Goal: Task Accomplishment & Management: Manage account settings

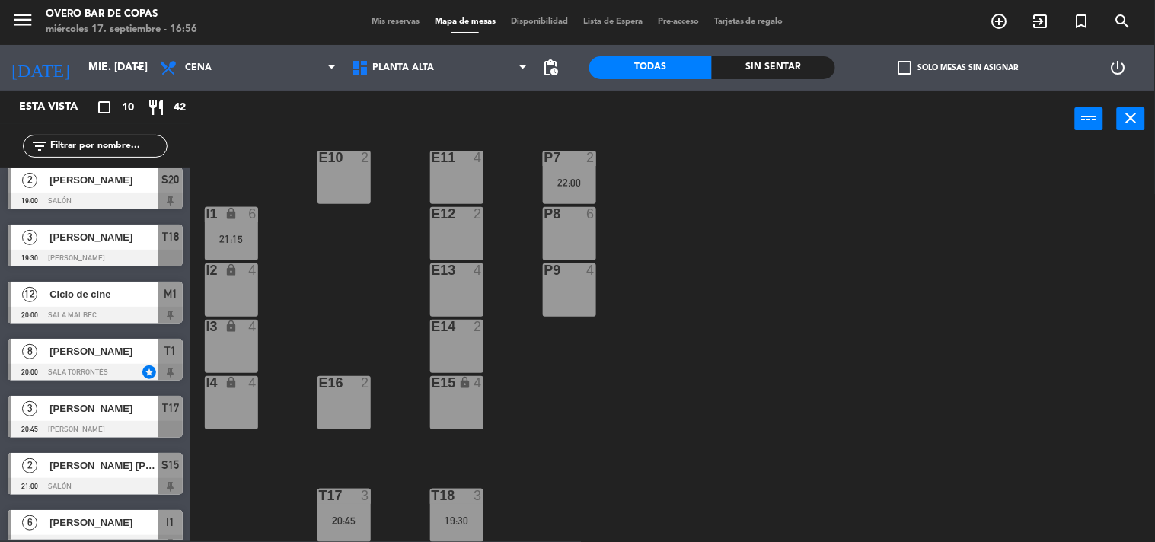
scroll to position [11, 0]
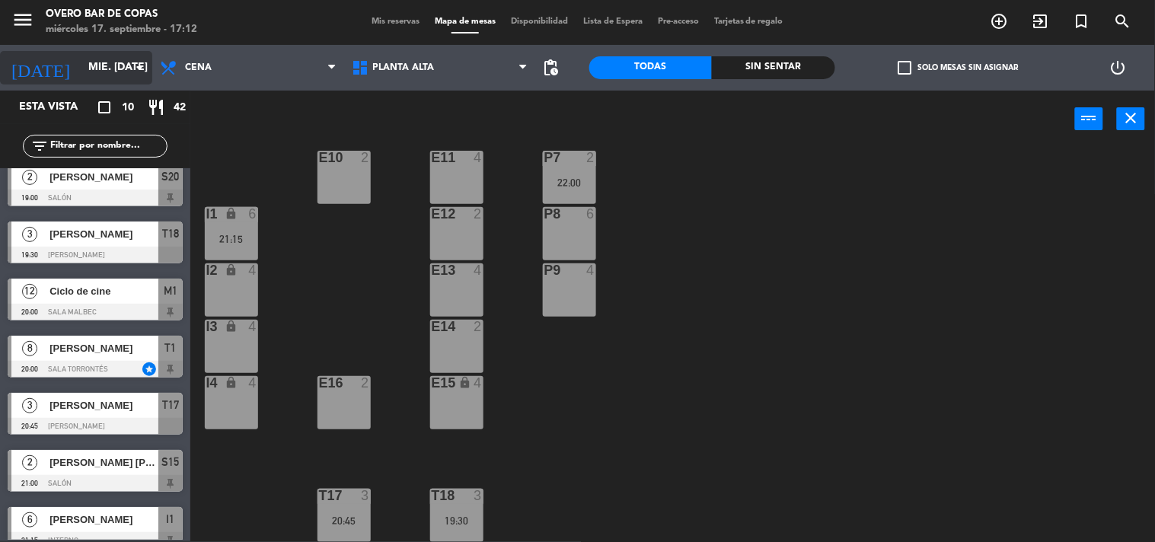
click at [81, 59] on input "mié. [DATE]" at bounding box center [153, 67] width 145 height 27
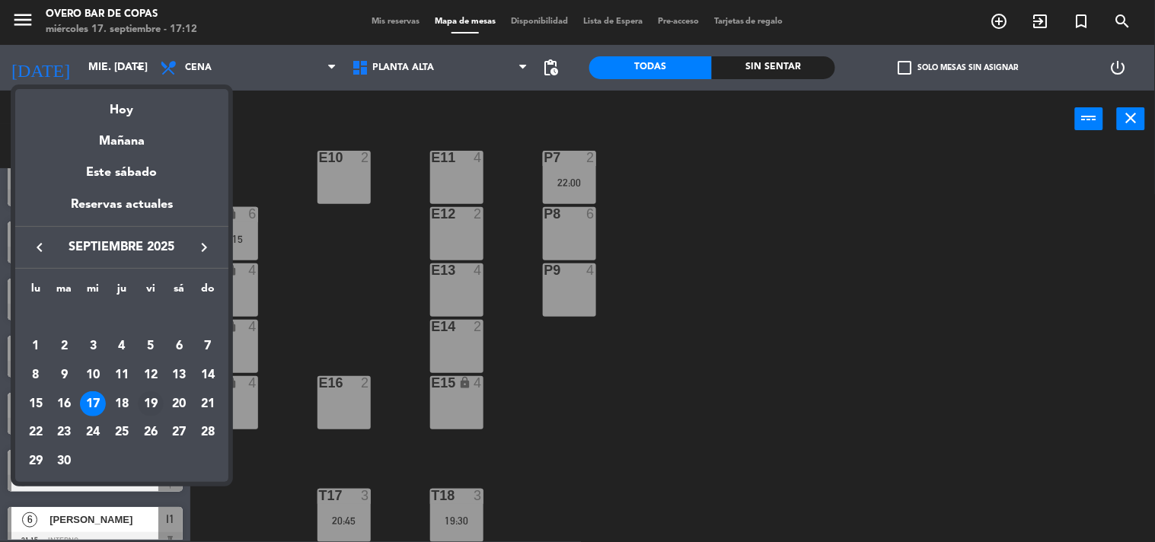
click at [150, 405] on div "19" at bounding box center [151, 404] width 26 height 26
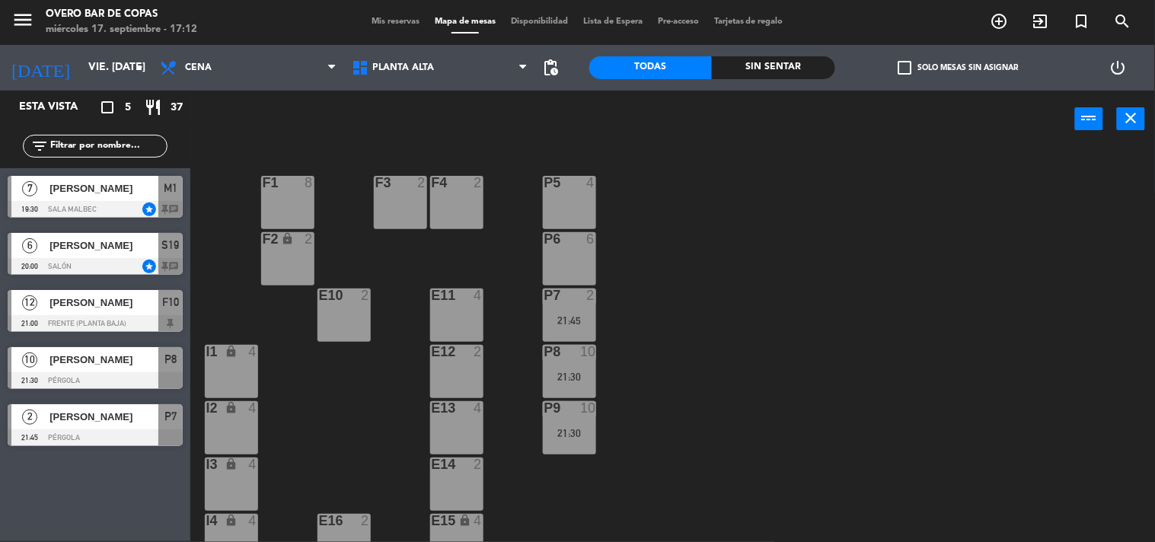
scroll to position [0, 0]
click at [445, 76] on span "Planta Alta" at bounding box center [440, 67] width 192 height 33
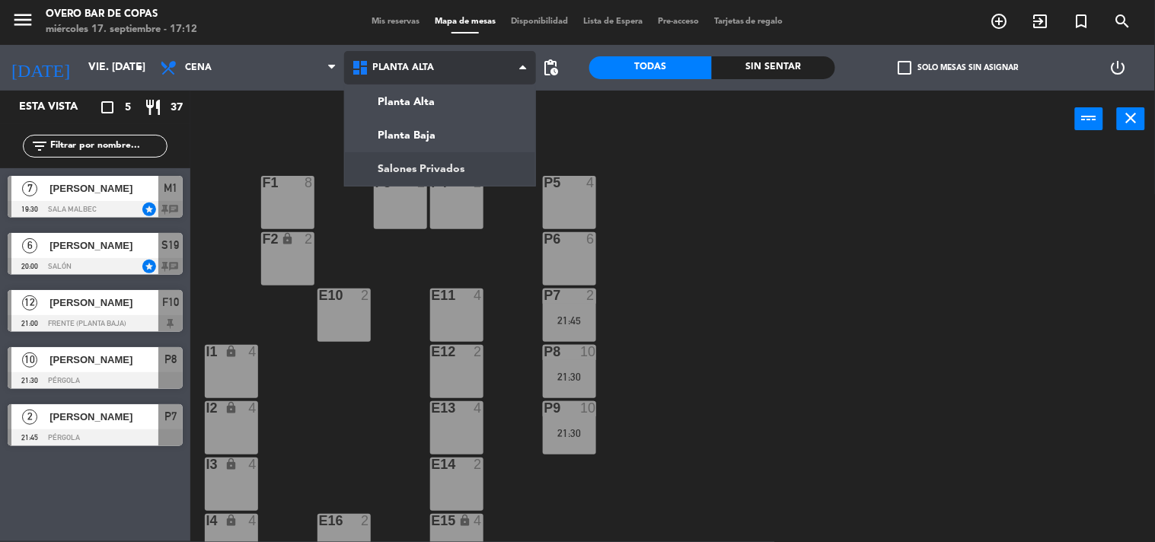
click at [424, 158] on ng-component "menu Overo Bar [PERSON_NAME] miércoles 17. septiembre - 17:12 Mis reservas Mapa…" at bounding box center [577, 270] width 1155 height 543
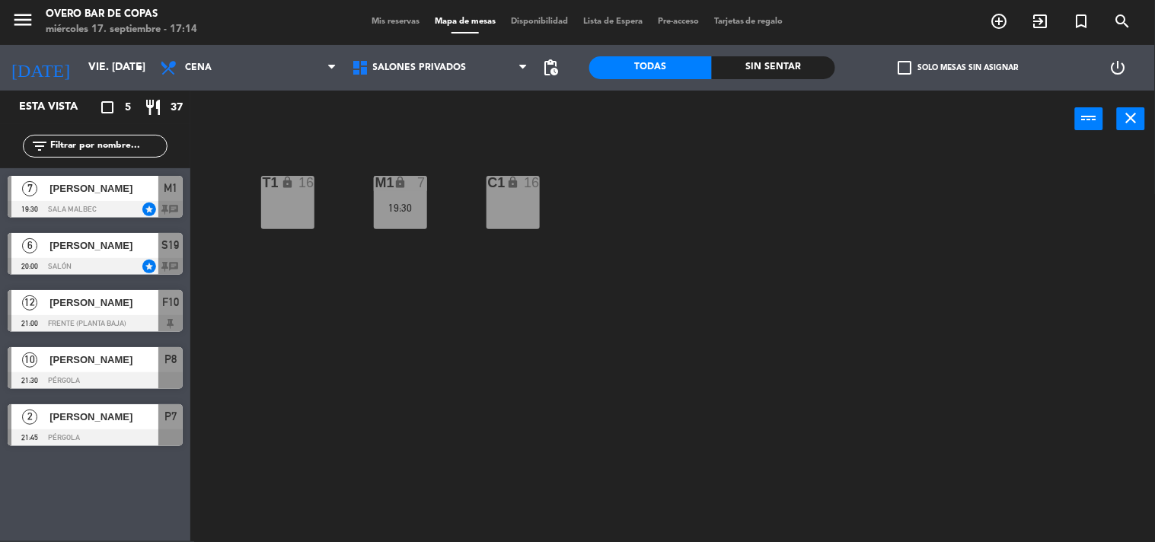
click at [318, 200] on div "T1 lock 16 M1 lock 7 19:30 C1 lock 16" at bounding box center [678, 345] width 953 height 394
click at [101, 67] on input "vie. [DATE]" at bounding box center [153, 67] width 145 height 27
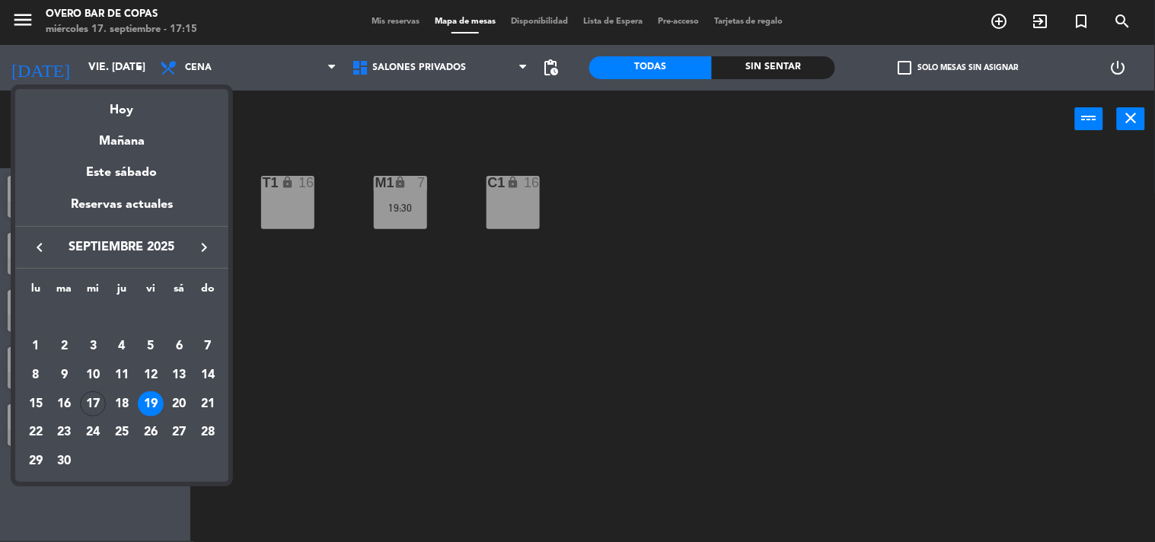
click at [206, 246] on icon "keyboard_arrow_right" at bounding box center [204, 247] width 18 height 18
click at [155, 397] on div "17" at bounding box center [151, 404] width 26 height 26
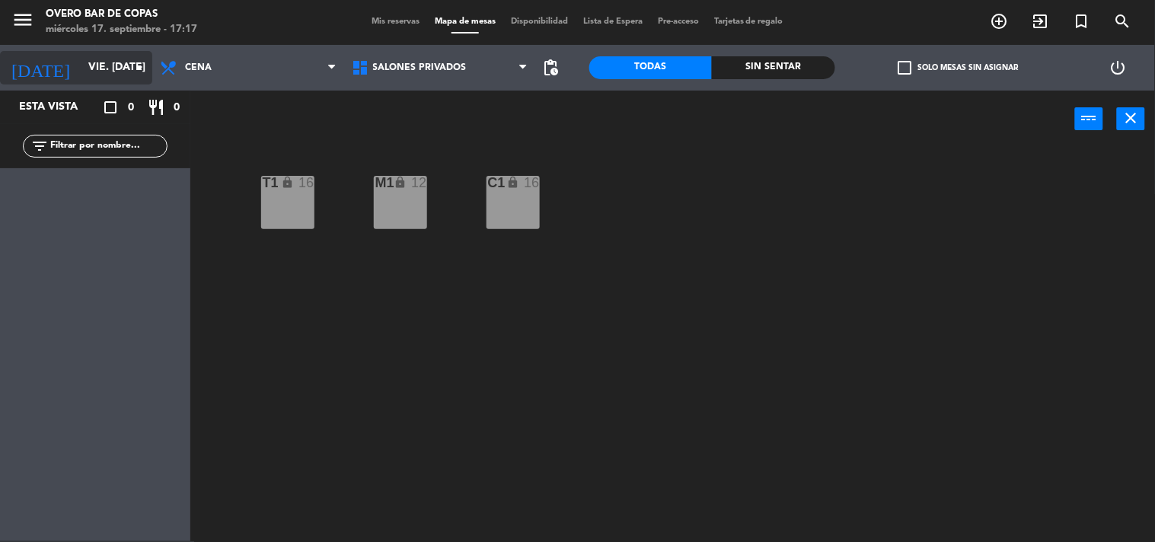
click at [88, 65] on input "vie. [DATE]" at bounding box center [153, 67] width 145 height 27
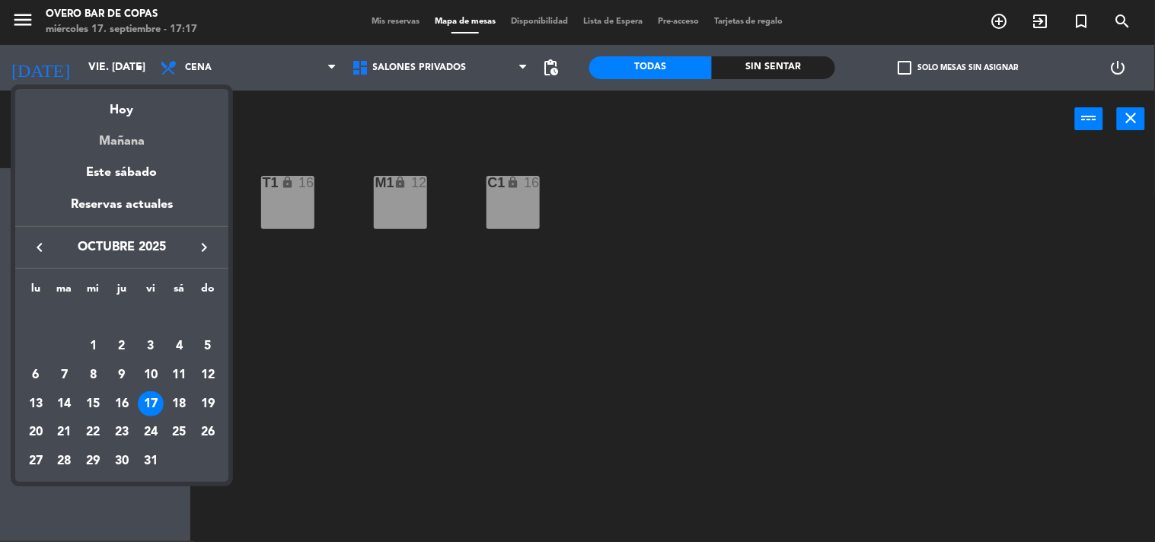
click at [122, 138] on div "Mañana" at bounding box center [121, 135] width 213 height 31
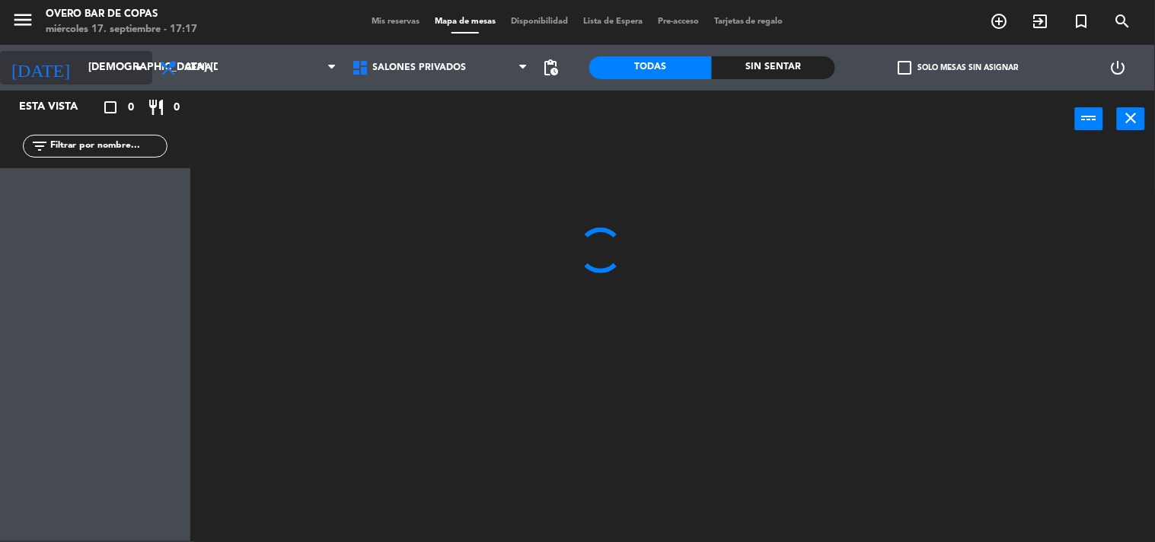
click at [123, 69] on input "[DEMOGRAPHIC_DATA] [DATE]" at bounding box center [153, 67] width 145 height 27
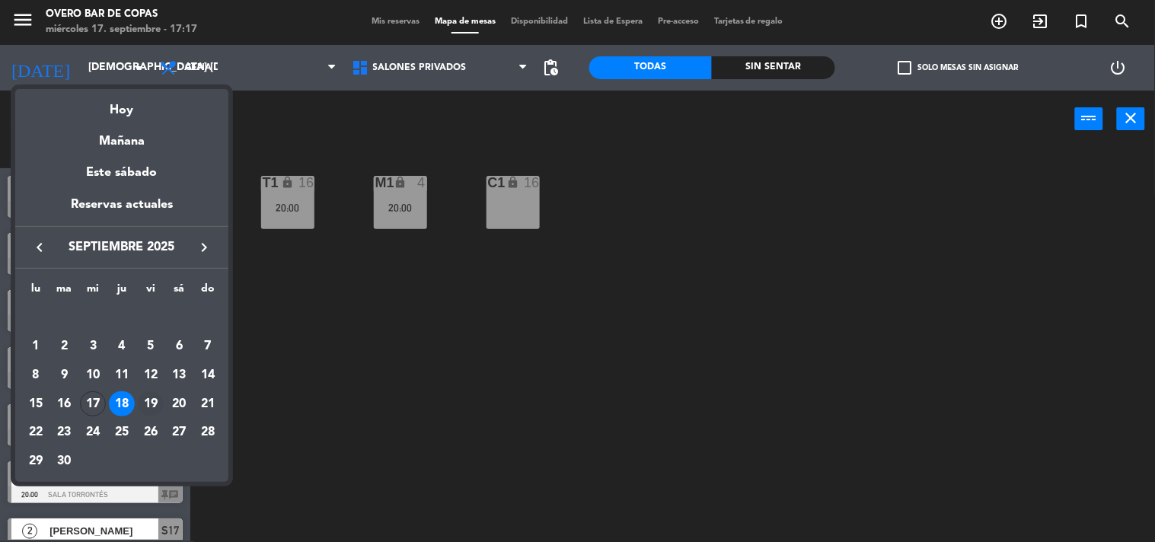
click at [151, 413] on div "19" at bounding box center [151, 404] width 26 height 26
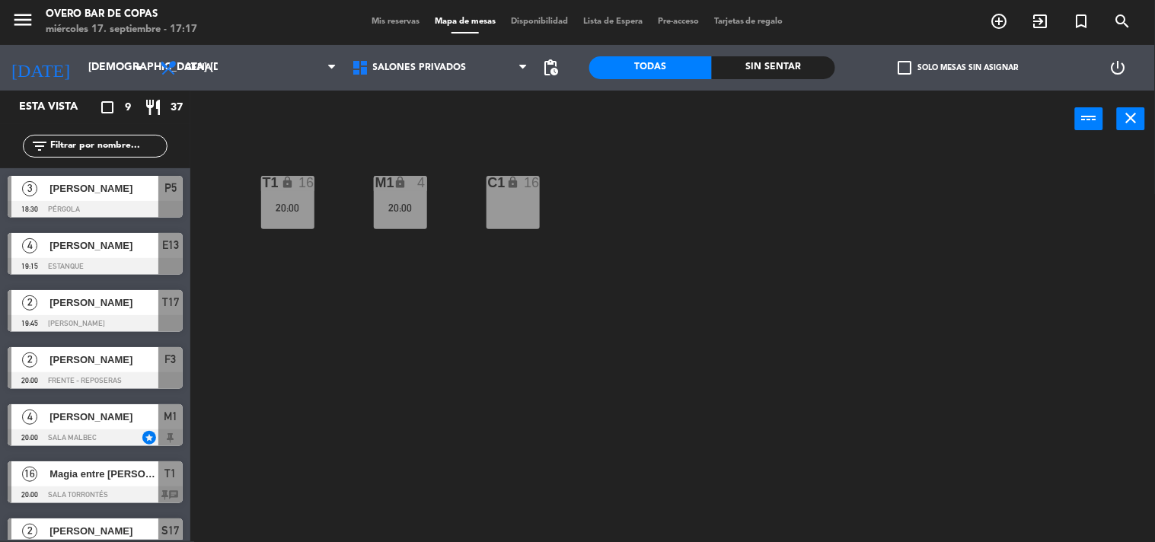
type input "vie. [DATE]"
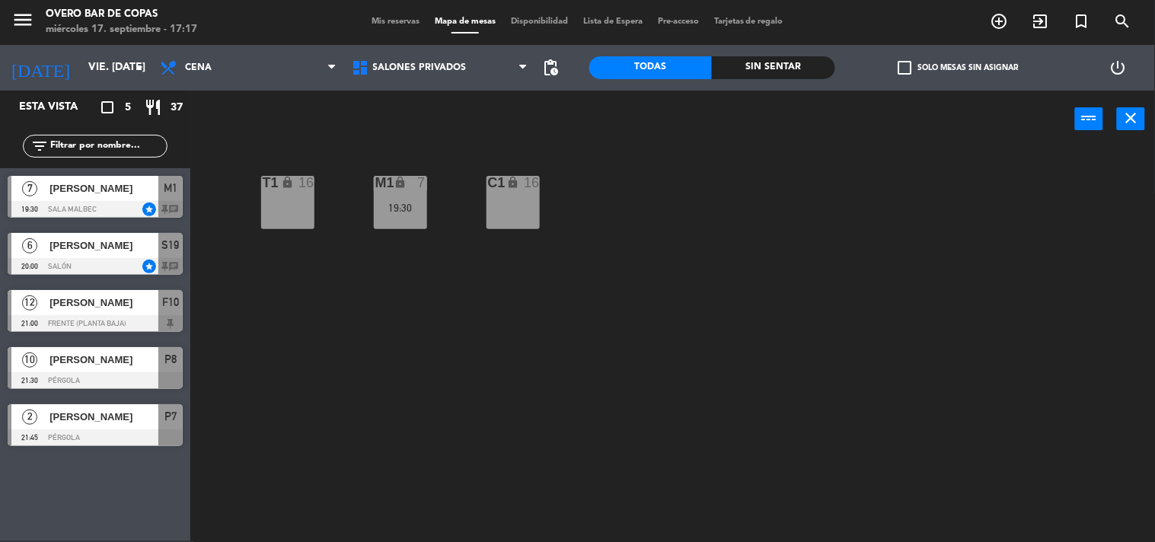
click at [304, 193] on div "T1 lock 16" at bounding box center [287, 202] width 53 height 53
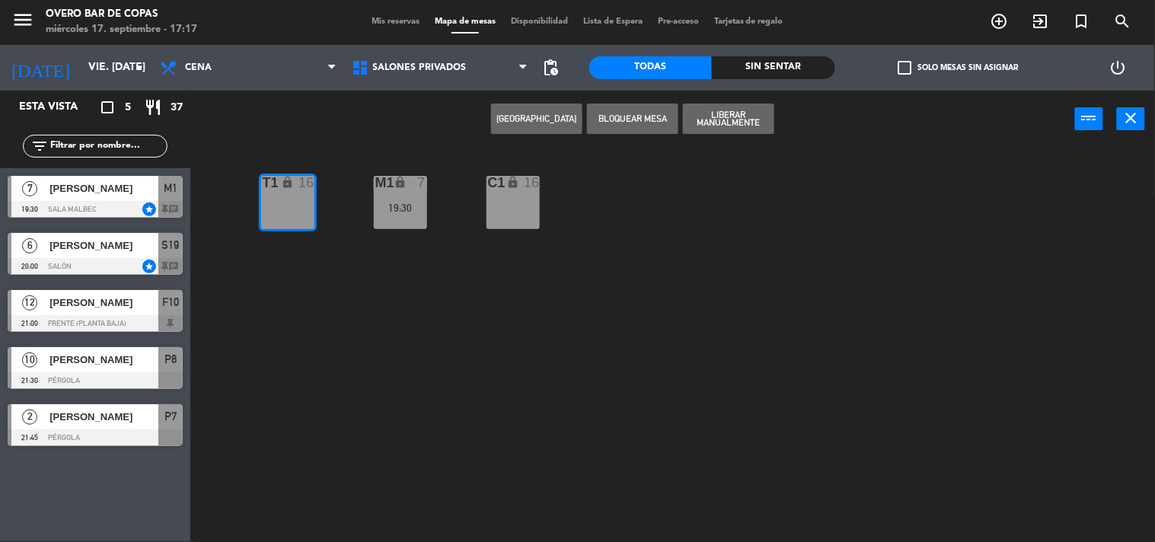
click at [568, 110] on button "[GEOGRAPHIC_DATA]" at bounding box center [536, 119] width 91 height 30
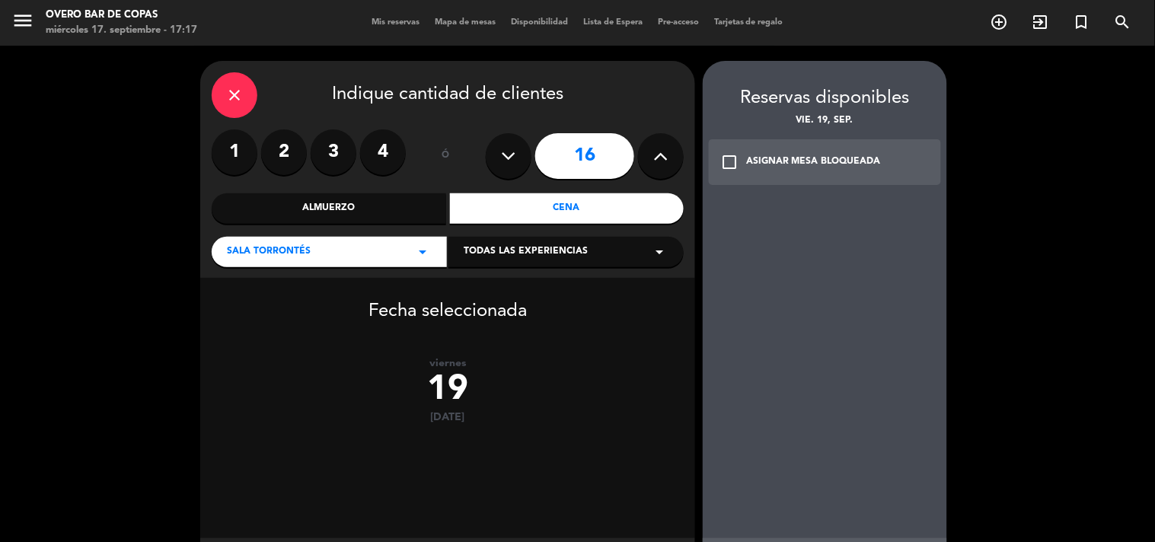
click at [504, 156] on icon at bounding box center [509, 156] width 14 height 23
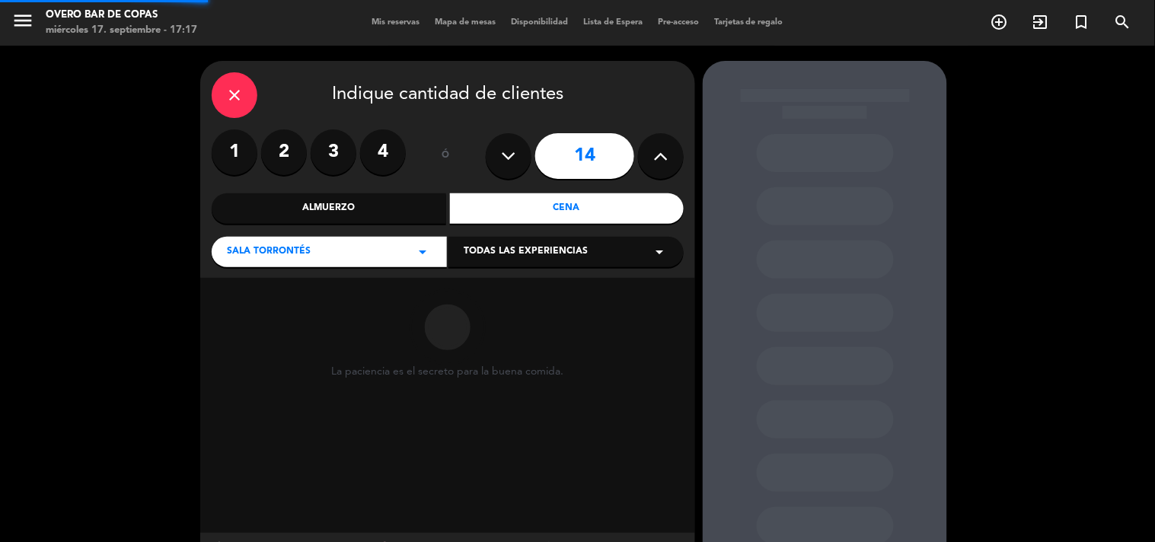
click at [504, 156] on icon at bounding box center [509, 156] width 14 height 23
type input "10"
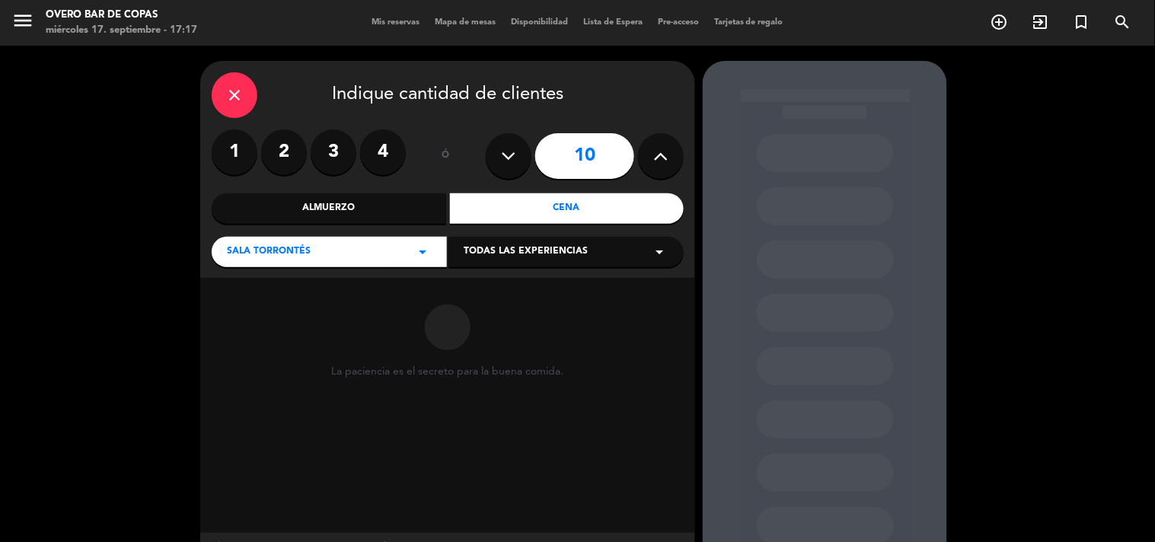
click at [552, 214] on div "Cena" at bounding box center [567, 208] width 234 height 30
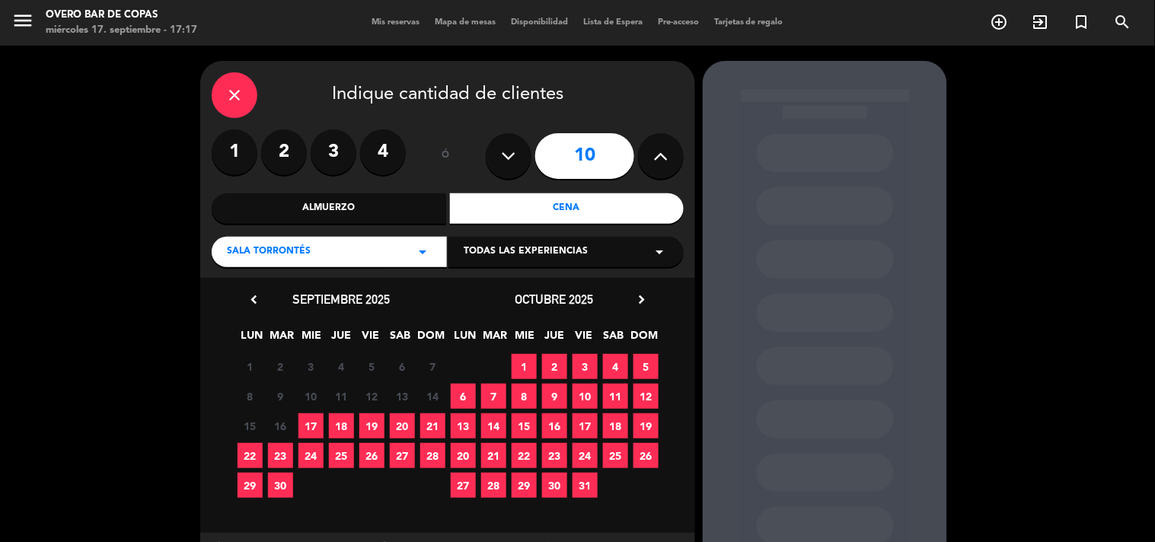
click at [366, 430] on span "19" at bounding box center [371, 425] width 25 height 25
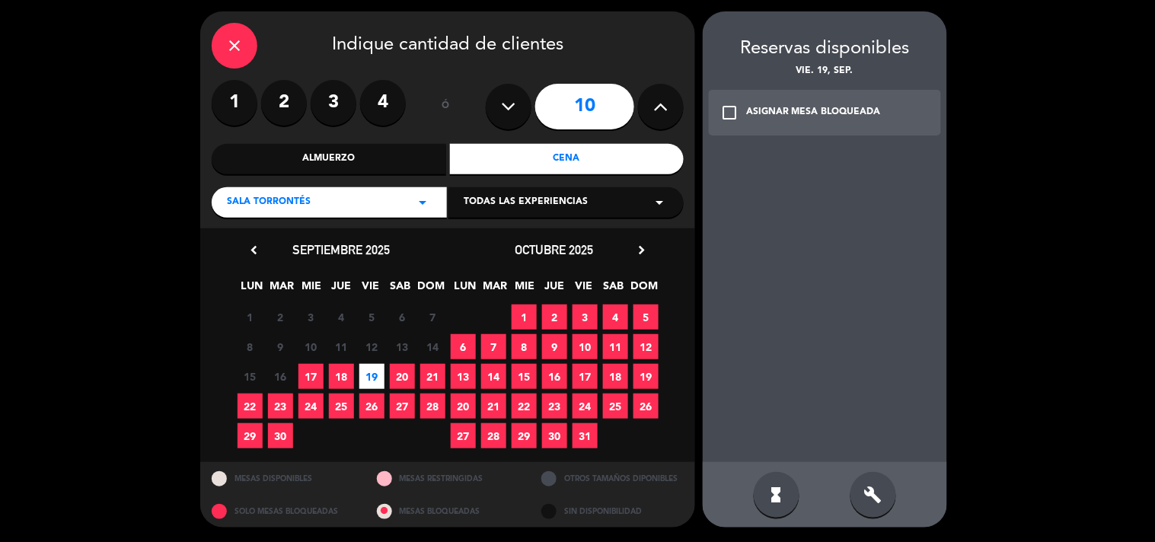
click at [827, 114] on div "ASIGNAR MESA BLOQUEADA" at bounding box center [813, 112] width 135 height 15
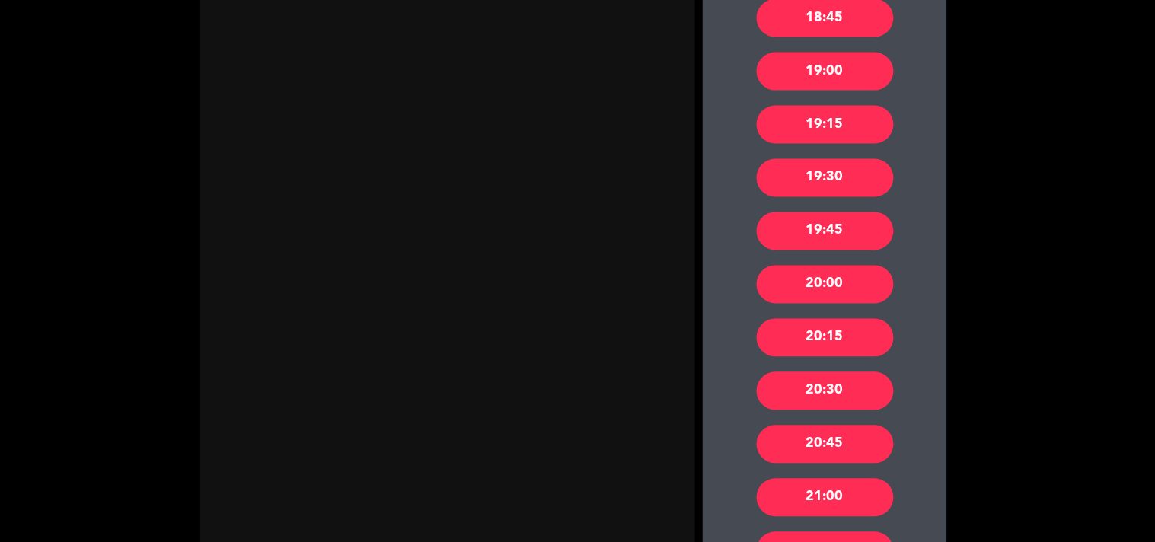
scroll to position [601, 0]
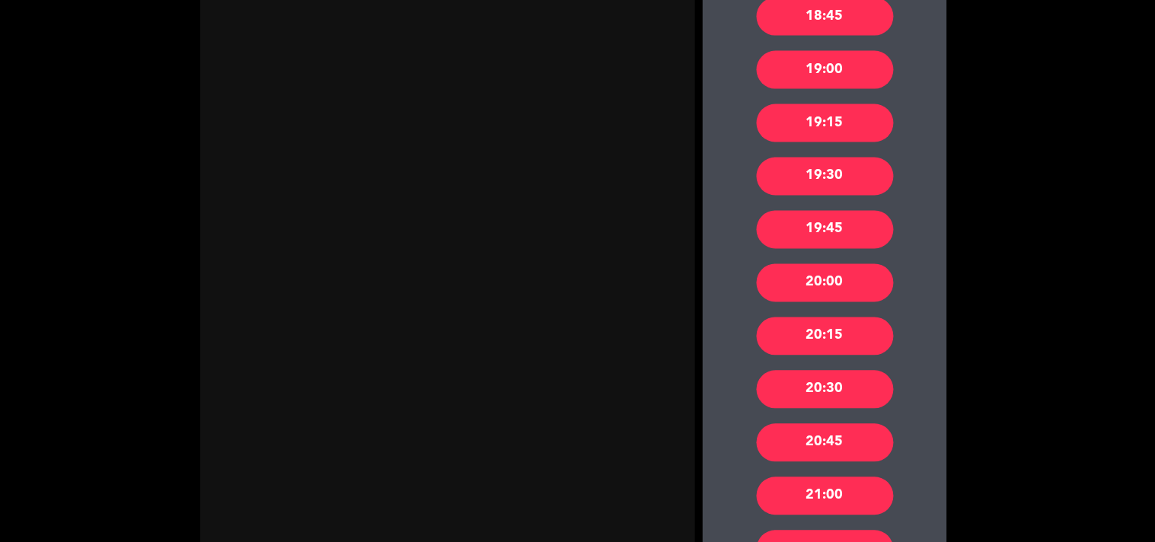
click at [846, 497] on div "21:00" at bounding box center [825, 496] width 137 height 38
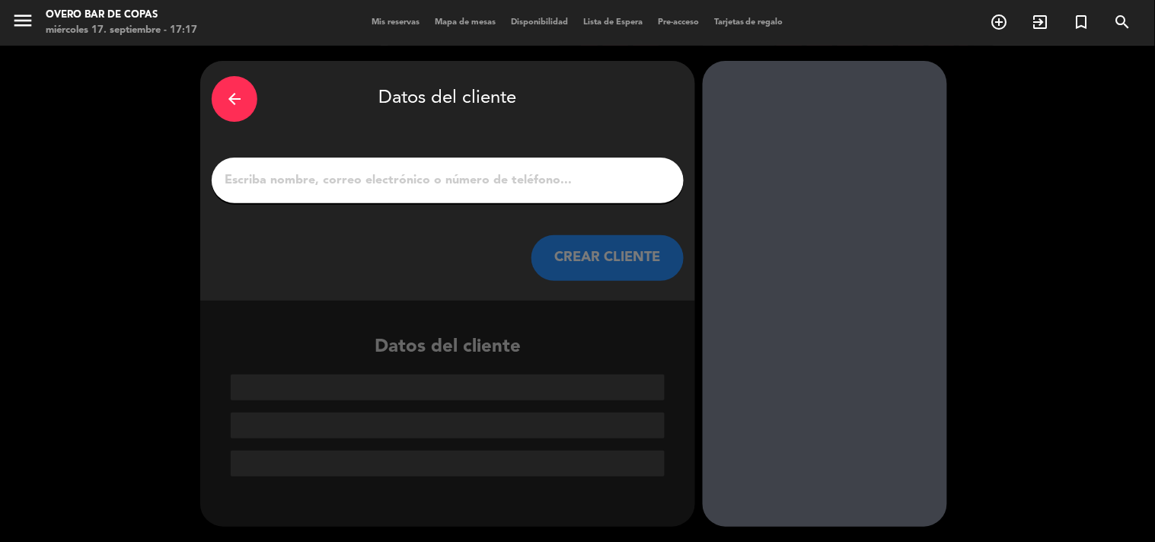
scroll to position [0, 0]
click at [561, 186] on input "1" at bounding box center [447, 180] width 449 height 21
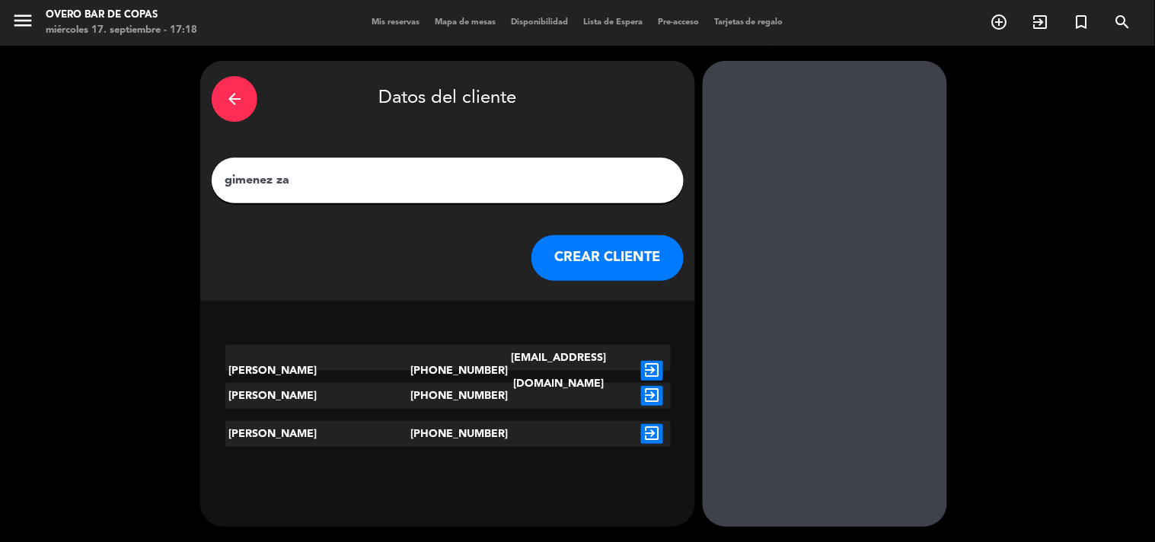
type input "gimenez za"
click at [648, 392] on icon "exit_to_app" at bounding box center [652, 396] width 22 height 20
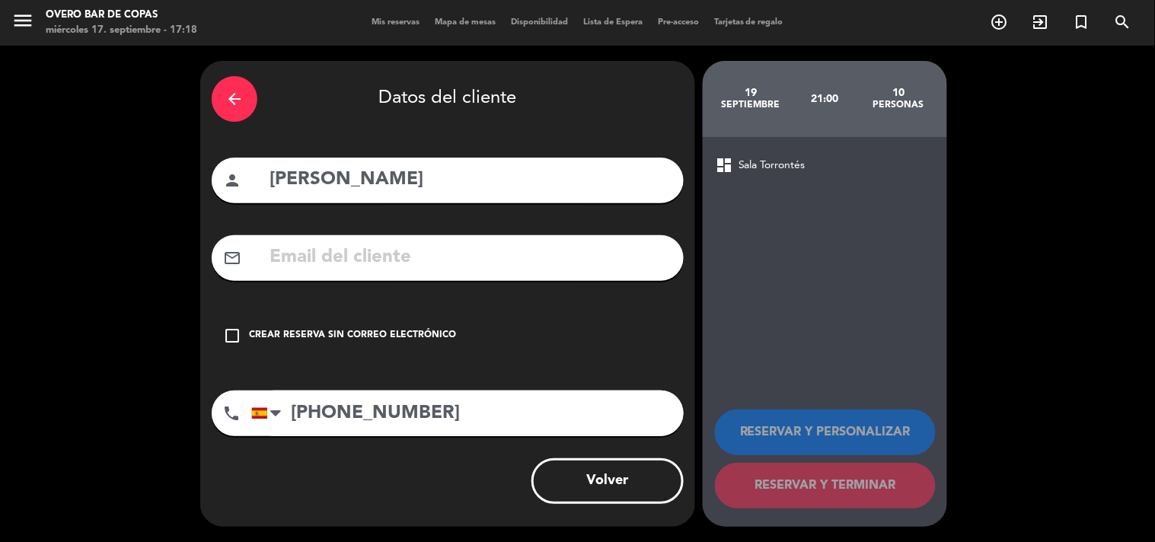
click at [420, 260] on input "text" at bounding box center [470, 257] width 404 height 31
paste input "[EMAIL_ADDRESS][DOMAIN_NAME]"
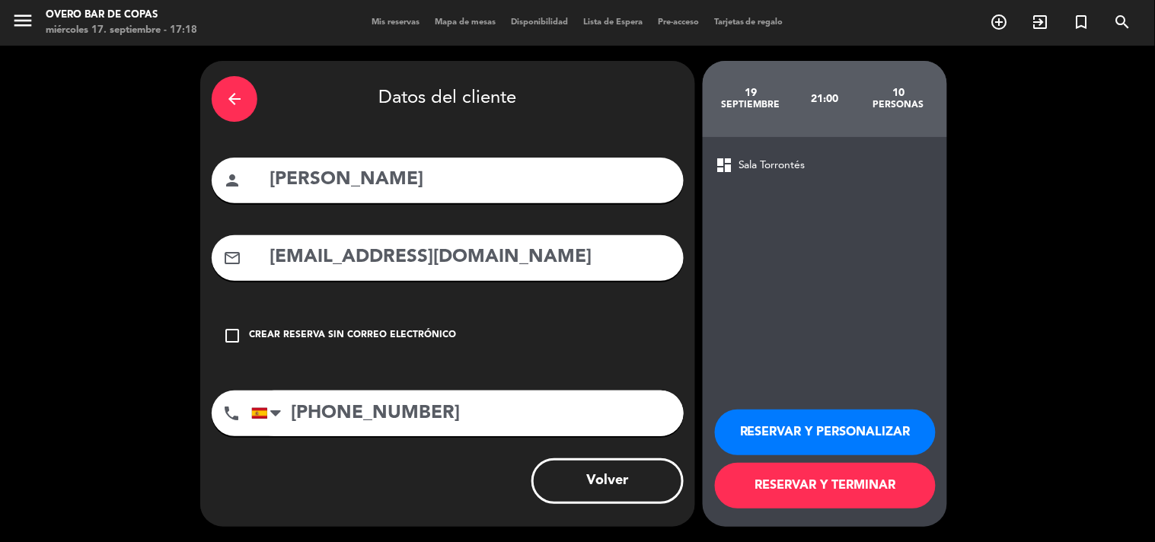
type input "[EMAIL_ADDRESS][DOMAIN_NAME]"
click at [811, 487] on button "RESERVAR Y TERMINAR" at bounding box center [825, 486] width 221 height 46
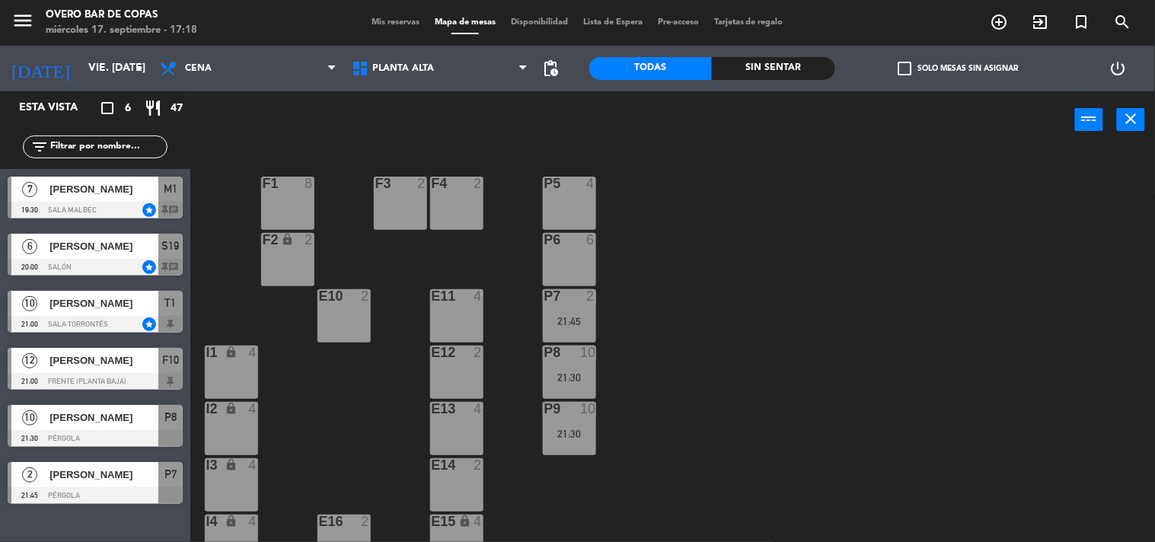
click at [128, 301] on span "[PERSON_NAME]" at bounding box center [103, 303] width 109 height 16
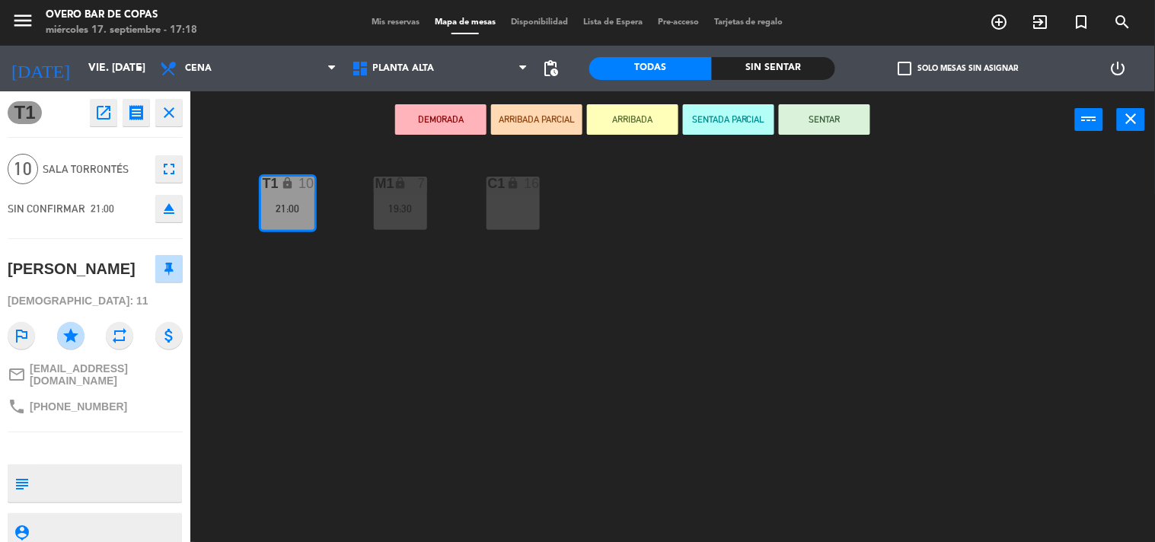
click at [104, 129] on div "T1 open_in_new receipt 9:00 PM vie., [DATE] personas [PERSON_NAME] Zapiola Mesa…" at bounding box center [95, 316] width 190 height 451
click at [103, 110] on icon "open_in_new" at bounding box center [103, 113] width 18 height 18
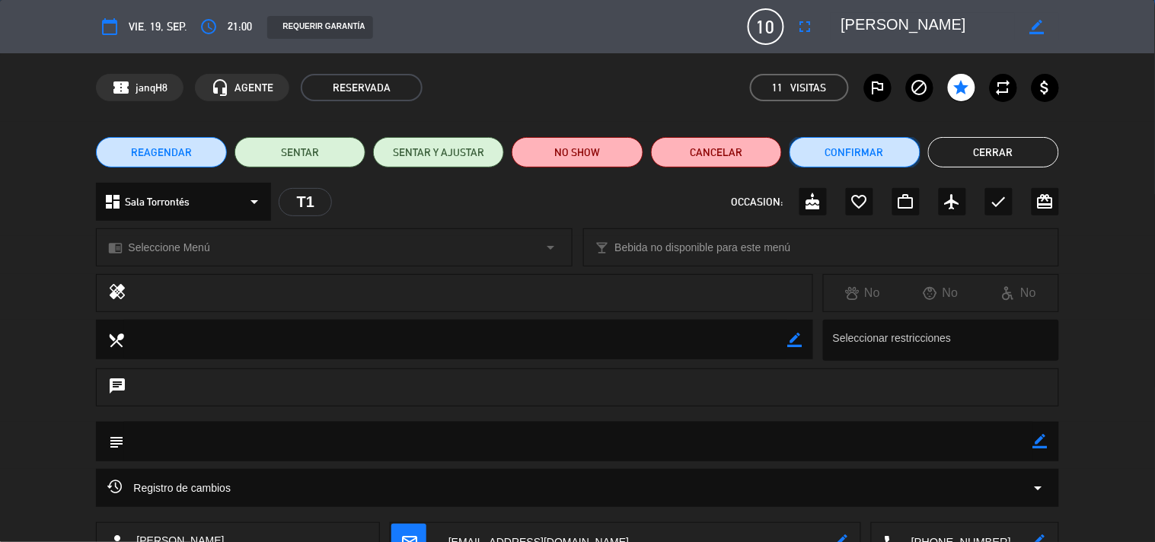
click at [817, 155] on button "Confirmar" at bounding box center [854, 152] width 131 height 30
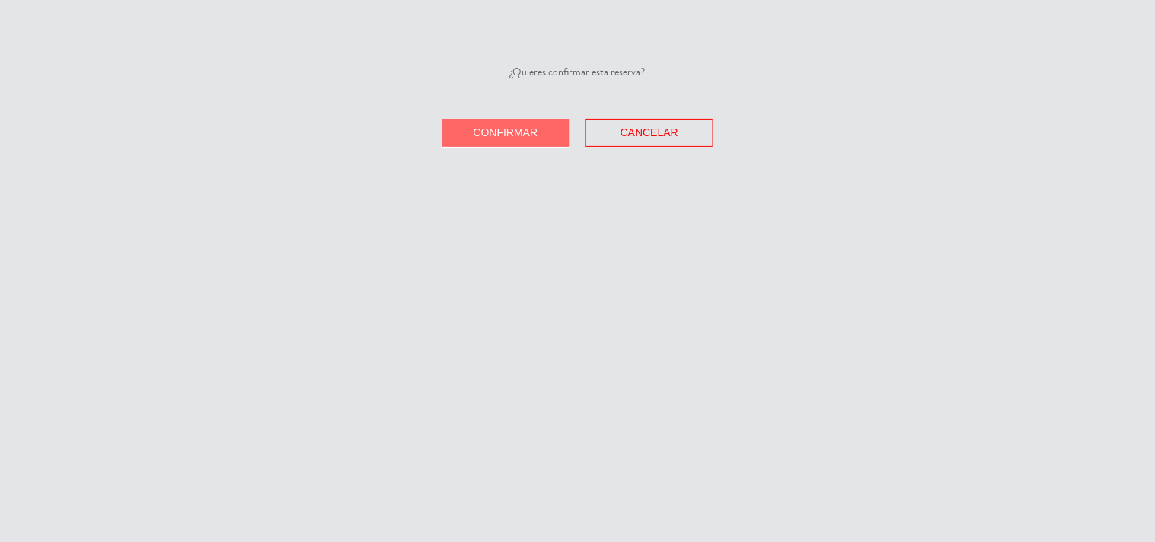
click at [553, 132] on button "Confirmar" at bounding box center [505, 133] width 128 height 28
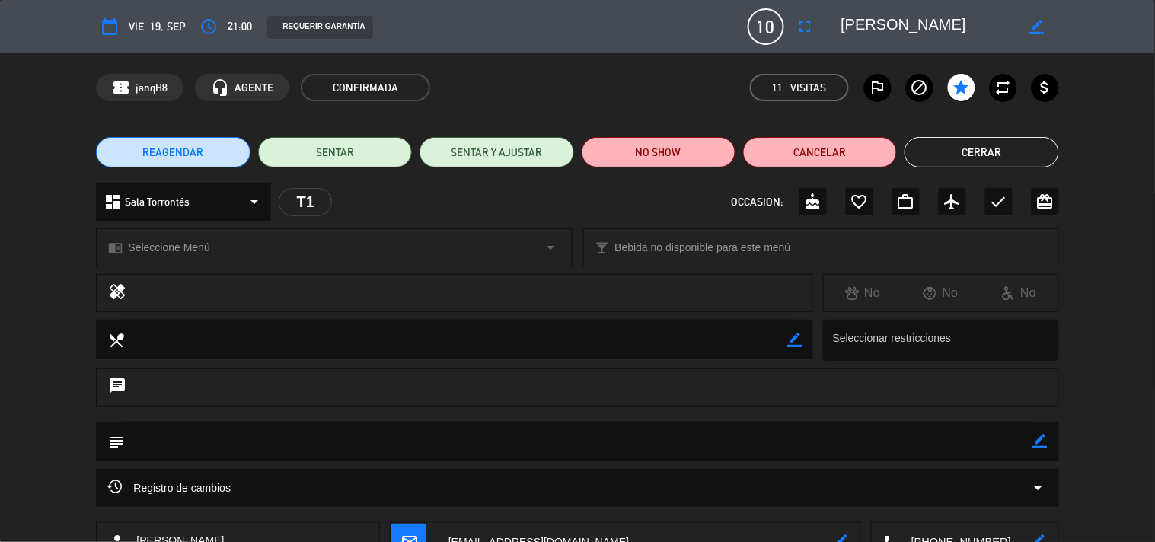
click at [939, 157] on button "Cerrar" at bounding box center [981, 152] width 154 height 30
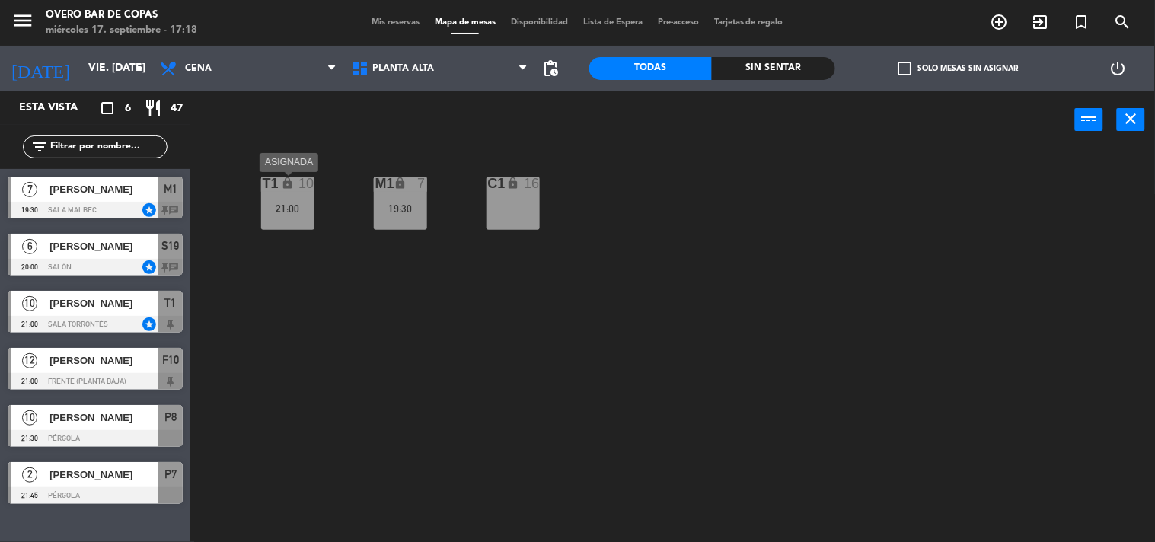
click at [286, 199] on div "T1 lock 10 21:00" at bounding box center [287, 203] width 53 height 53
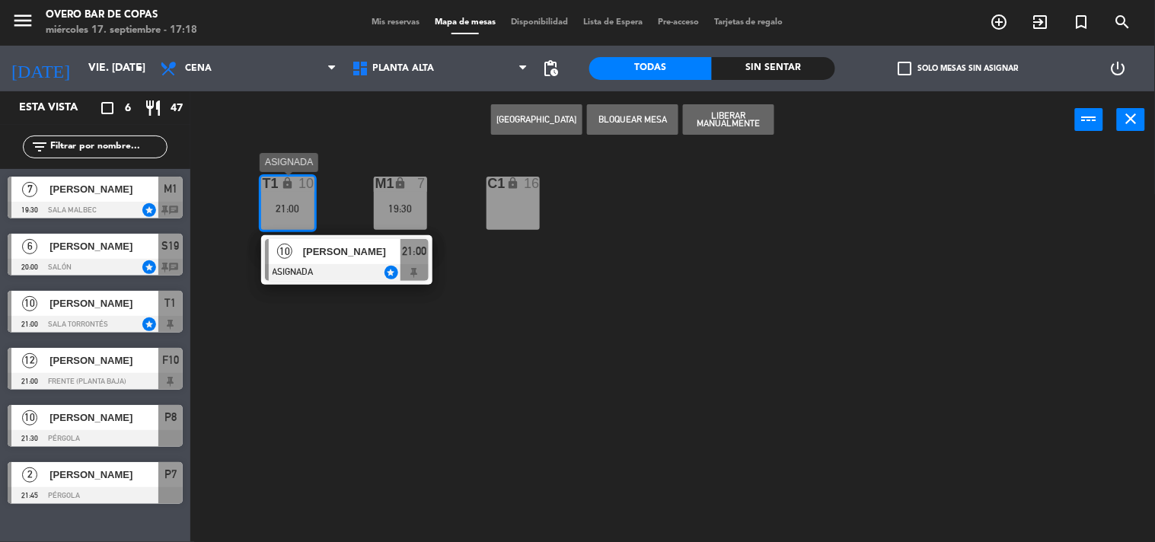
click at [371, 269] on div at bounding box center [347, 272] width 164 height 17
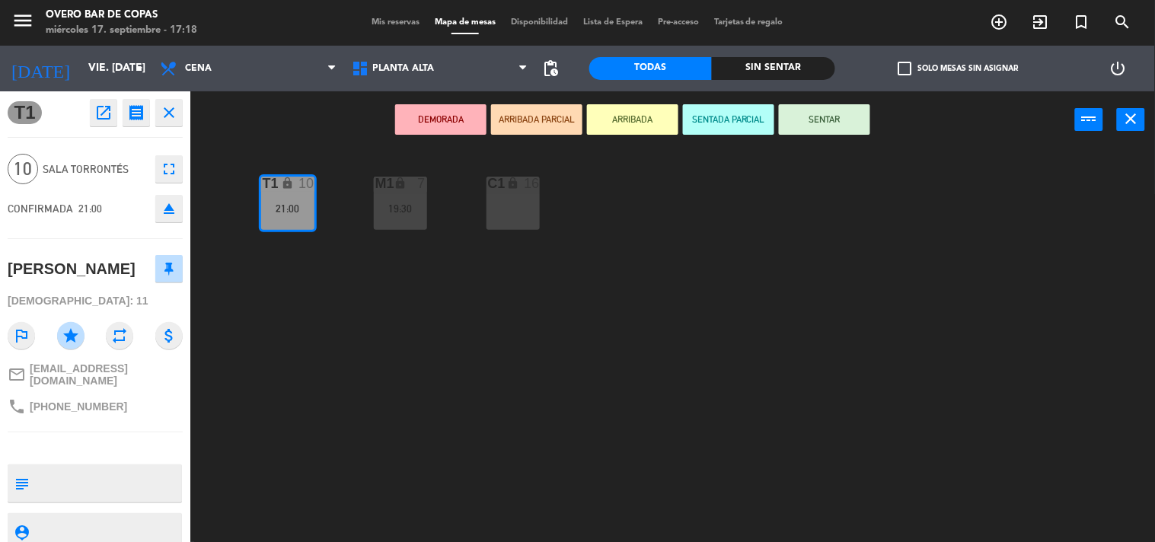
click at [97, 107] on icon "open_in_new" at bounding box center [103, 113] width 18 height 18
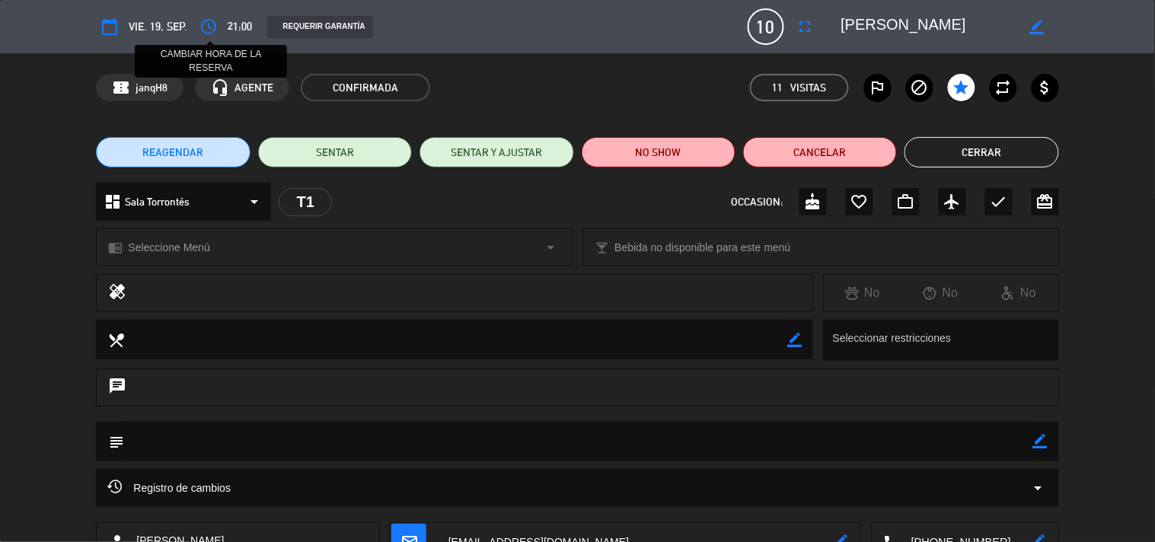
click at [212, 24] on icon "access_time" at bounding box center [208, 27] width 18 height 18
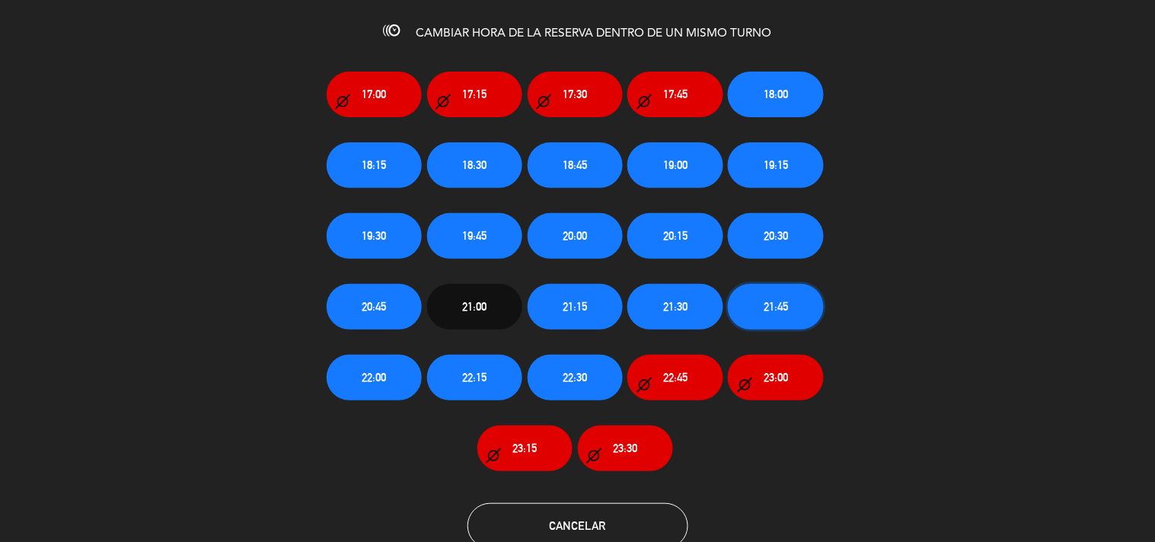
click at [756, 299] on button "21:45" at bounding box center [775, 307] width 95 height 46
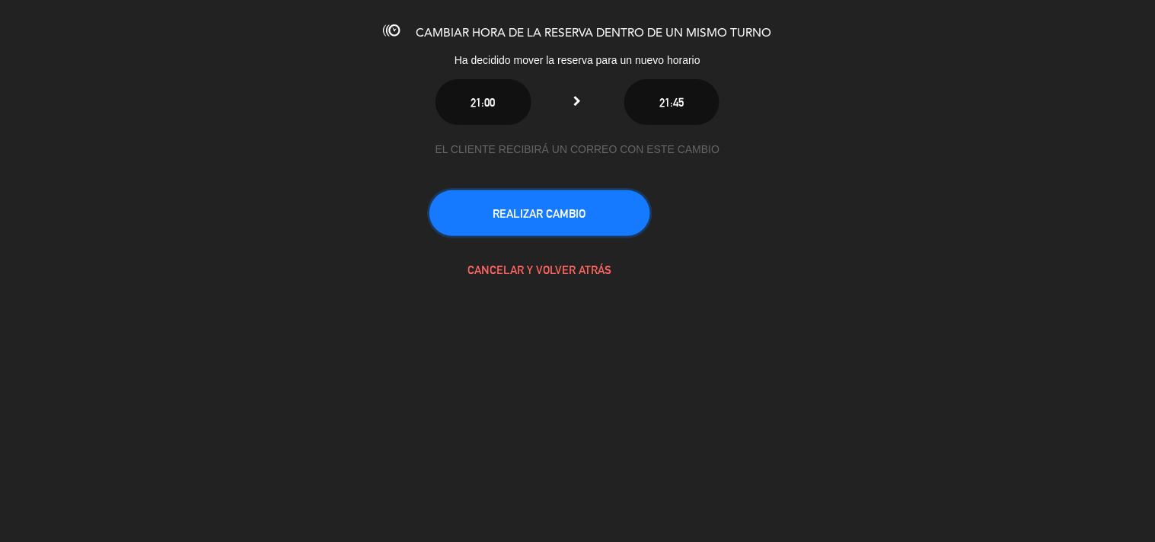
click at [602, 203] on button "REALIZAR CAMBIO" at bounding box center [539, 213] width 221 height 46
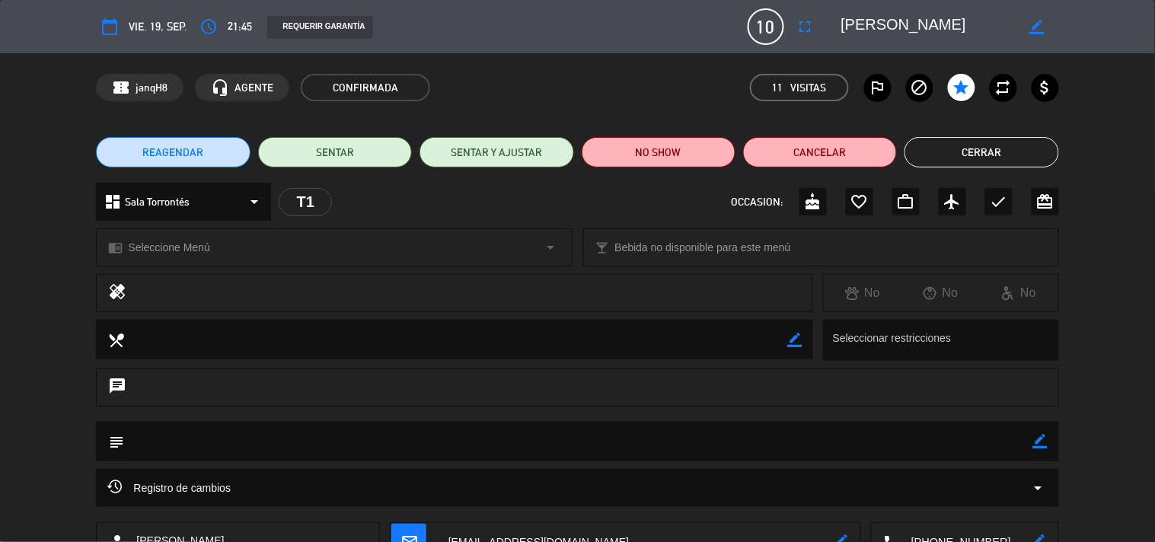
click at [961, 145] on button "Cerrar" at bounding box center [981, 152] width 154 height 30
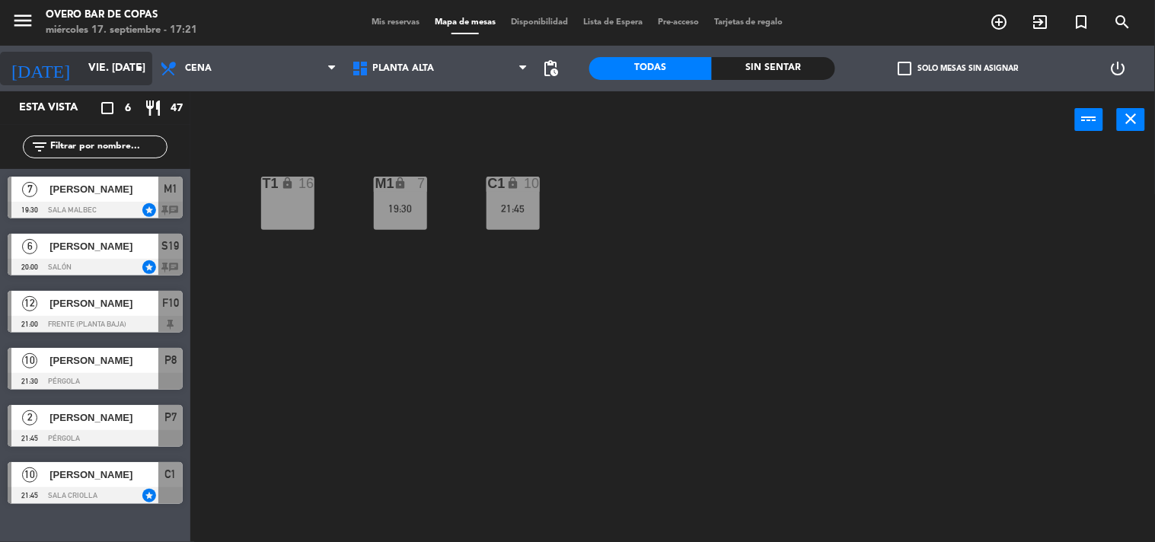
click at [111, 67] on input "vie. [DATE]" at bounding box center [153, 68] width 145 height 27
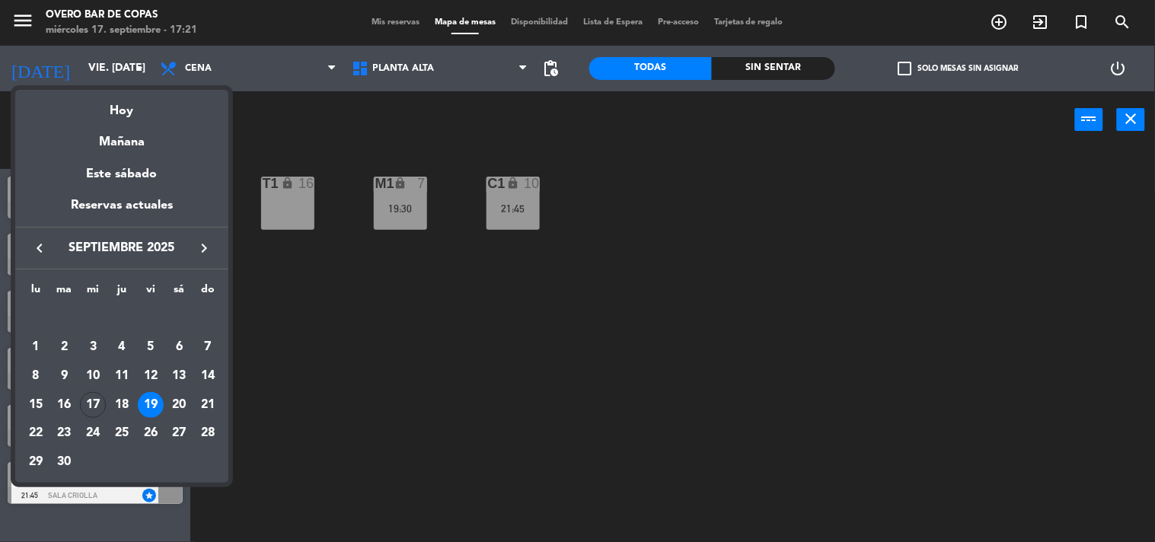
click at [204, 255] on icon "keyboard_arrow_right" at bounding box center [204, 248] width 18 height 18
click at [152, 404] on div "17" at bounding box center [151, 405] width 26 height 26
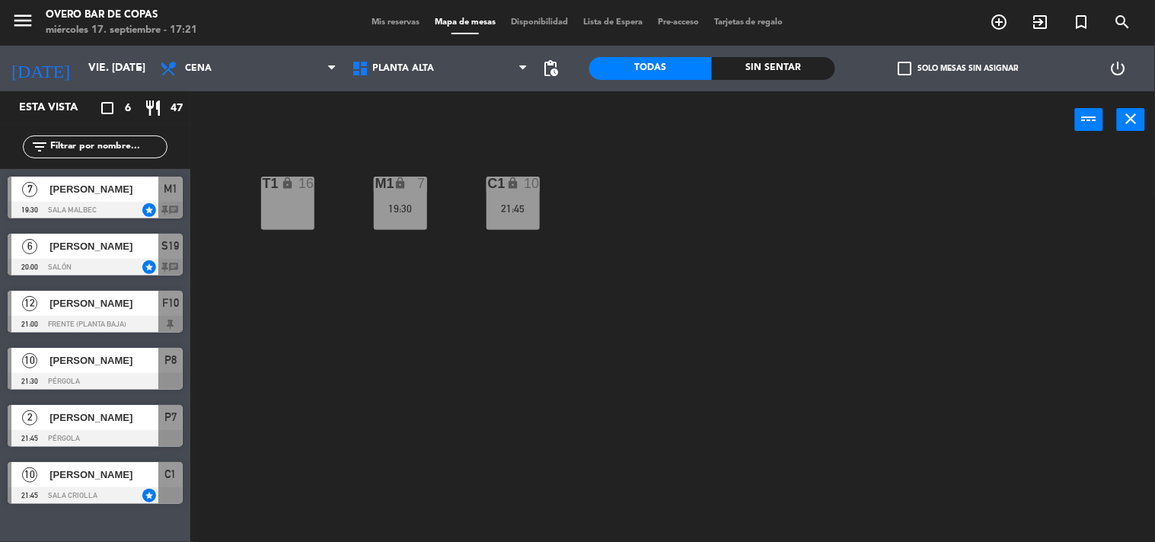
type input "vie. [DATE]"
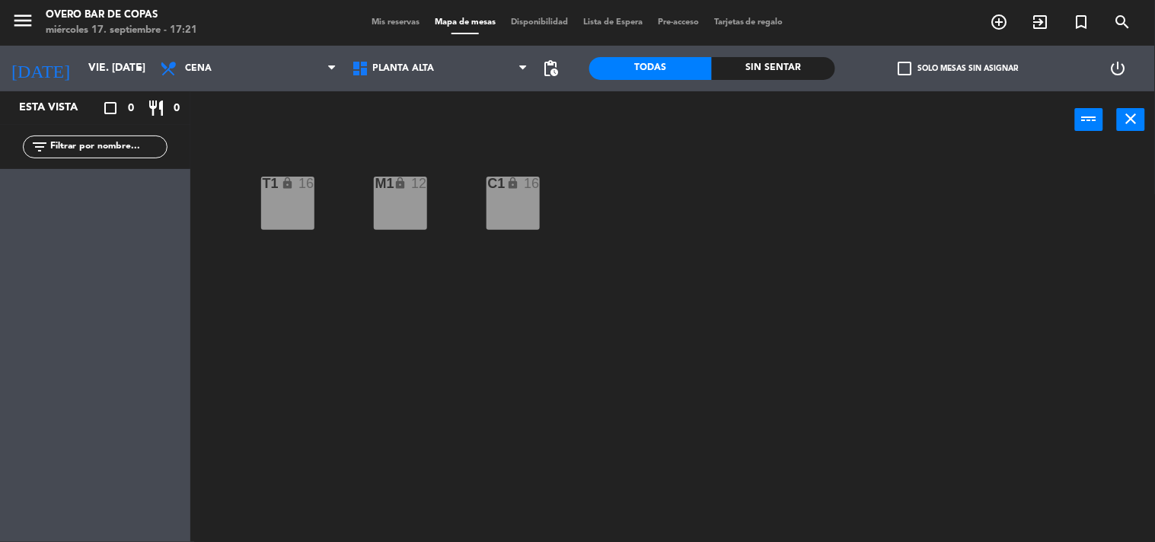
click at [308, 215] on div "T1 lock 16" at bounding box center [287, 203] width 53 height 53
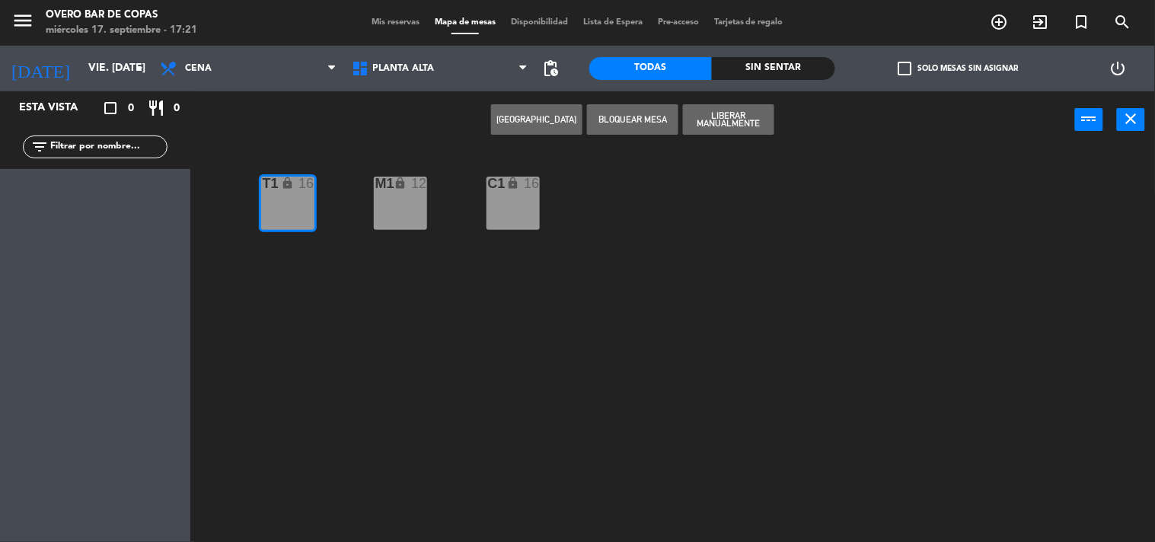
click at [512, 125] on button "[GEOGRAPHIC_DATA]" at bounding box center [536, 119] width 91 height 30
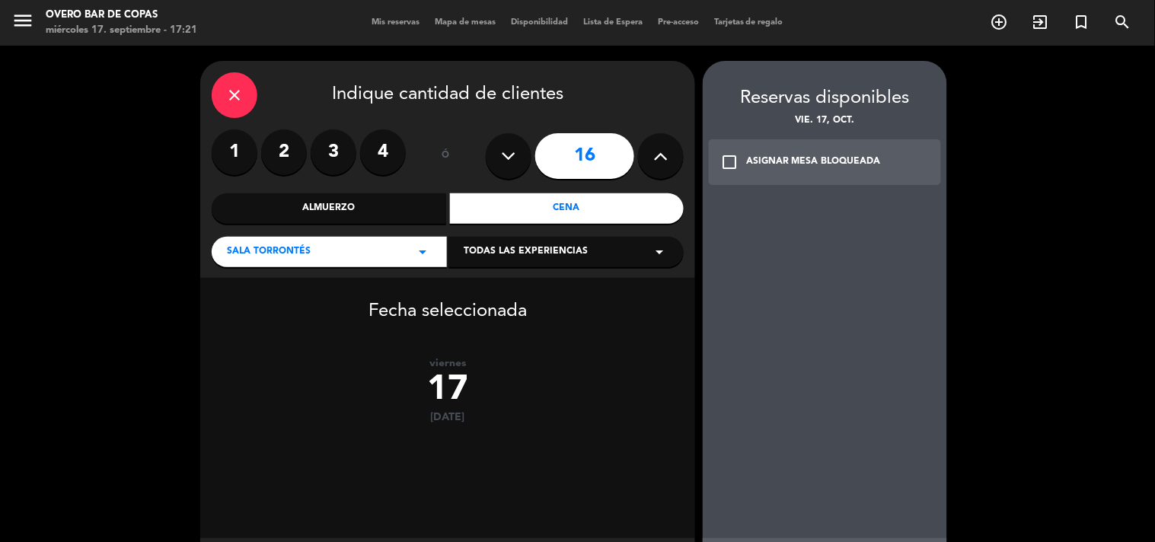
click at [522, 158] on button at bounding box center [509, 156] width 46 height 46
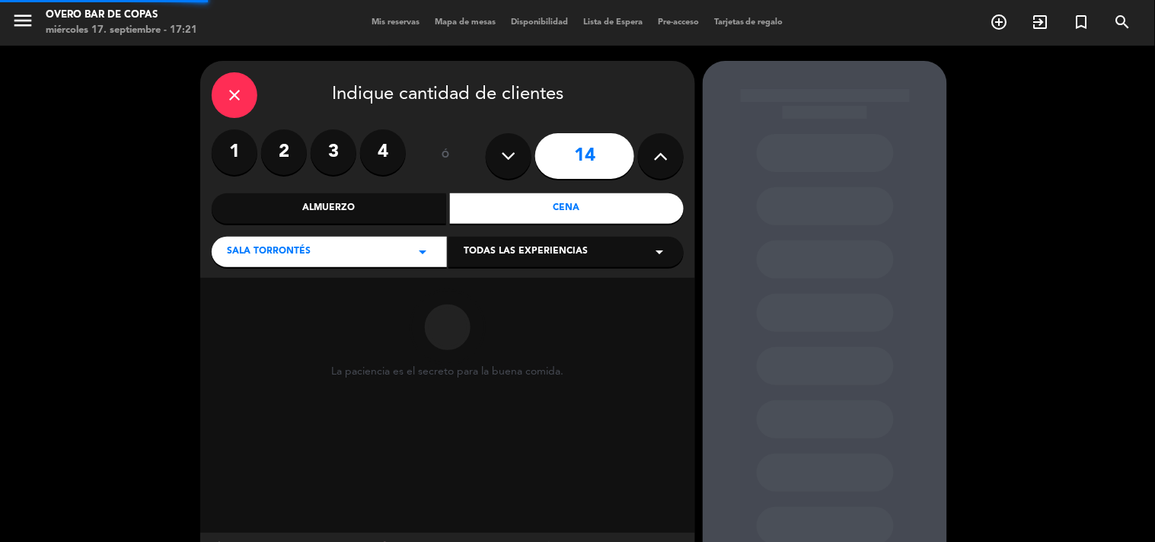
click at [522, 158] on button at bounding box center [509, 156] width 46 height 46
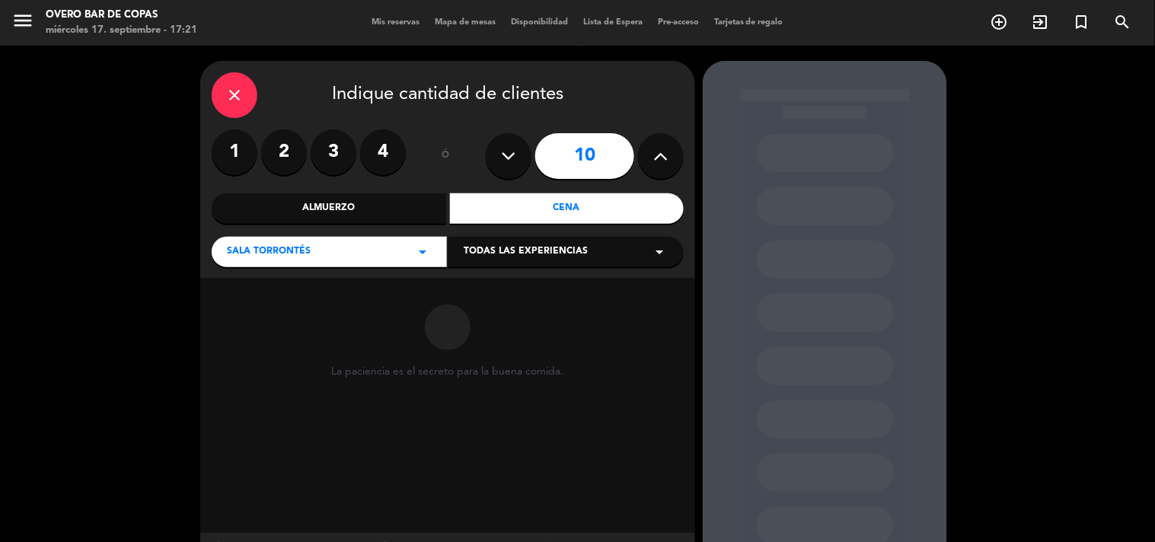
type input "9"
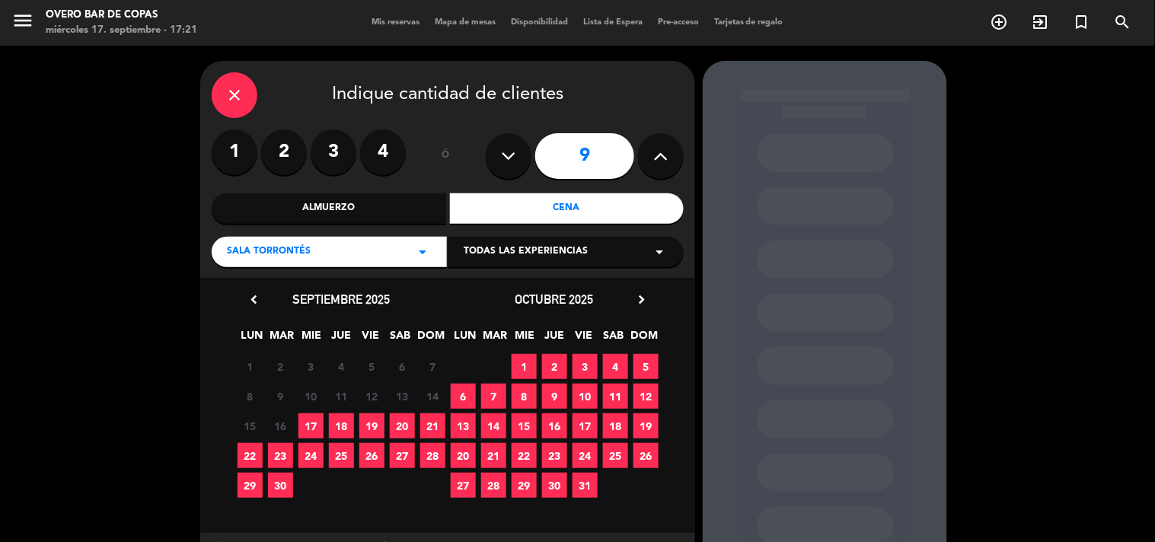
click at [588, 422] on span "17" at bounding box center [584, 425] width 25 height 25
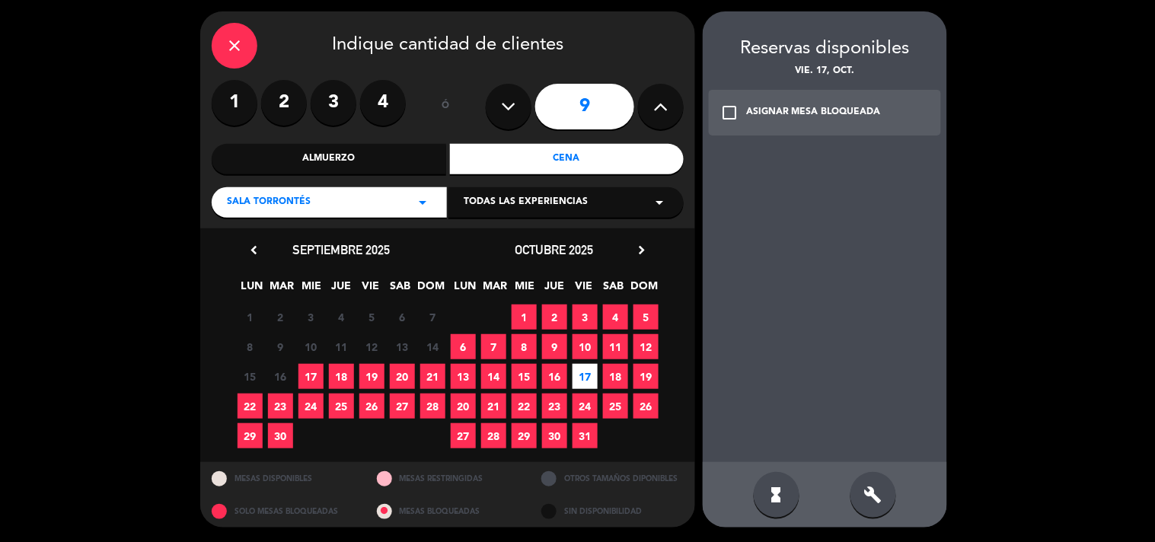
click at [809, 123] on div "check_box_outline_blank ASIGNAR MESA BLOQUEADA" at bounding box center [825, 113] width 232 height 46
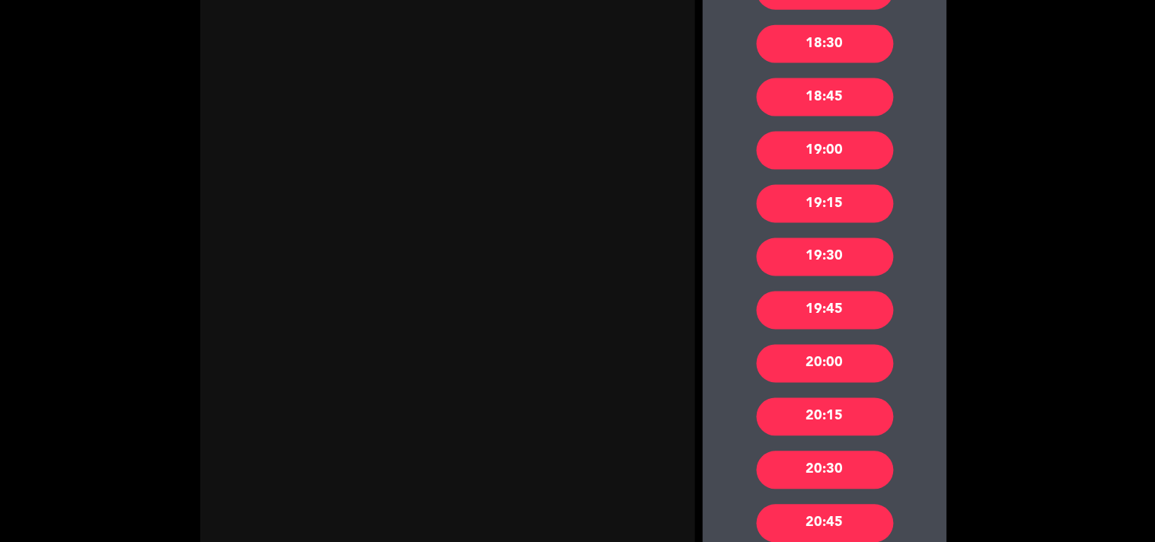
scroll to position [522, 0]
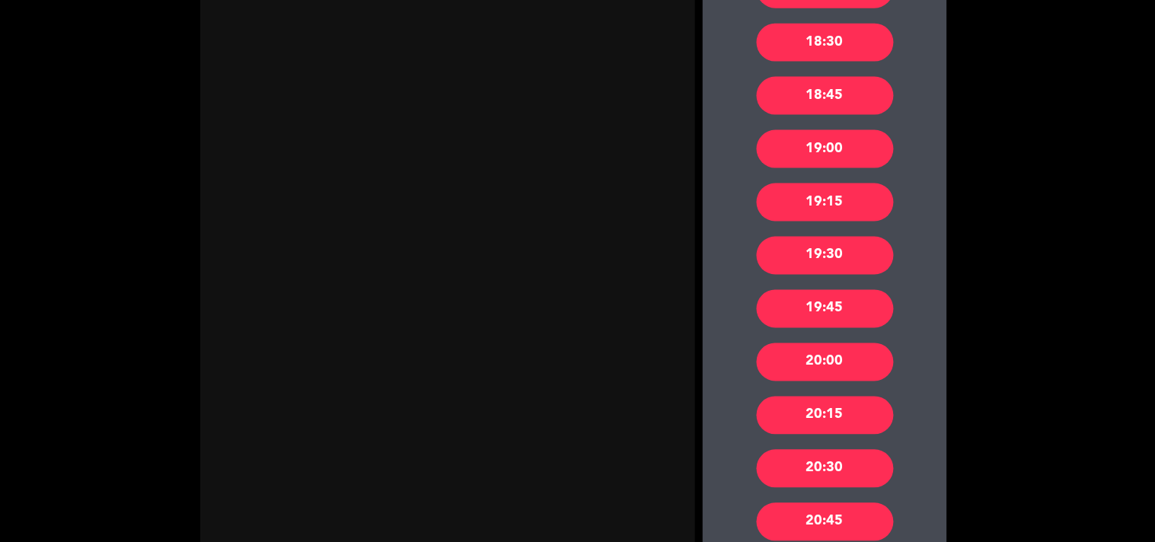
click at [825, 362] on div "20:00" at bounding box center [825, 362] width 137 height 38
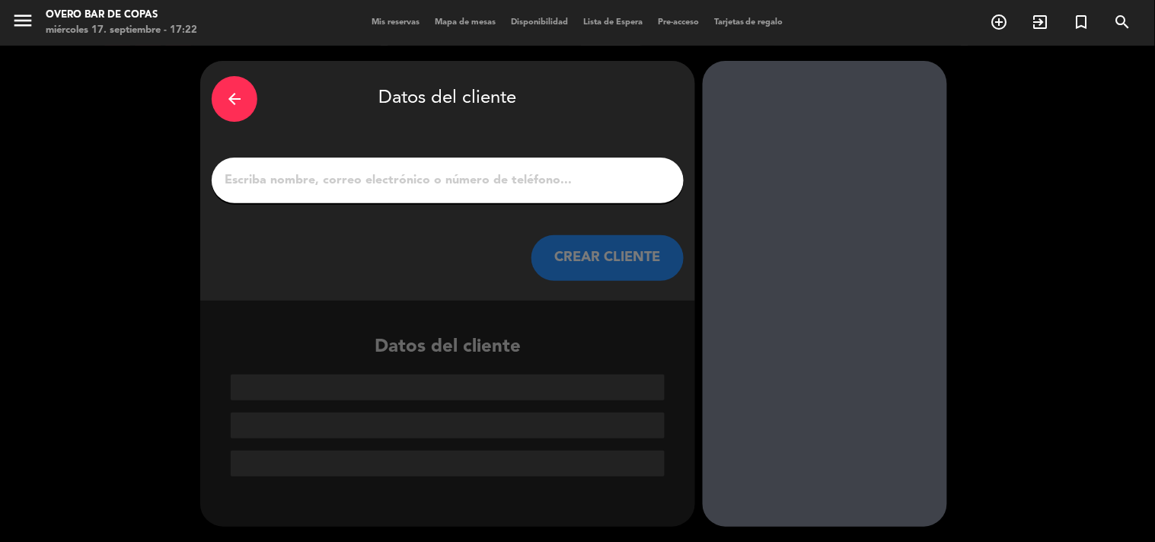
click at [480, 178] on input "1" at bounding box center [447, 180] width 449 height 21
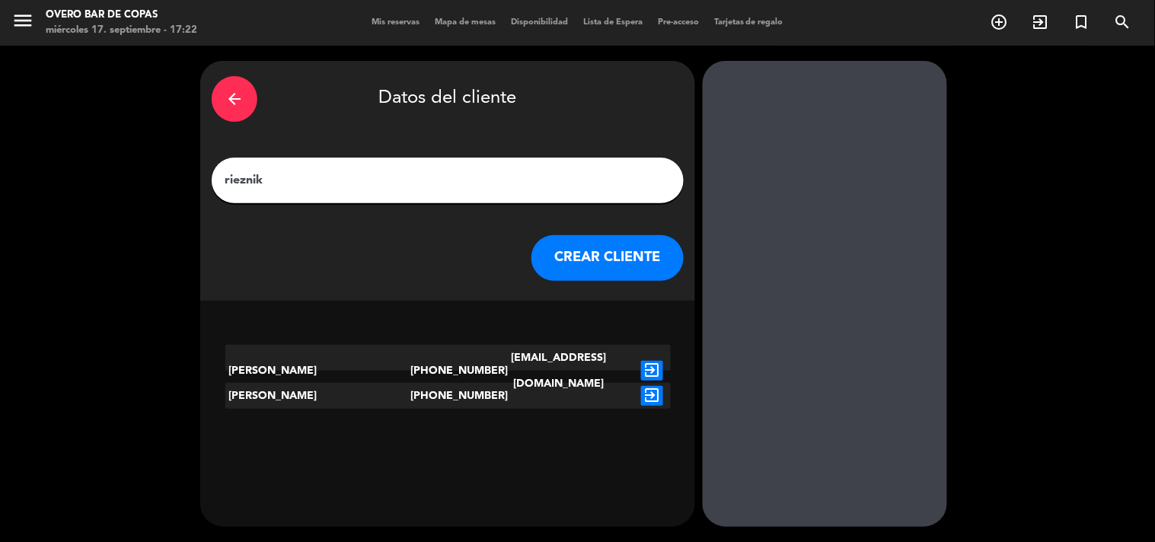
type input "rieznik"
click at [652, 361] on icon "exit_to_app" at bounding box center [652, 371] width 22 height 20
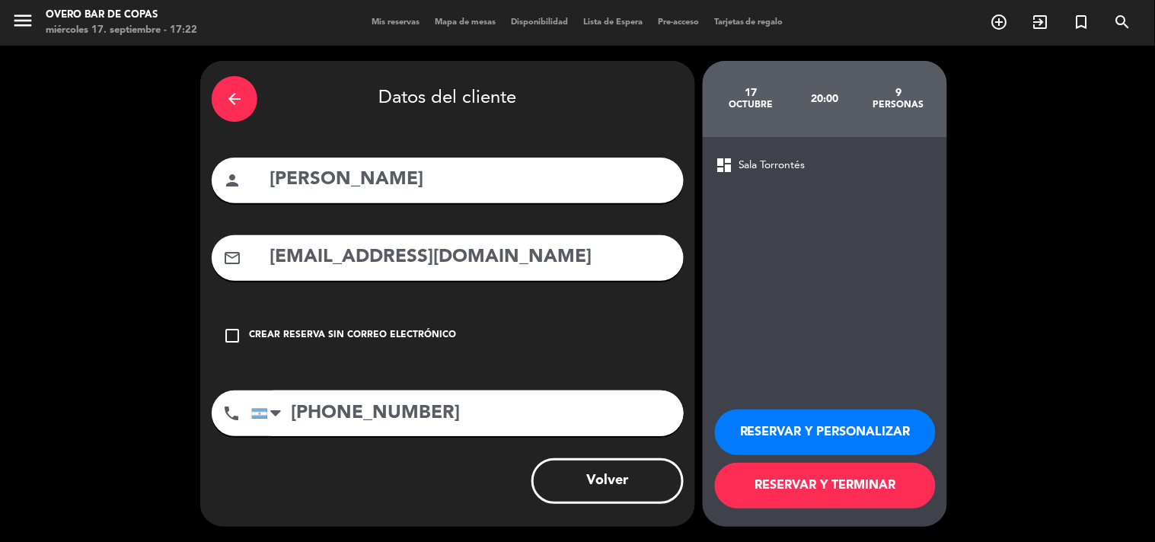
click at [792, 495] on button "RESERVAR Y TERMINAR" at bounding box center [825, 486] width 221 height 46
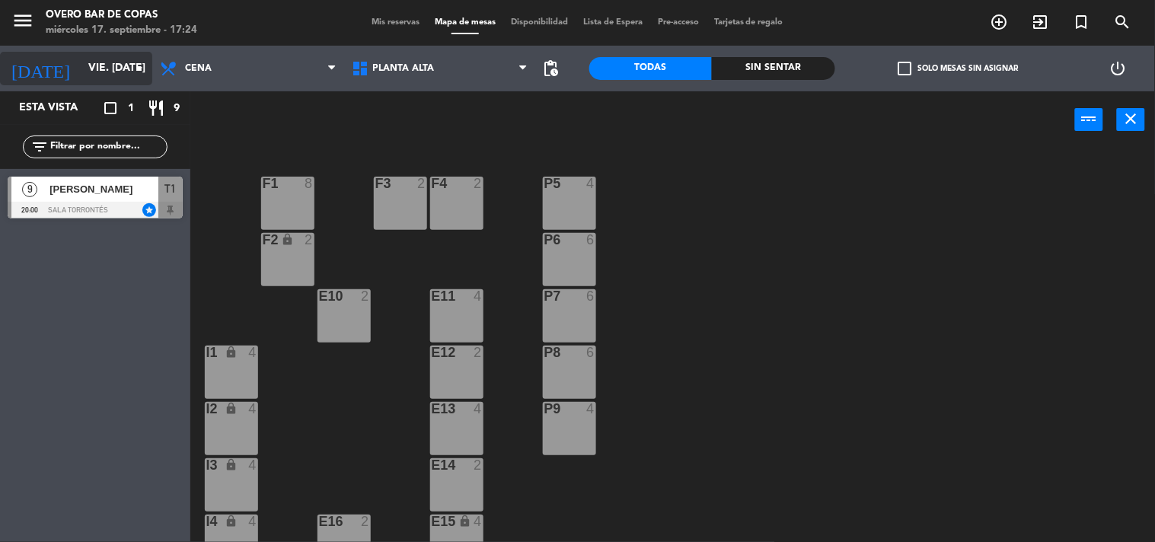
click at [141, 64] on icon "arrow_drop_down" at bounding box center [139, 68] width 18 height 18
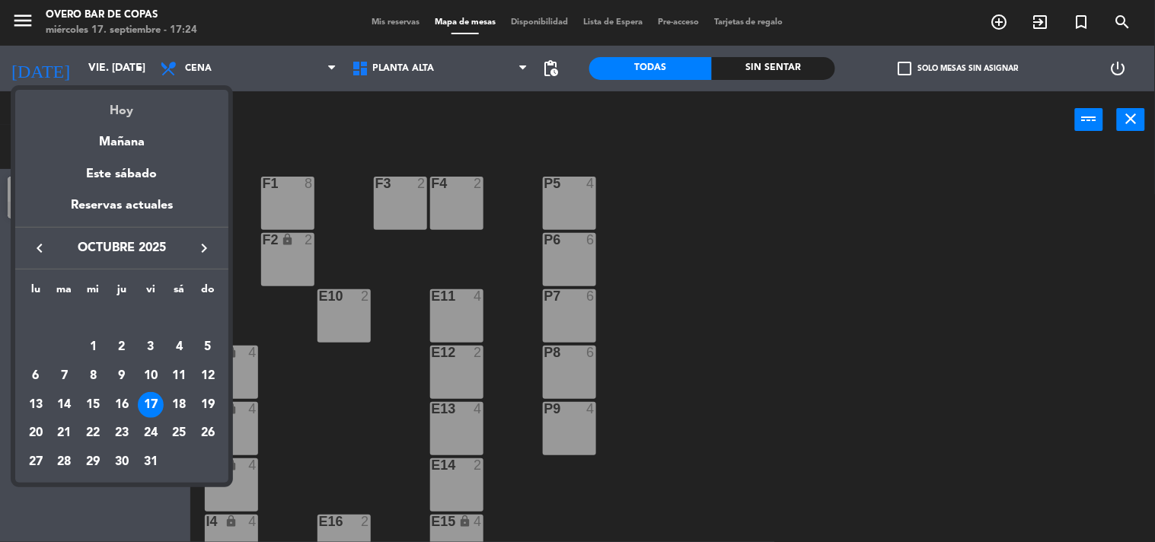
click at [112, 107] on div "Hoy" at bounding box center [121, 105] width 213 height 31
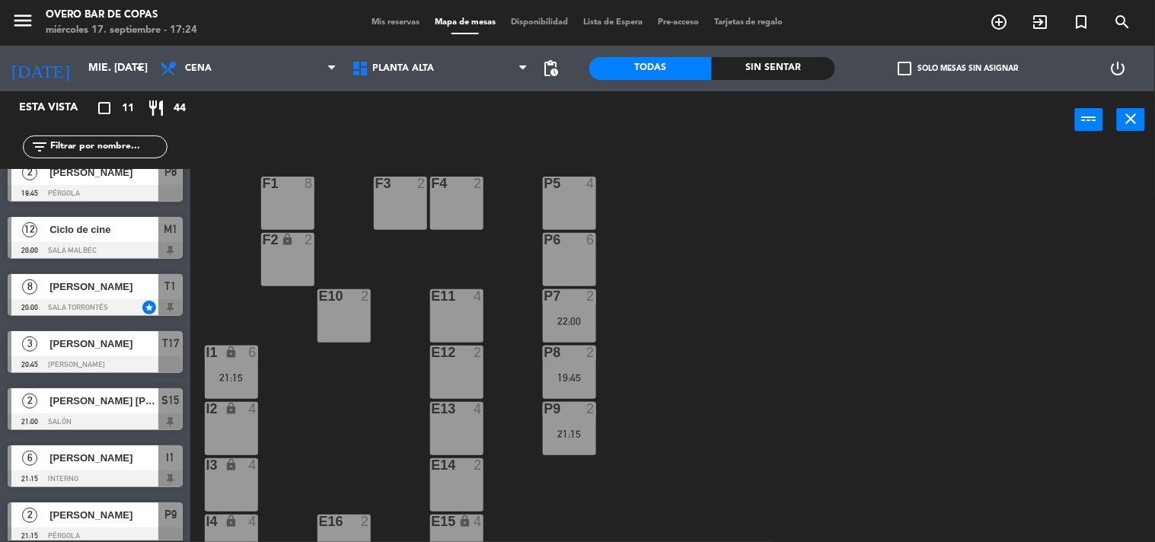
scroll to position [103, 0]
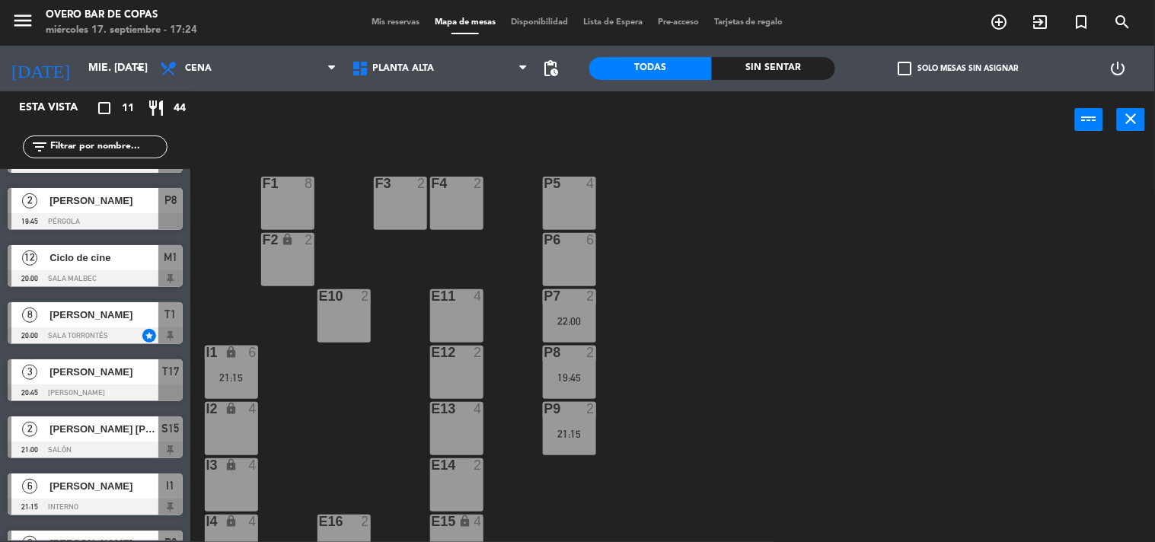
click at [126, 218] on div at bounding box center [95, 221] width 175 height 17
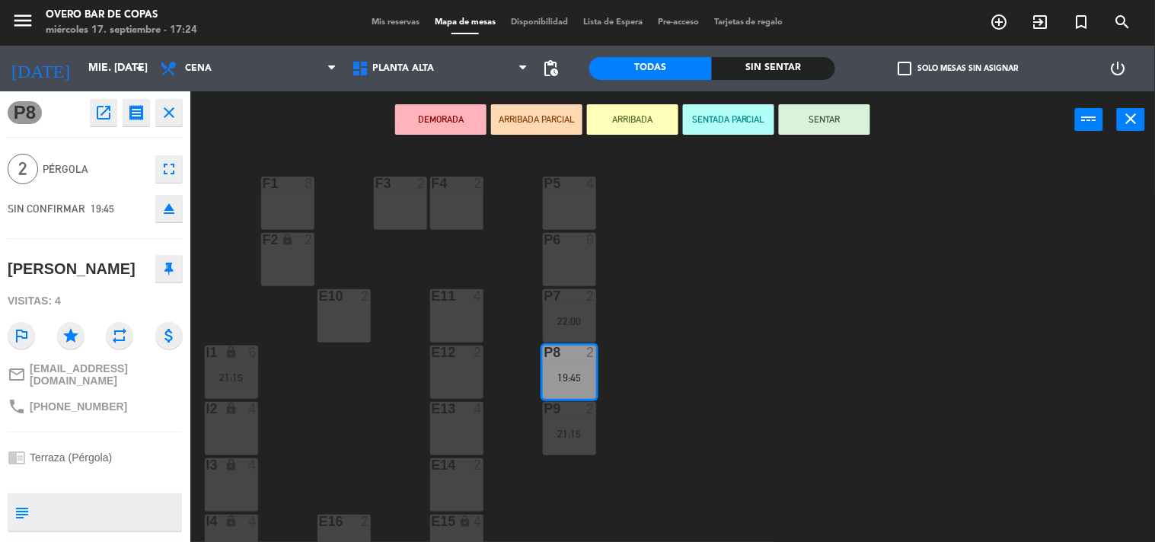
click at [110, 116] on icon "open_in_new" at bounding box center [103, 113] width 18 height 18
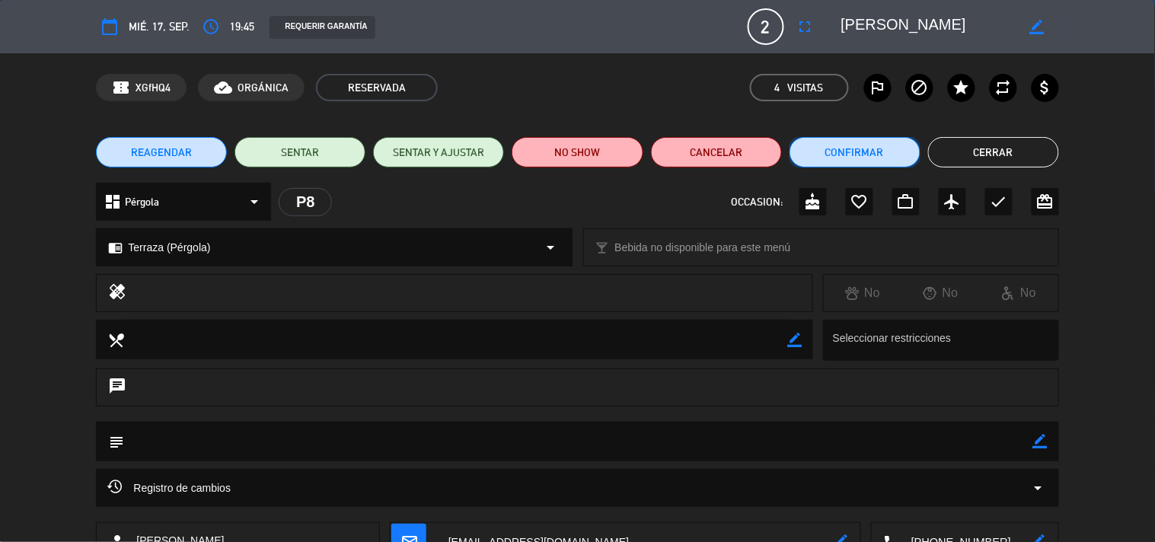
click at [838, 156] on button "Confirmar" at bounding box center [854, 152] width 131 height 30
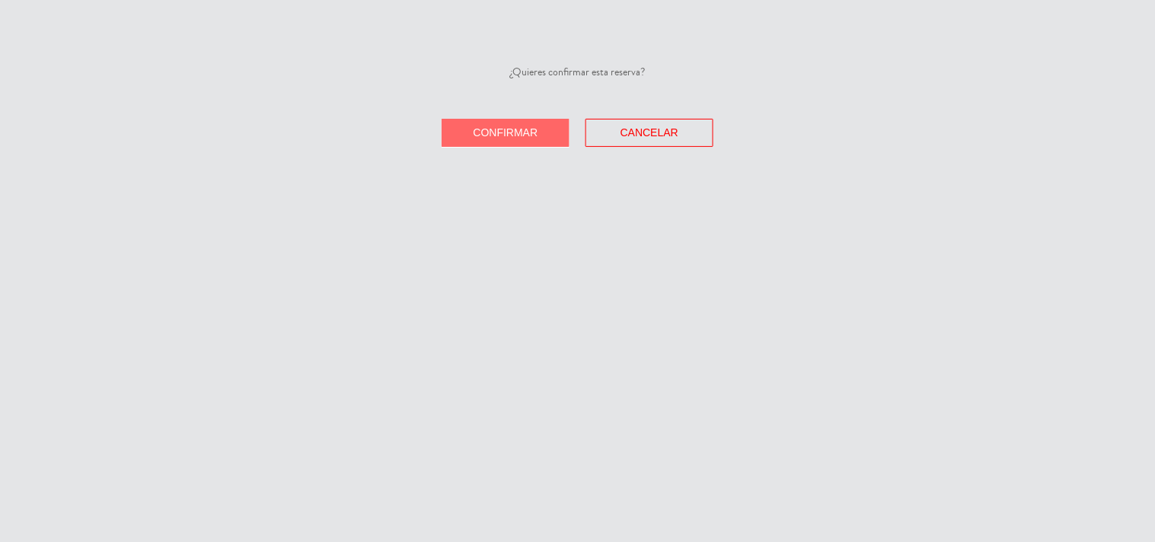
click at [485, 122] on button "Confirmar" at bounding box center [505, 133] width 128 height 28
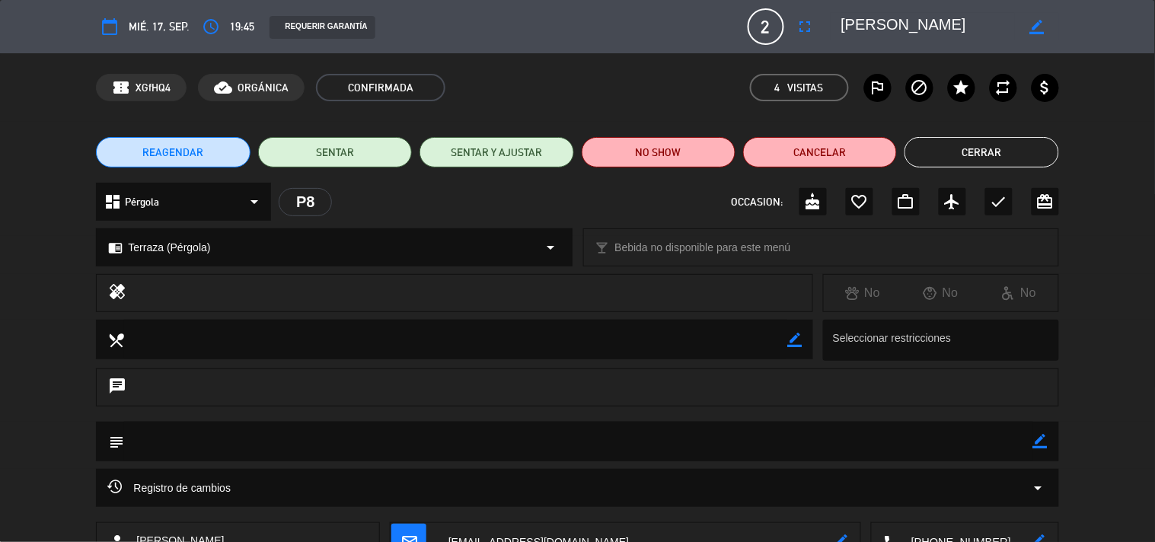
click at [990, 138] on button "Cerrar" at bounding box center [981, 152] width 154 height 30
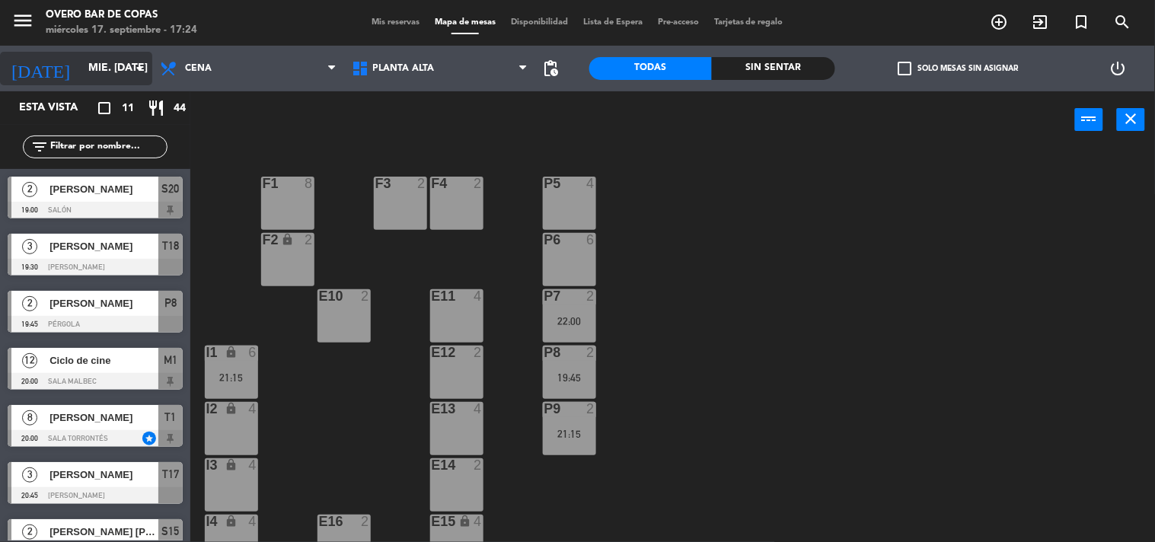
click at [107, 58] on input "mié. [DATE]" at bounding box center [153, 68] width 145 height 27
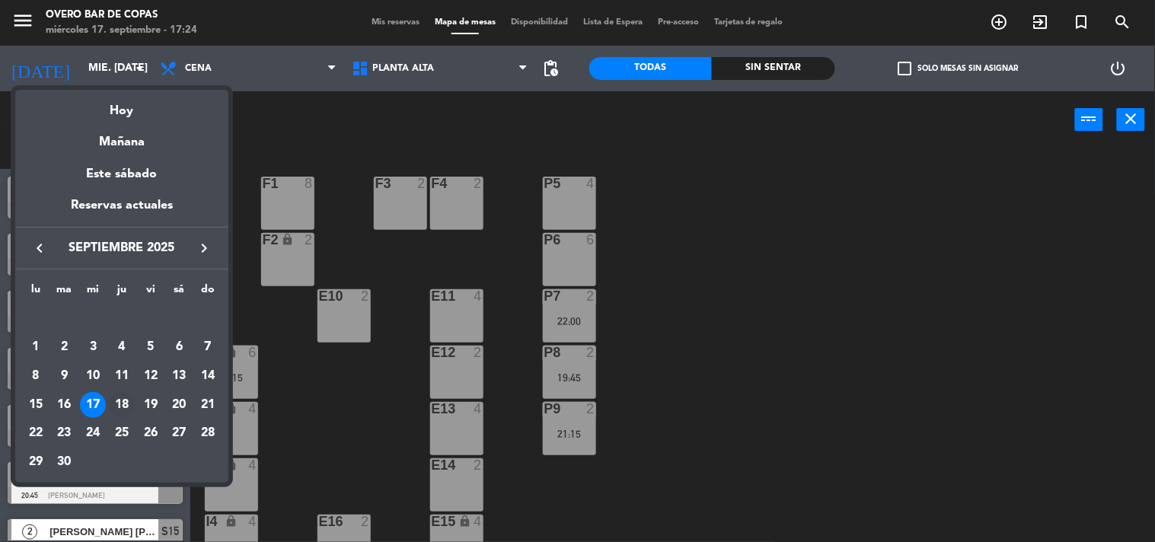
click at [120, 398] on div "18" at bounding box center [122, 405] width 26 height 26
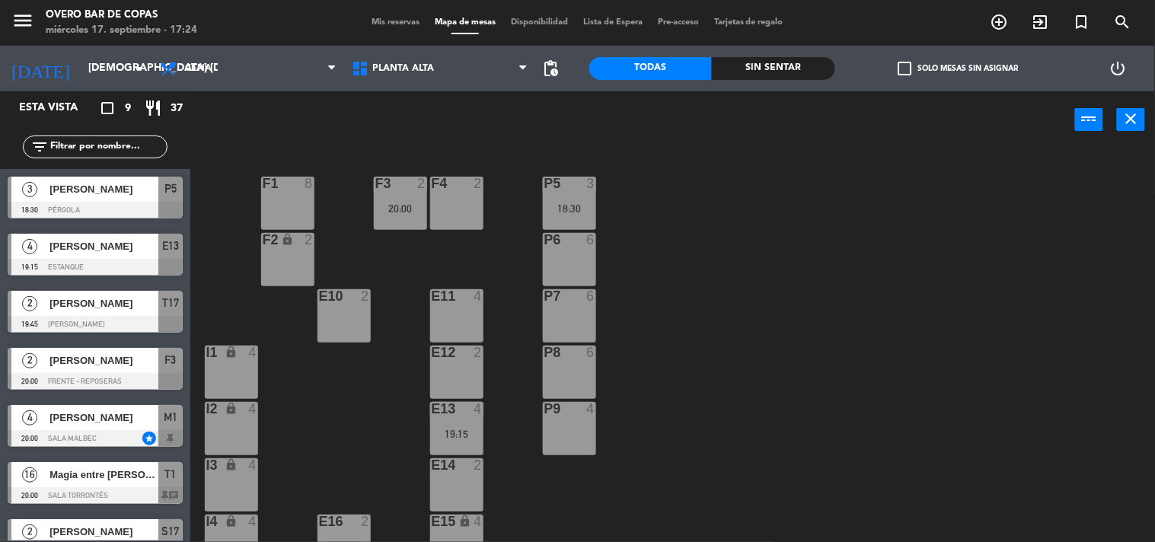
click at [125, 316] on div at bounding box center [95, 324] width 175 height 17
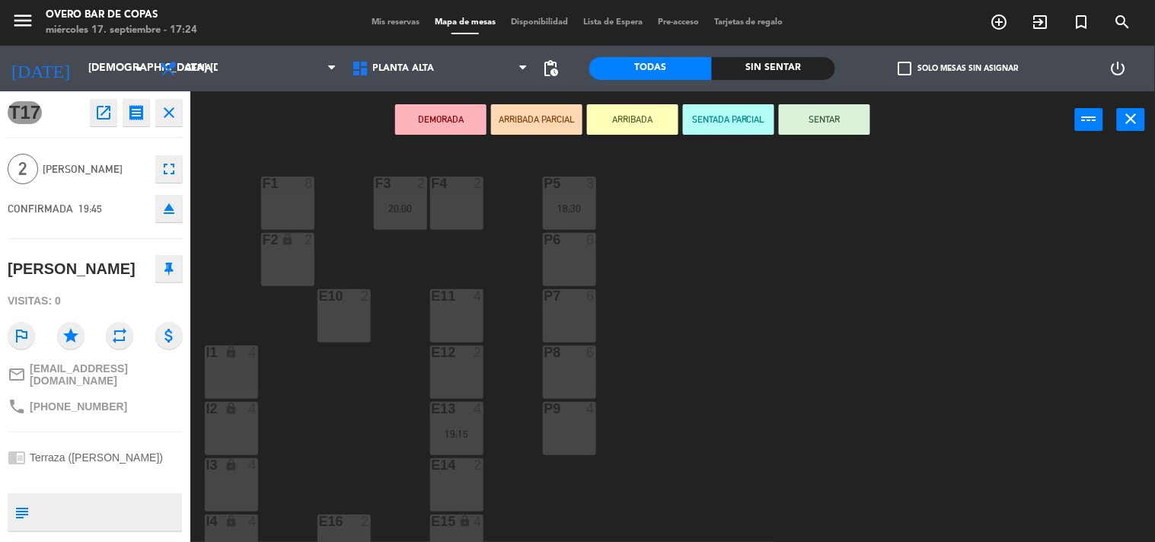
click at [100, 99] on button "open_in_new" at bounding box center [103, 112] width 27 height 27
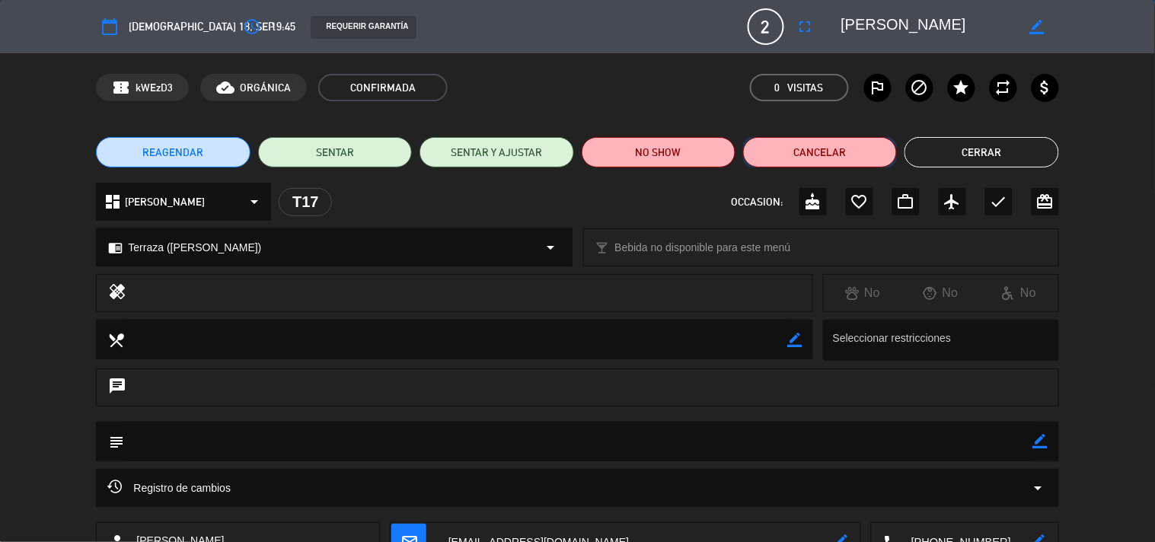
click at [795, 163] on button "Cancelar" at bounding box center [820, 152] width 154 height 30
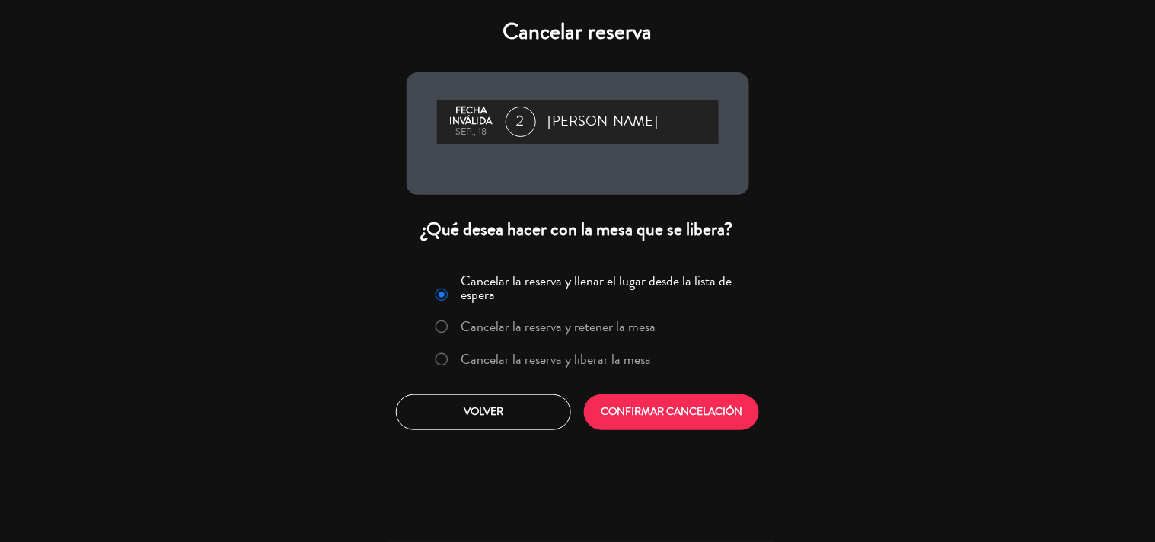
click at [518, 371] on label "Cancelar la reserva y liberar la mesa" at bounding box center [543, 359] width 231 height 27
click at [671, 423] on button "CONFIRMAR CANCELACIÓN" at bounding box center [671, 412] width 175 height 36
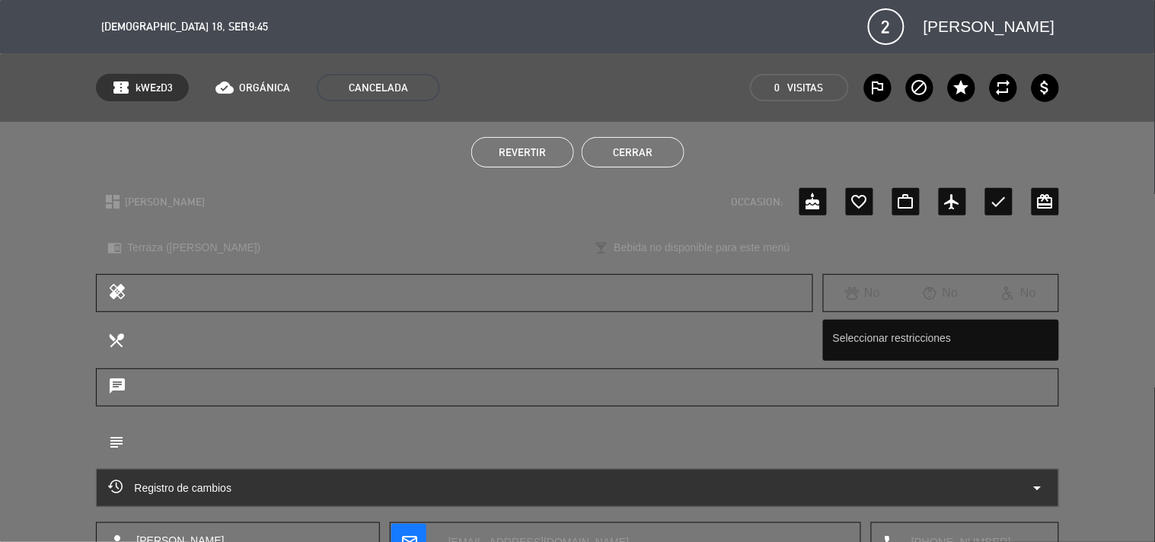
click at [650, 148] on button "Cerrar" at bounding box center [633, 152] width 103 height 30
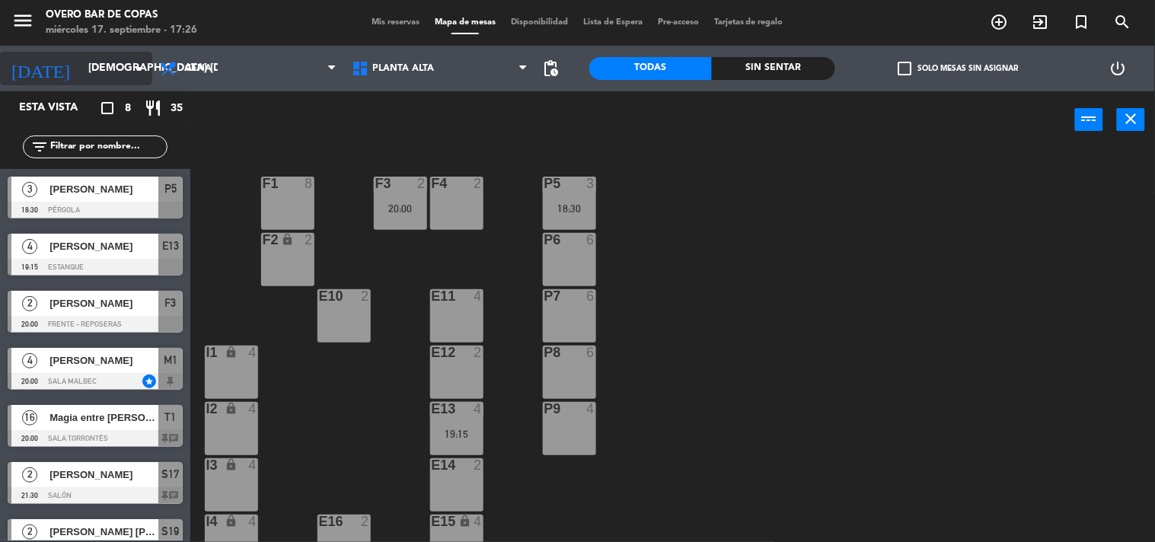
click at [91, 69] on input "[DEMOGRAPHIC_DATA] [DATE]" at bounding box center [153, 68] width 145 height 27
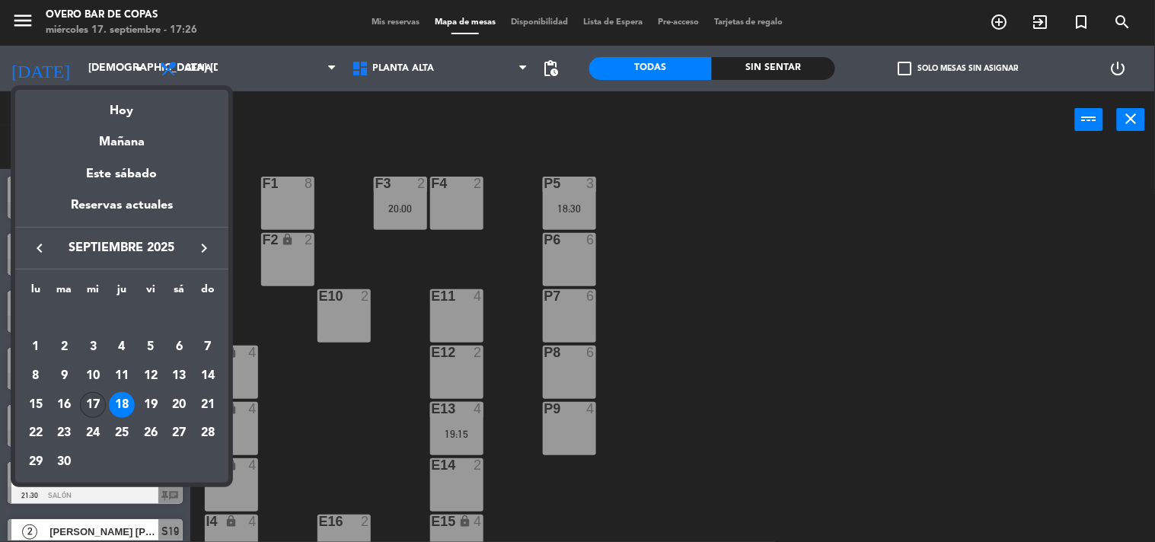
click at [90, 403] on div "17" at bounding box center [93, 405] width 26 height 26
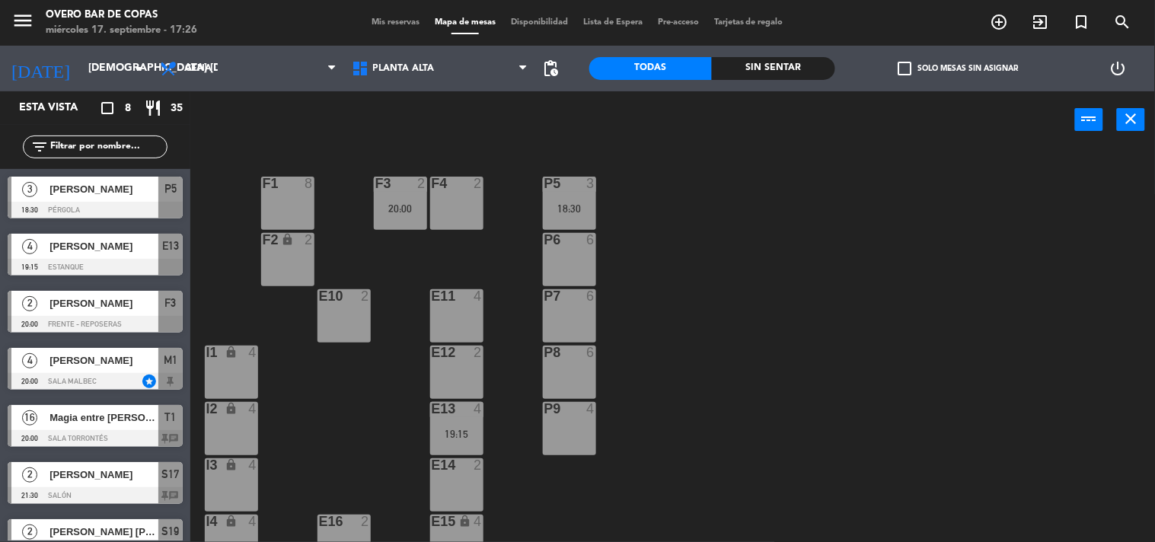
type input "mié. [DATE]"
click at [99, 358] on span "Ciclo de cine" at bounding box center [103, 360] width 109 height 16
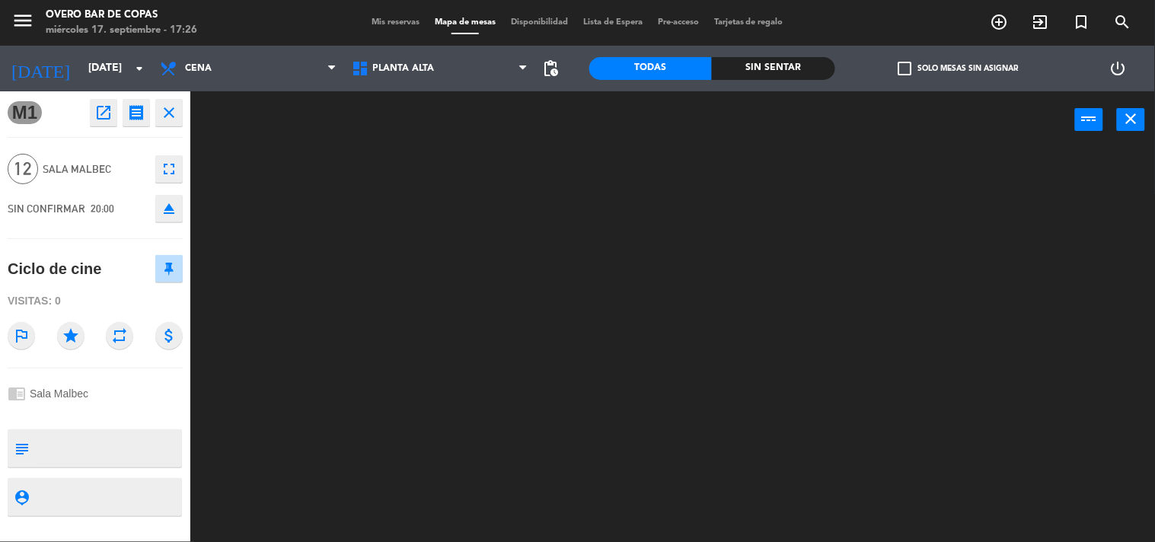
click at [94, 118] on icon "open_in_new" at bounding box center [103, 113] width 18 height 18
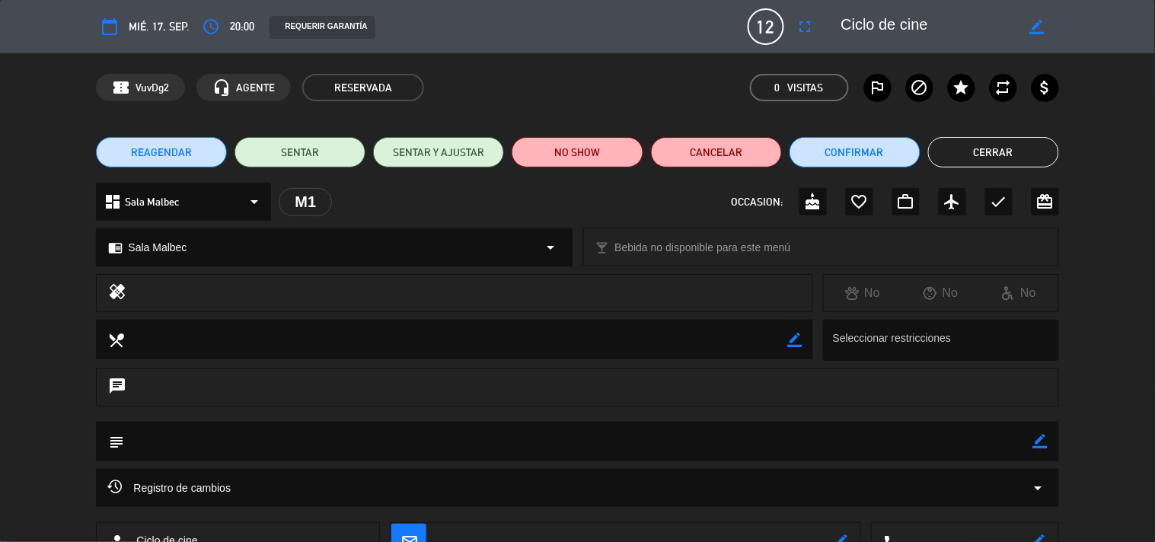
click at [1033, 439] on icon "border_color" at bounding box center [1040, 441] width 14 height 14
click at [977, 446] on textarea at bounding box center [578, 441] width 908 height 39
type textarea "*"
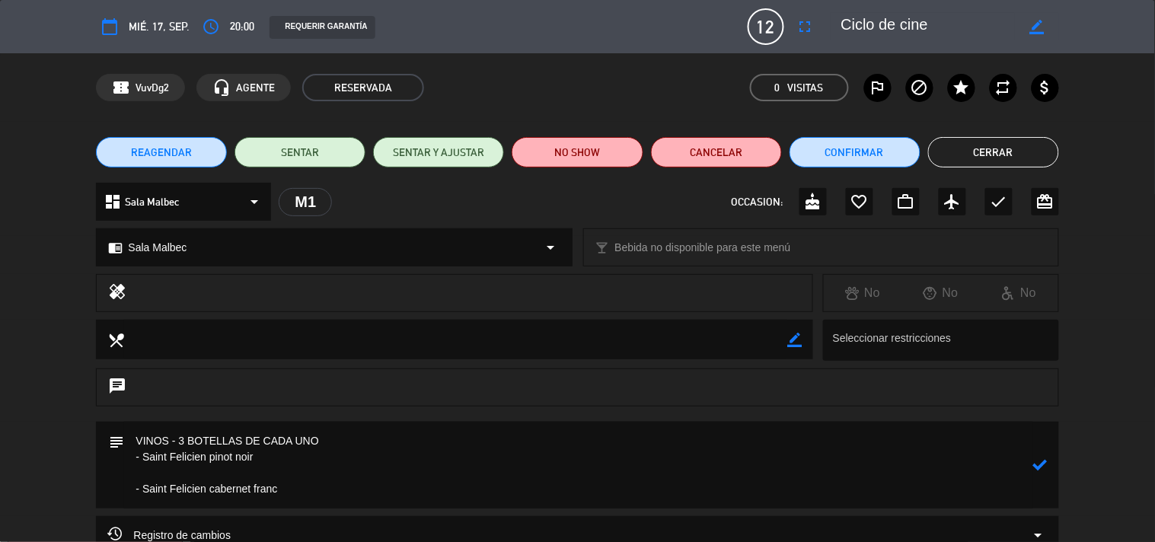
type textarea "VINOS - 3 BOTELLAS DE CADA UNO - Saint Felicien pinot noir - Saint Felicien cab…"
click at [1034, 468] on icon at bounding box center [1040, 464] width 14 height 14
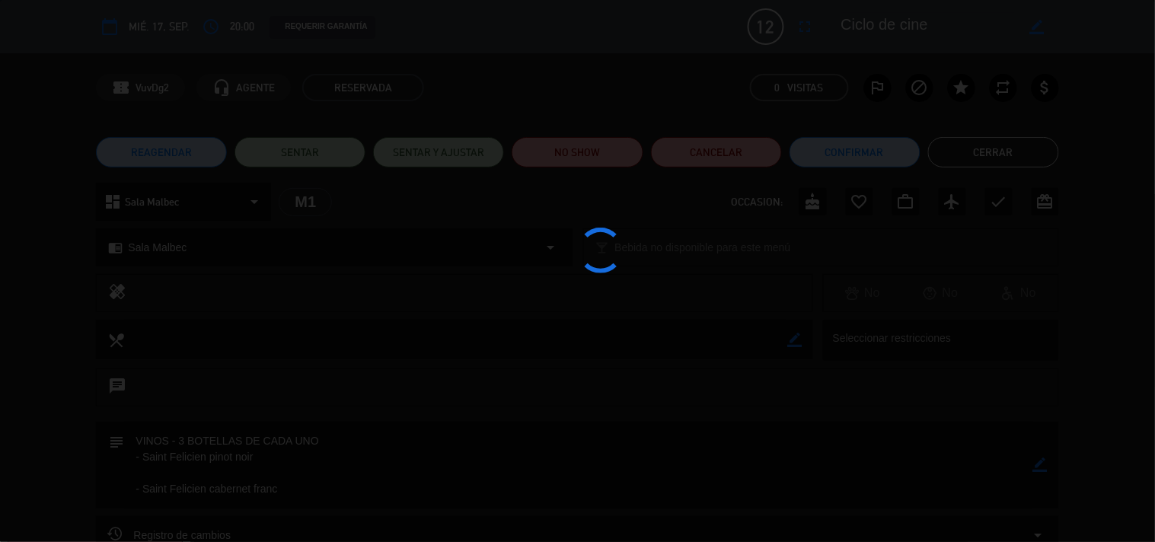
type textarea "VINOS - 3 BOTELLAS DE CADA UNO<br /> - Saint Felicien pinot noir<br /> <br /> -…"
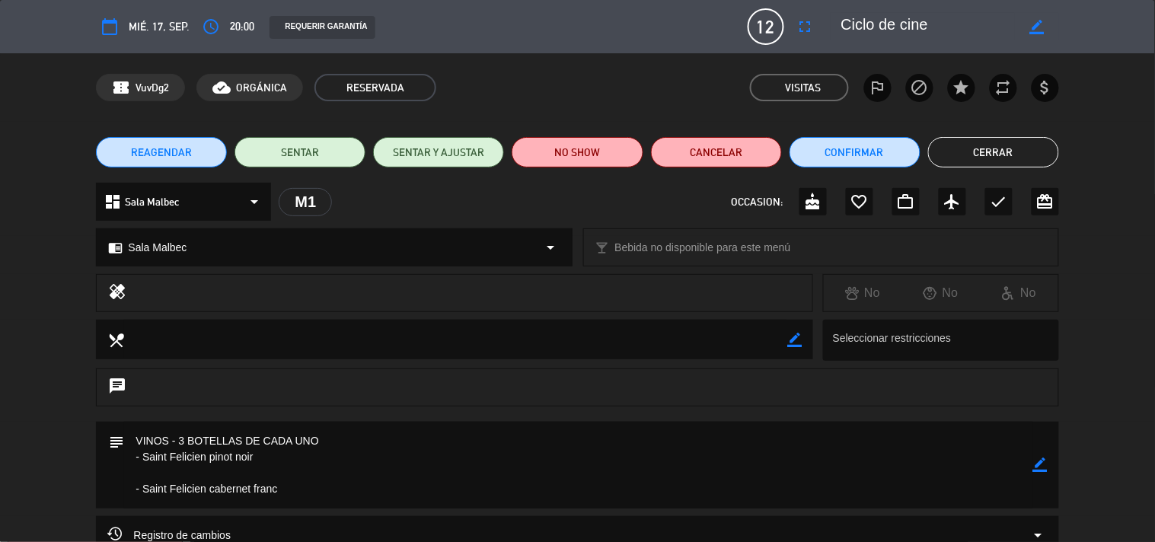
click at [972, 161] on button "Cerrar" at bounding box center [993, 152] width 131 height 30
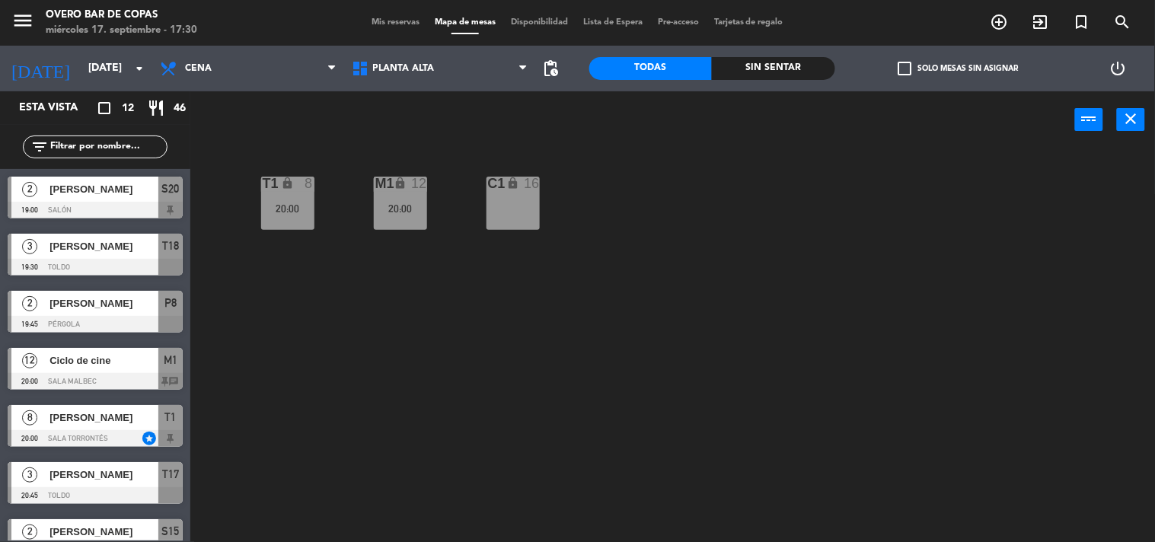
click at [147, 356] on span "Ciclo de cine" at bounding box center [103, 360] width 109 height 16
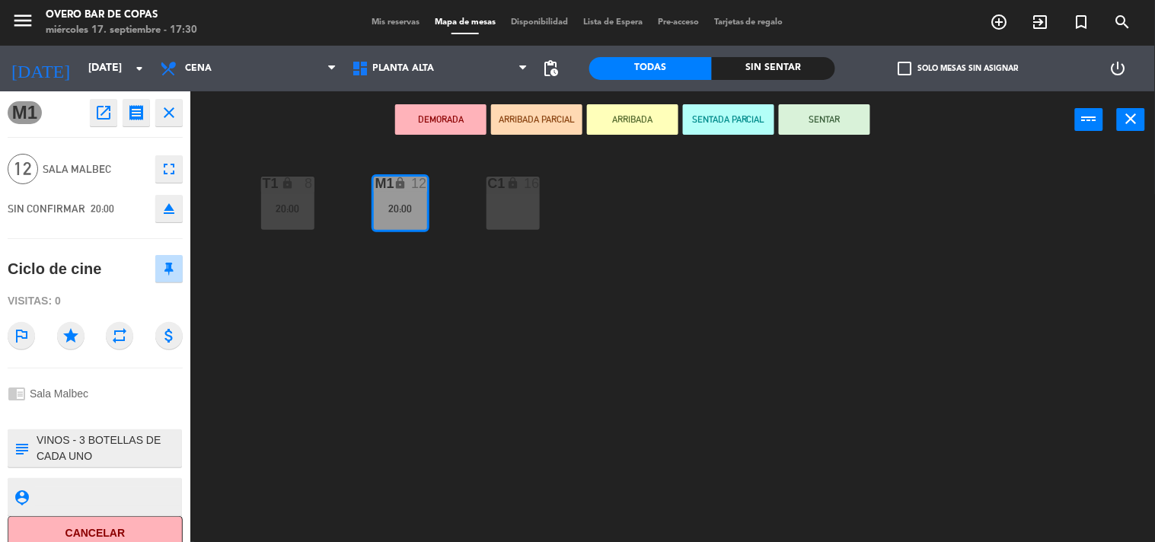
click at [313, 400] on div "T1 lock 8 20:00 M1 lock 12 20:00 C1 lock 16" at bounding box center [678, 346] width 953 height 394
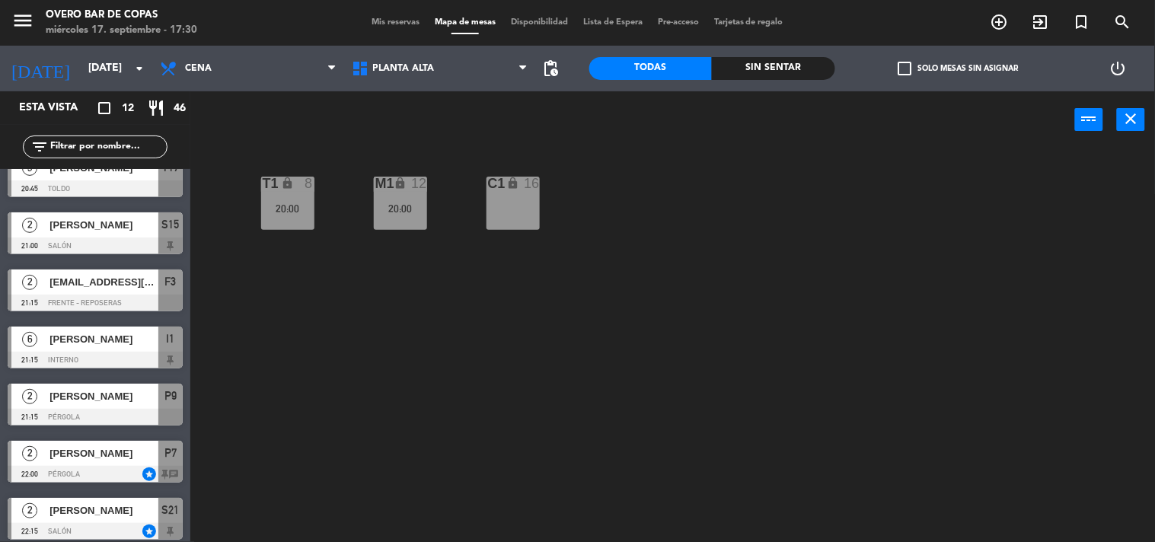
scroll to position [314, 0]
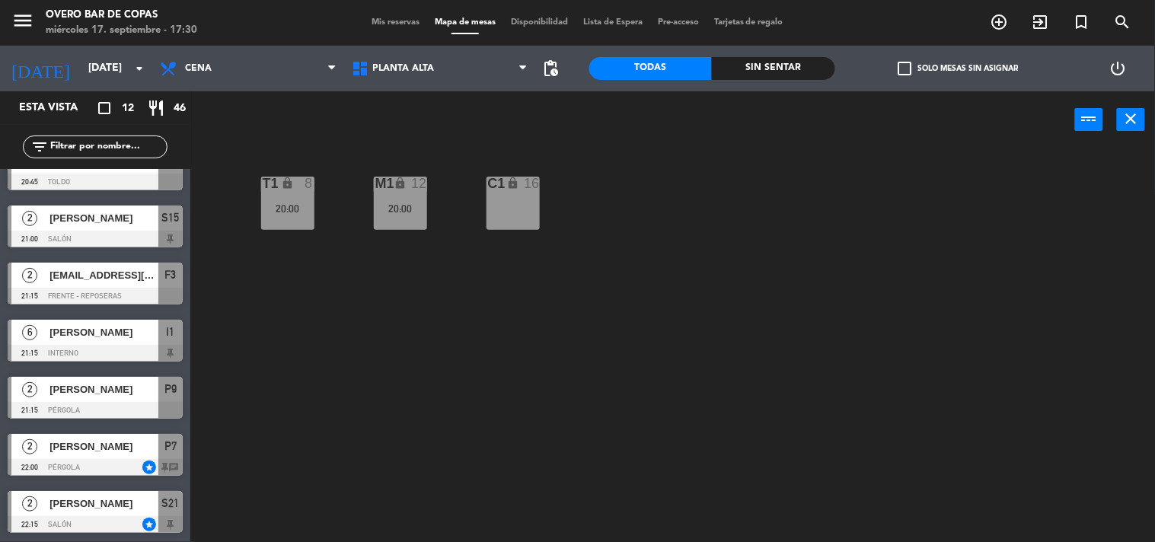
click at [97, 285] on div "Jturdap@gmail.com" at bounding box center [103, 275] width 110 height 25
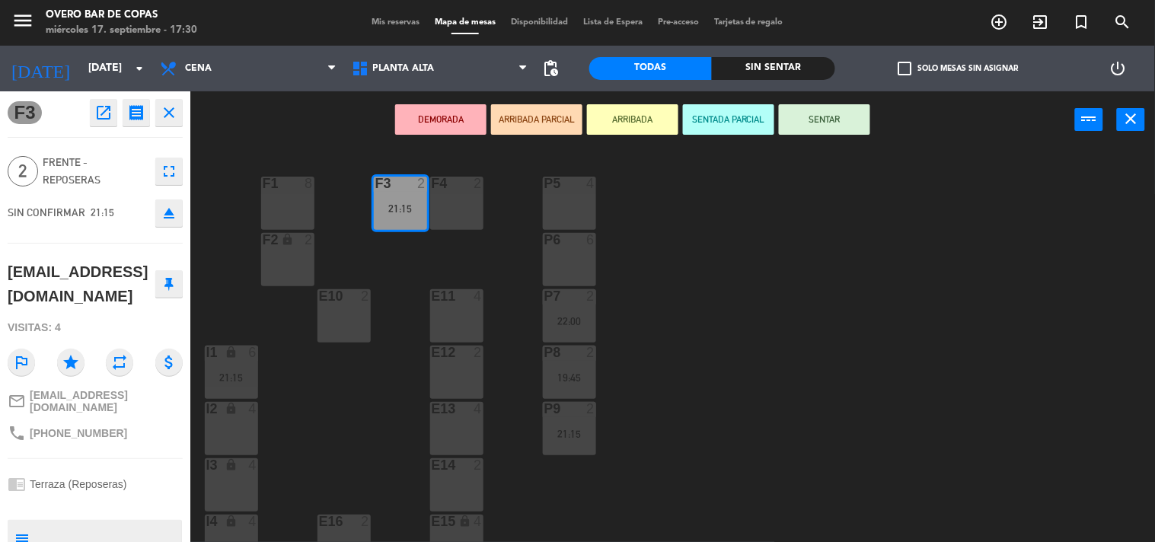
click at [323, 385] on div "P5 4 F1 8 F3 2 21:15 F4 2 P6 6 F2 lock 2 P7 2 22:00 E10 2 E11 4 P8 2 19:45 E12 …" at bounding box center [678, 346] width 953 height 394
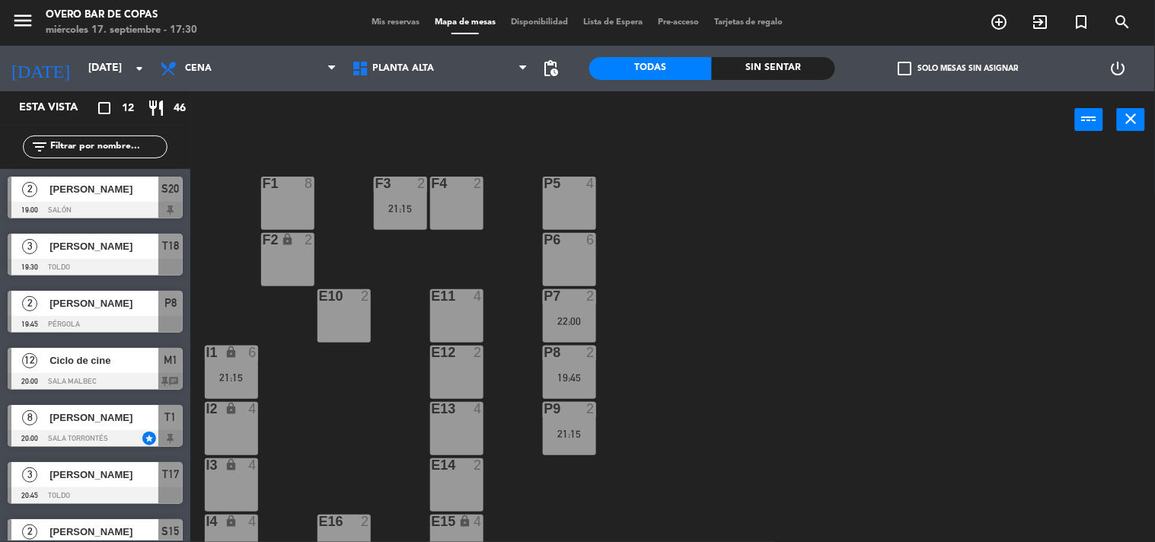
scroll to position [1, 0]
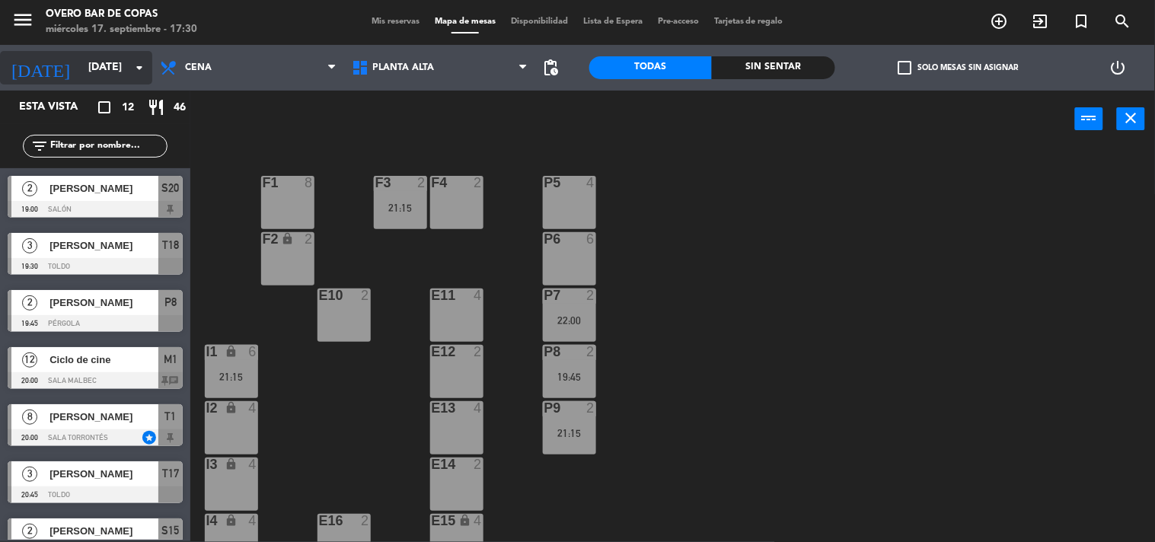
click at [91, 69] on input "mié. [DATE]" at bounding box center [153, 67] width 145 height 27
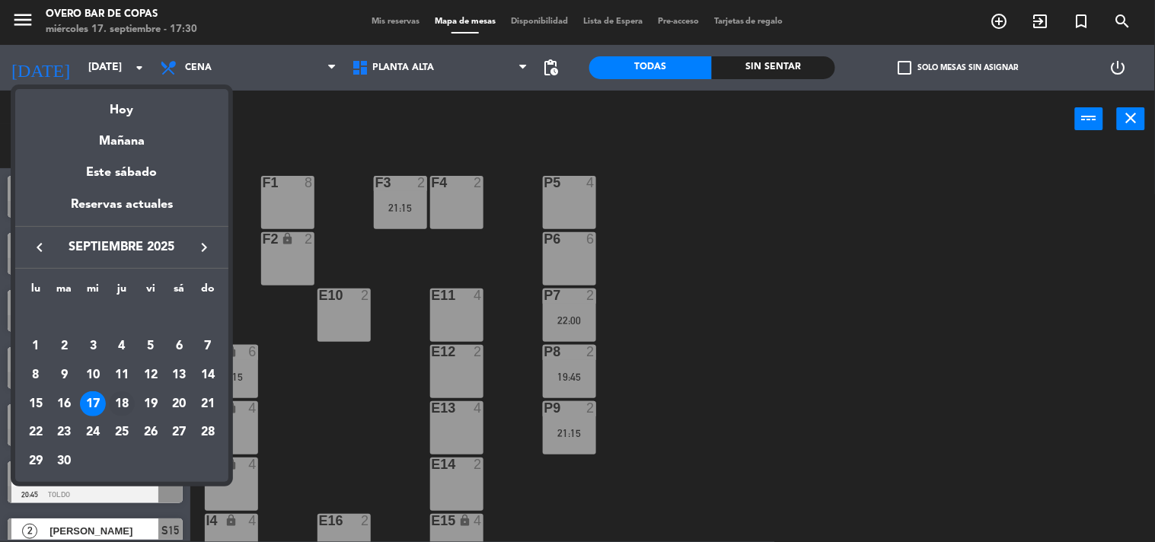
click at [119, 411] on div "18" at bounding box center [122, 404] width 26 height 26
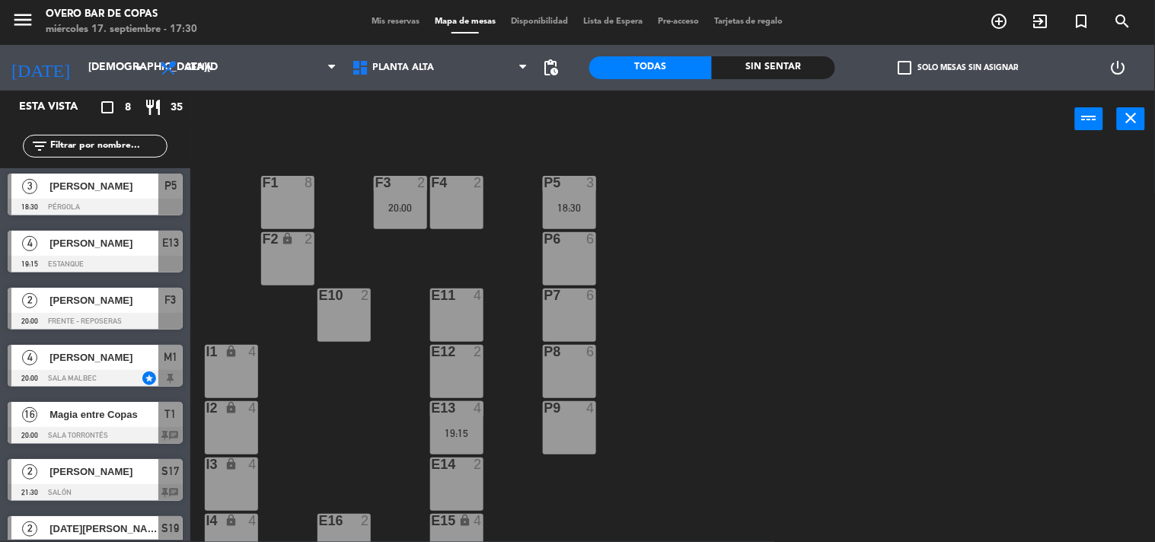
scroll to position [0, 0]
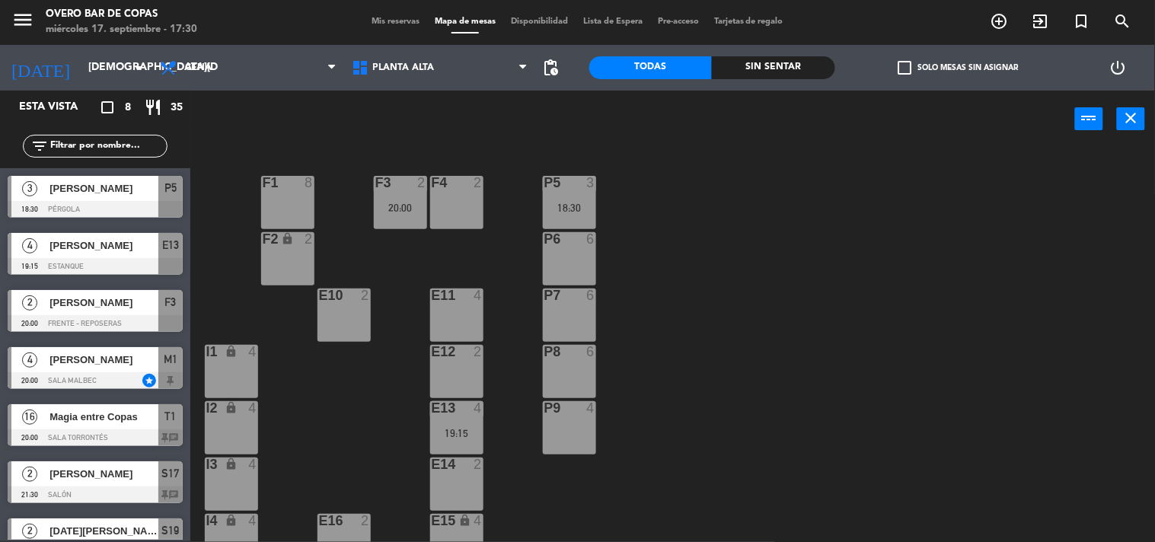
click at [118, 261] on div at bounding box center [95, 266] width 175 height 17
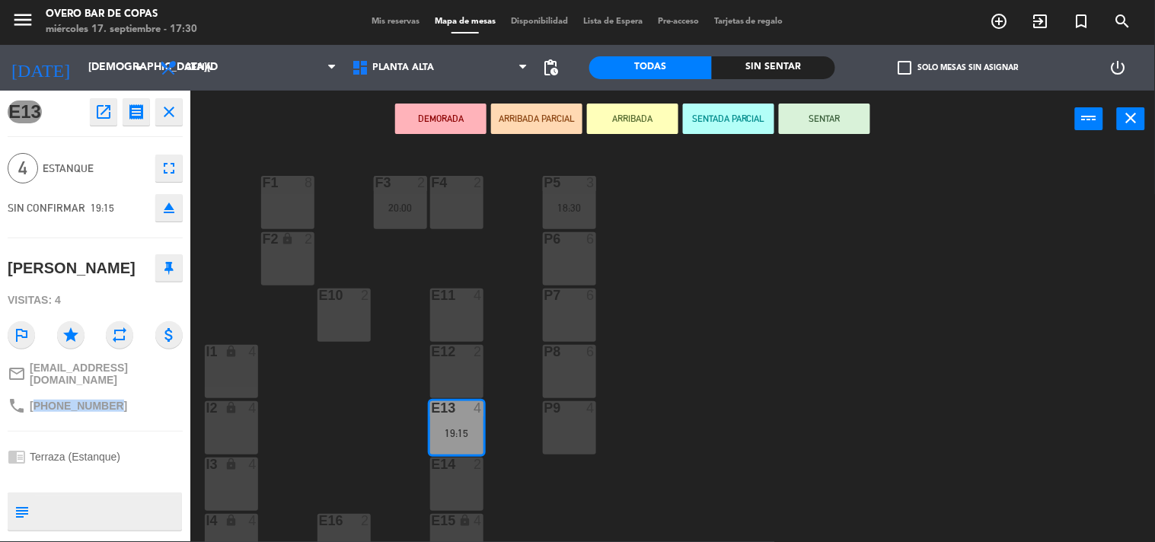
drag, startPoint x: 34, startPoint y: 400, endPoint x: 132, endPoint y: 409, distance: 97.9
click at [132, 409] on div "phone +541167018532" at bounding box center [95, 405] width 175 height 29
copy span "541167018532"
click at [613, 316] on div "P5 3 18:30 F1 8 F3 2 20:00 F4 2 P6 6 F2 lock 2 P7 6 E10 2 E11 4 P8 6 E12 2 I1 l…" at bounding box center [678, 345] width 953 height 394
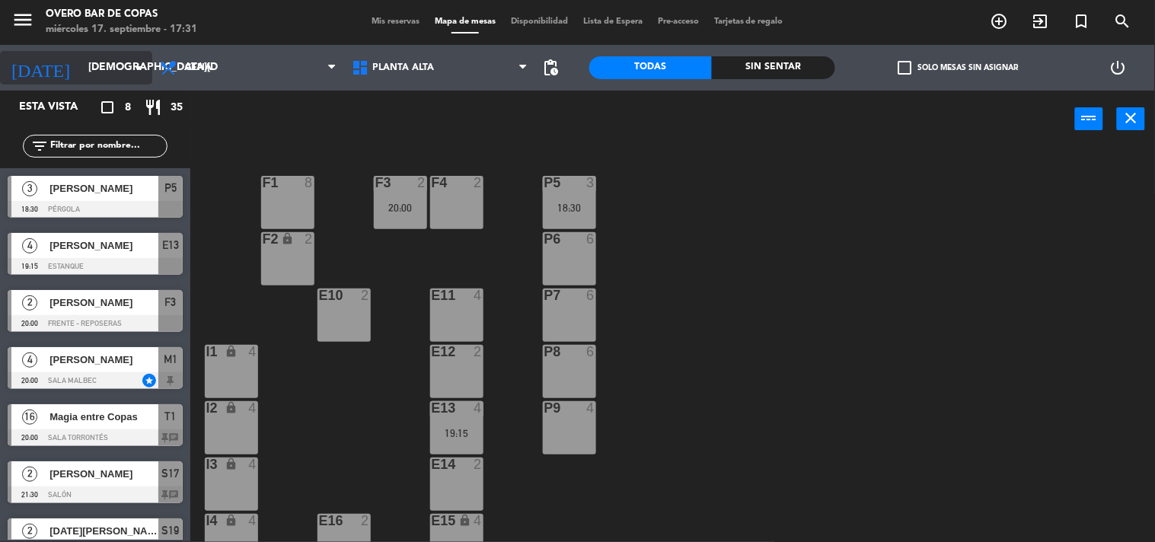
click at [111, 78] on input "[DEMOGRAPHIC_DATA] [DATE]" at bounding box center [153, 67] width 145 height 27
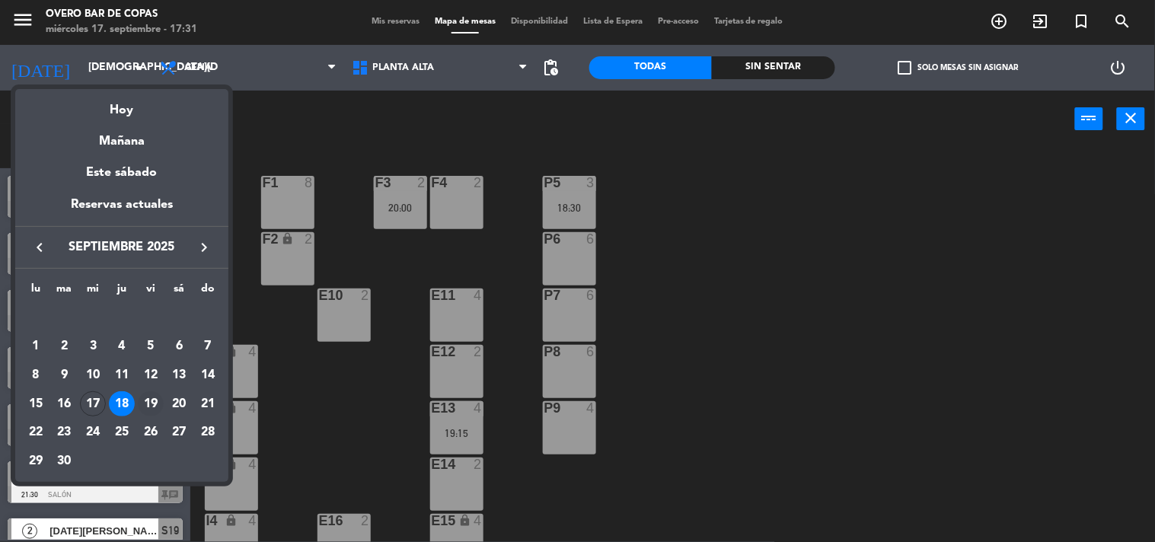
click at [149, 401] on div "19" at bounding box center [151, 404] width 26 height 26
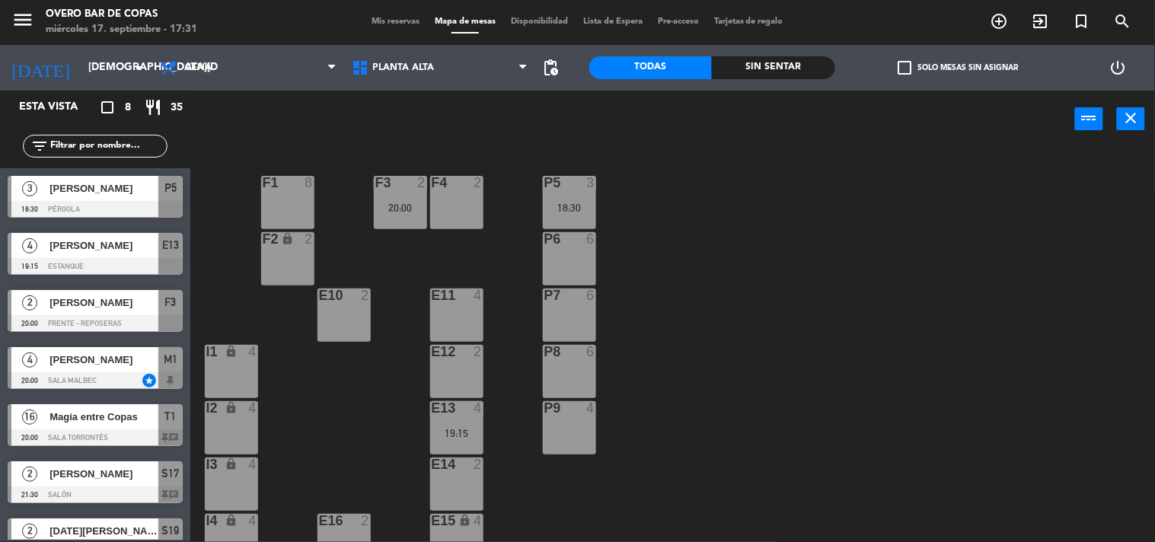
type input "vie. [DATE]"
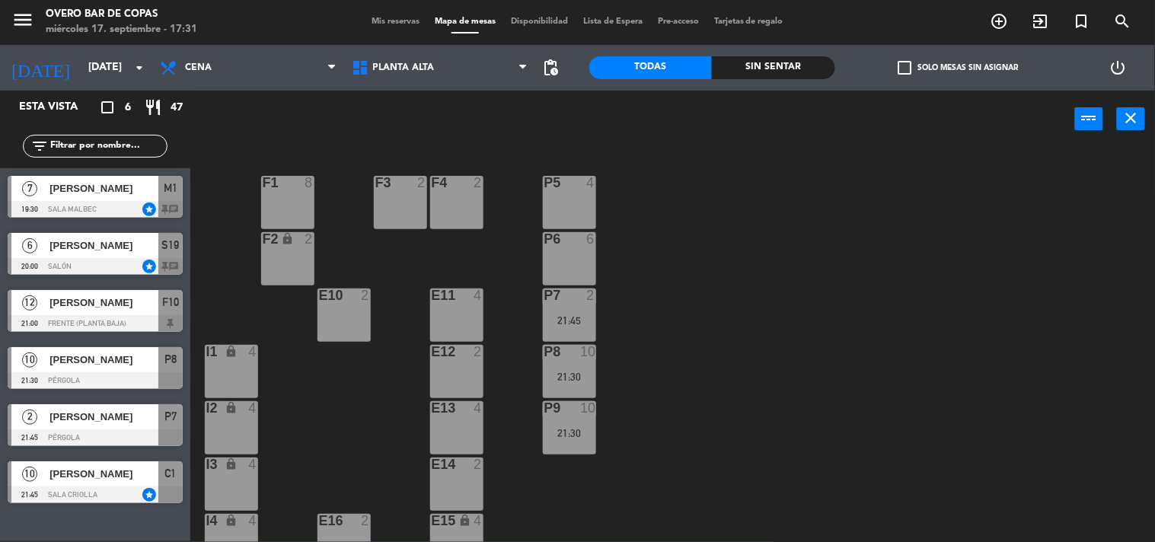
click at [133, 475] on span "[PERSON_NAME]" at bounding box center [103, 474] width 109 height 16
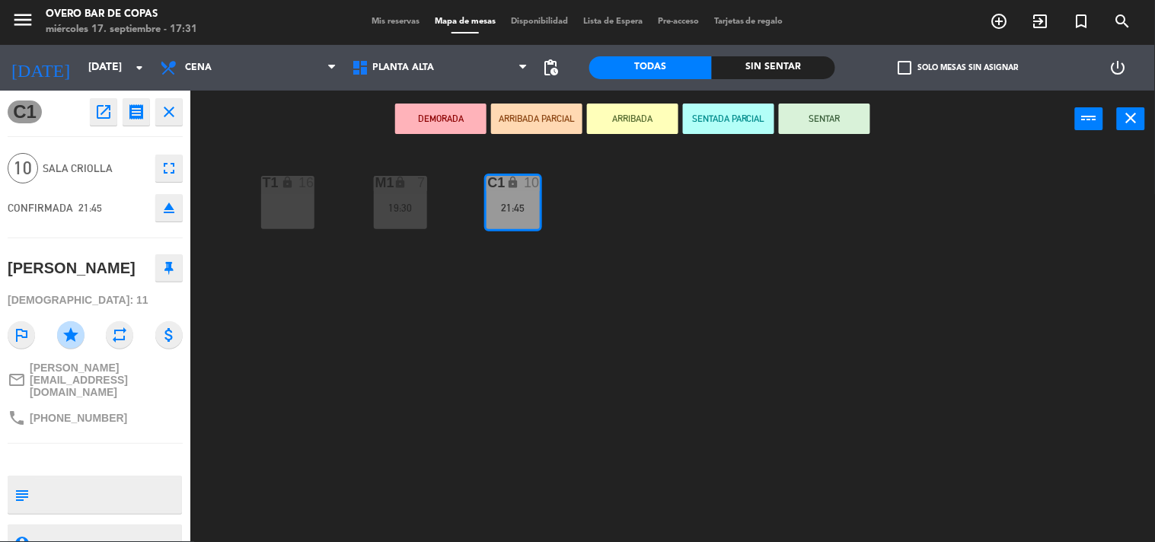
click at [298, 207] on div "T1 lock 16" at bounding box center [287, 202] width 53 height 53
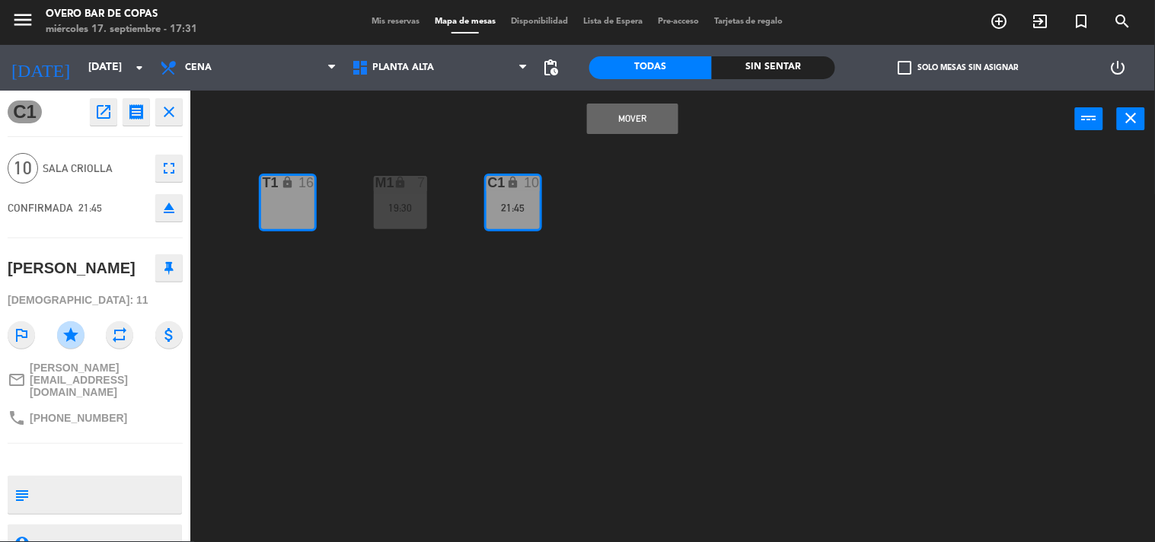
click at [605, 120] on button "Mover" at bounding box center [632, 119] width 91 height 30
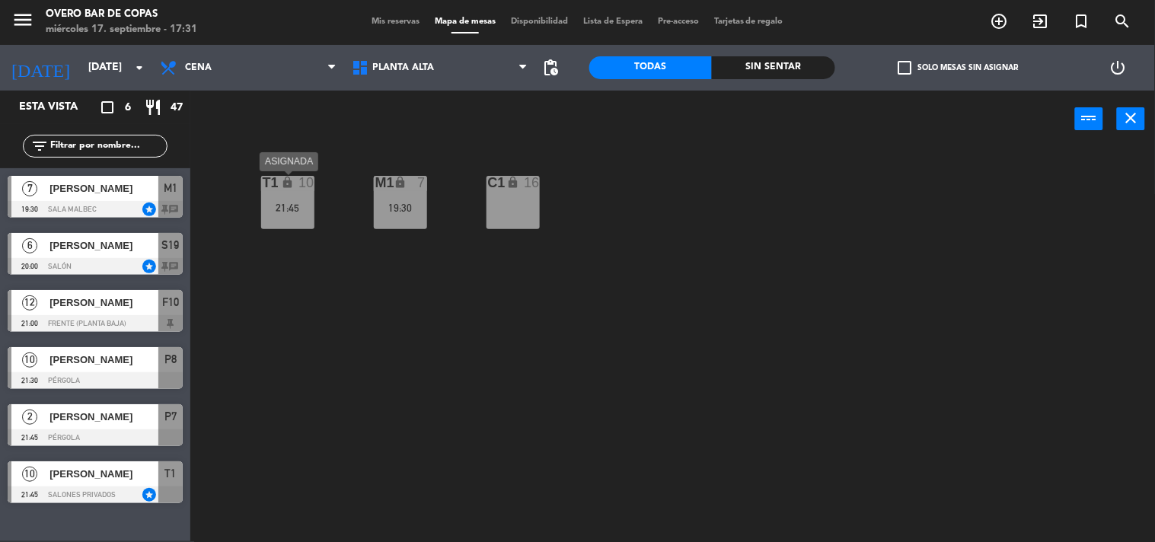
click at [297, 216] on div "T1 lock 10 21:45" at bounding box center [287, 202] width 53 height 53
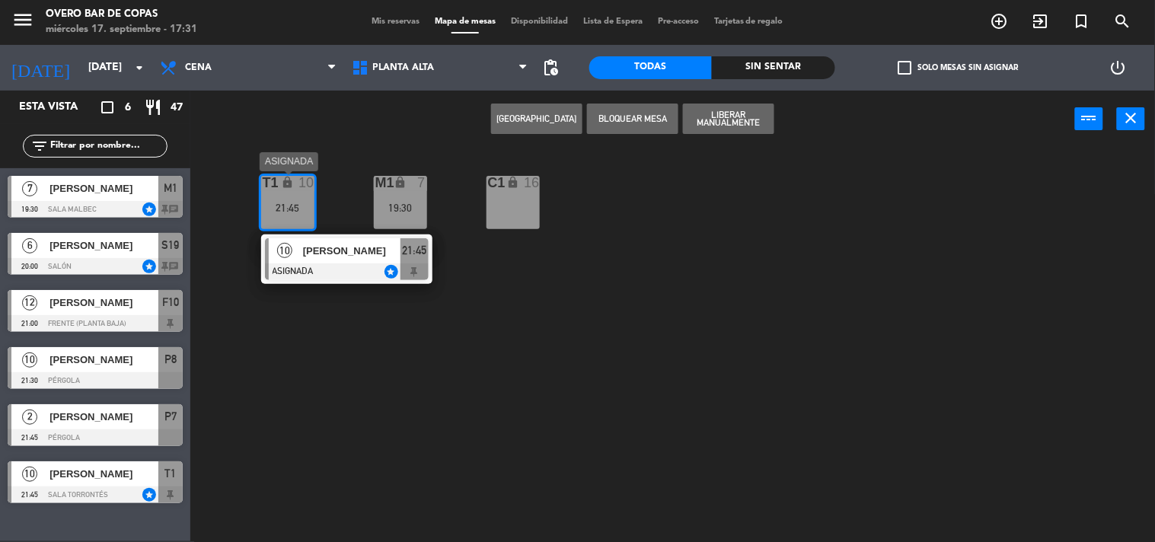
click at [333, 259] on div "[PERSON_NAME]" at bounding box center [350, 250] width 99 height 25
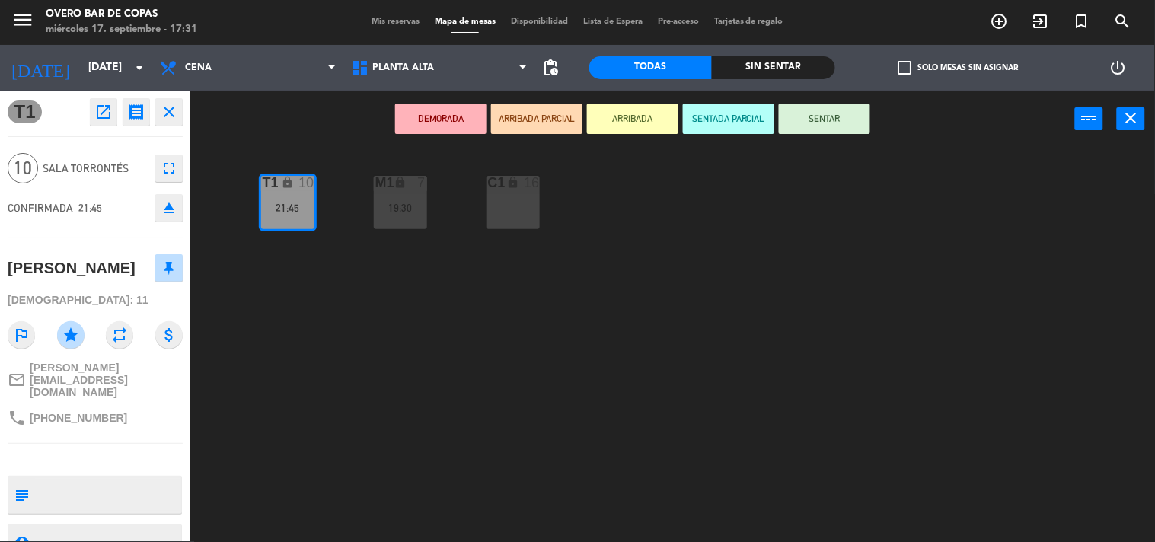
click at [105, 104] on icon "open_in_new" at bounding box center [103, 112] width 18 height 18
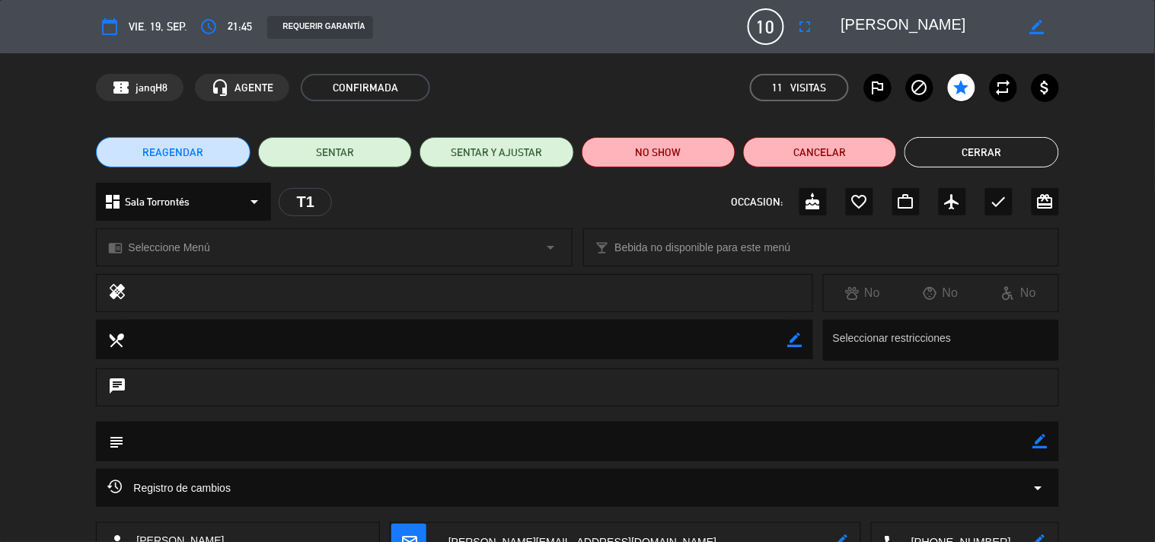
click at [556, 245] on icon "arrow_drop_down" at bounding box center [551, 247] width 18 height 18
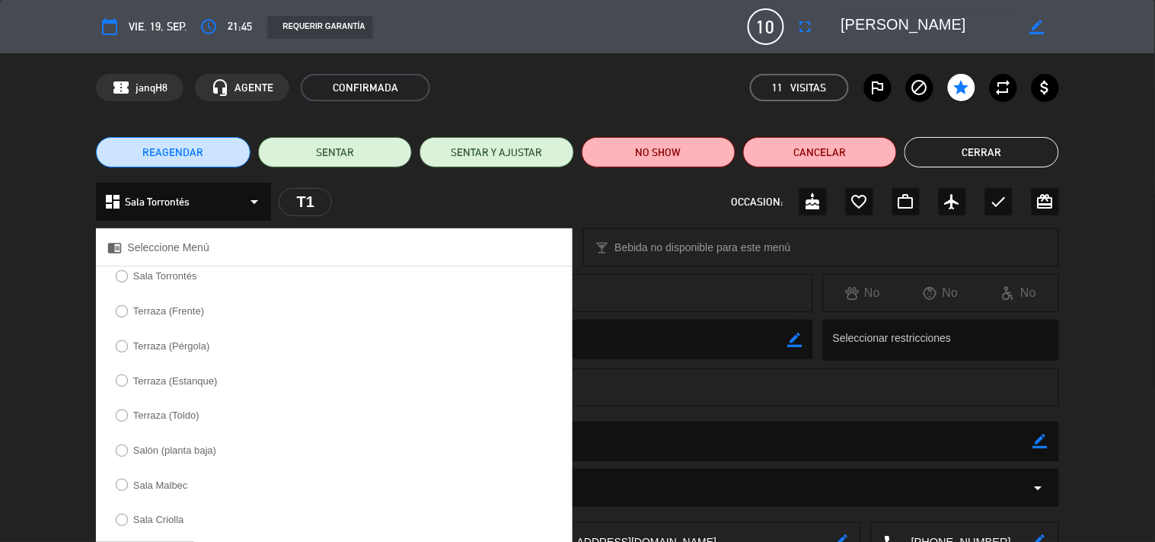
click at [166, 283] on label "Sala Torrontés" at bounding box center [155, 278] width 97 height 24
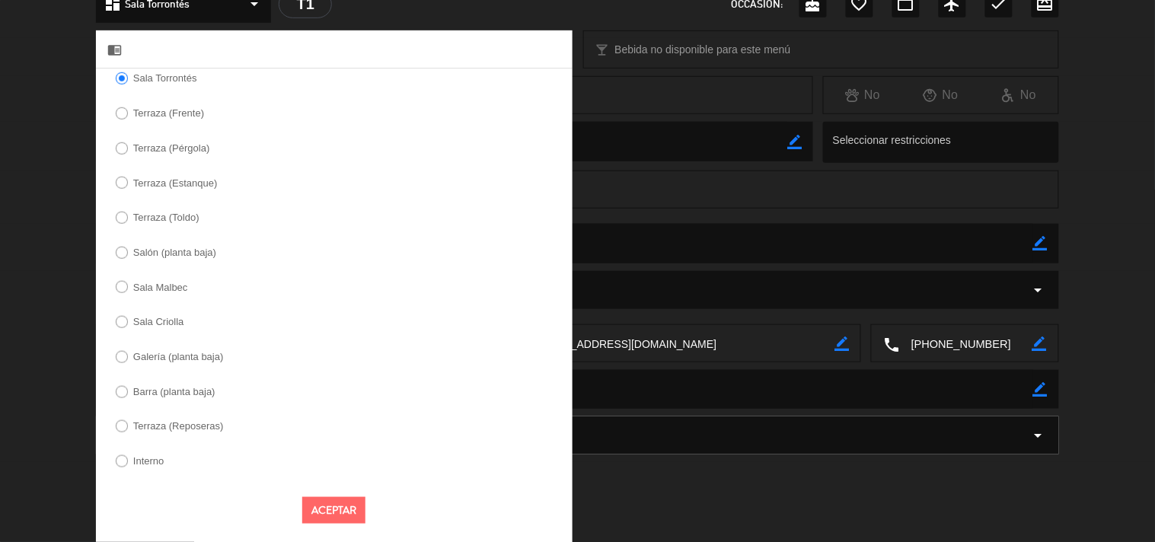
scroll to position [199, 0]
click at [330, 504] on button "Aceptar" at bounding box center [333, 509] width 63 height 27
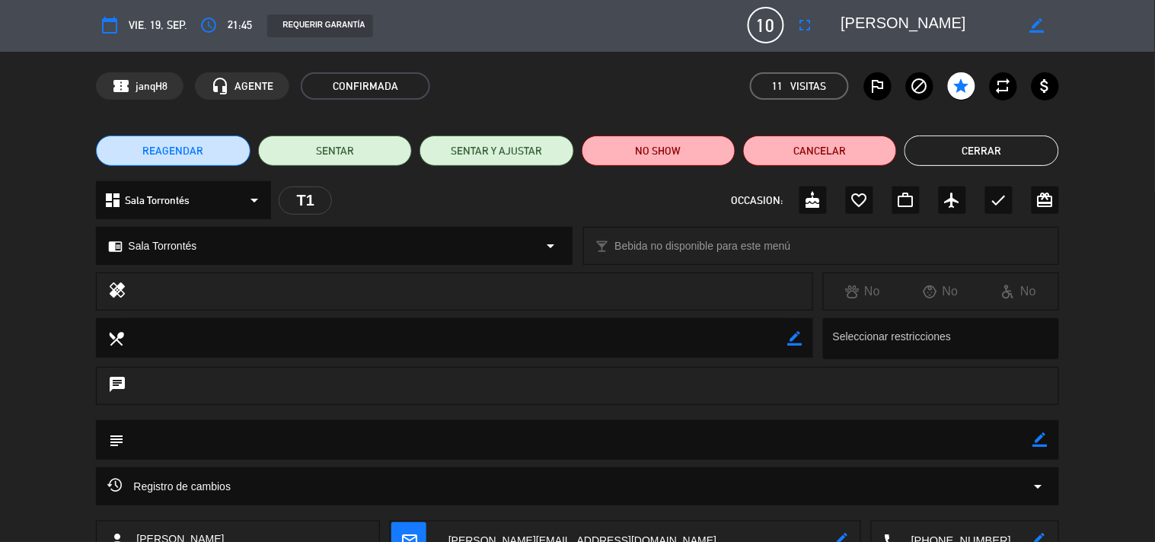
scroll to position [0, 0]
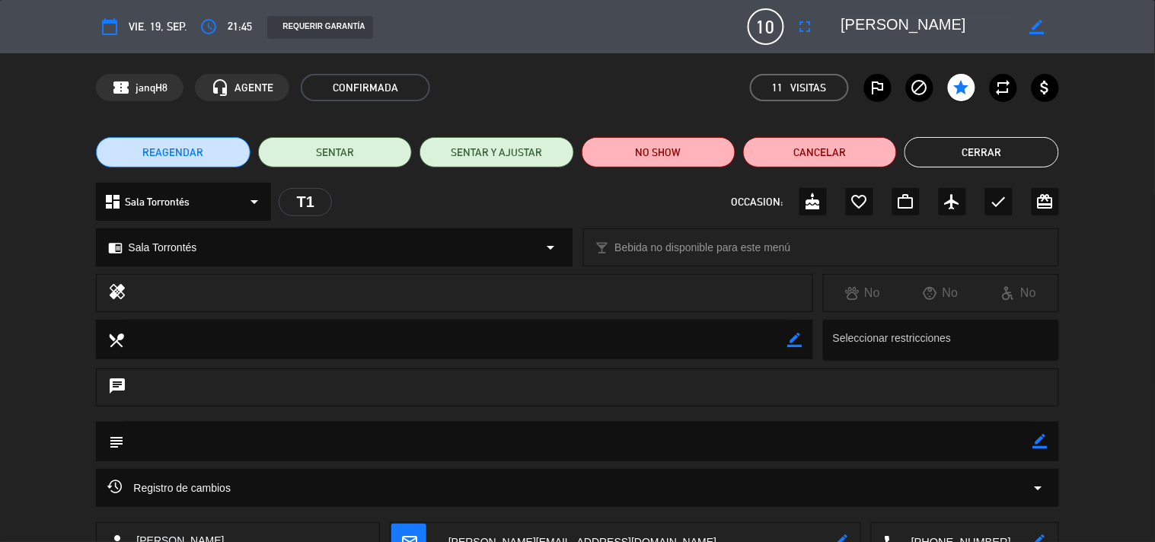
click at [967, 153] on button "Cerrar" at bounding box center [981, 152] width 154 height 30
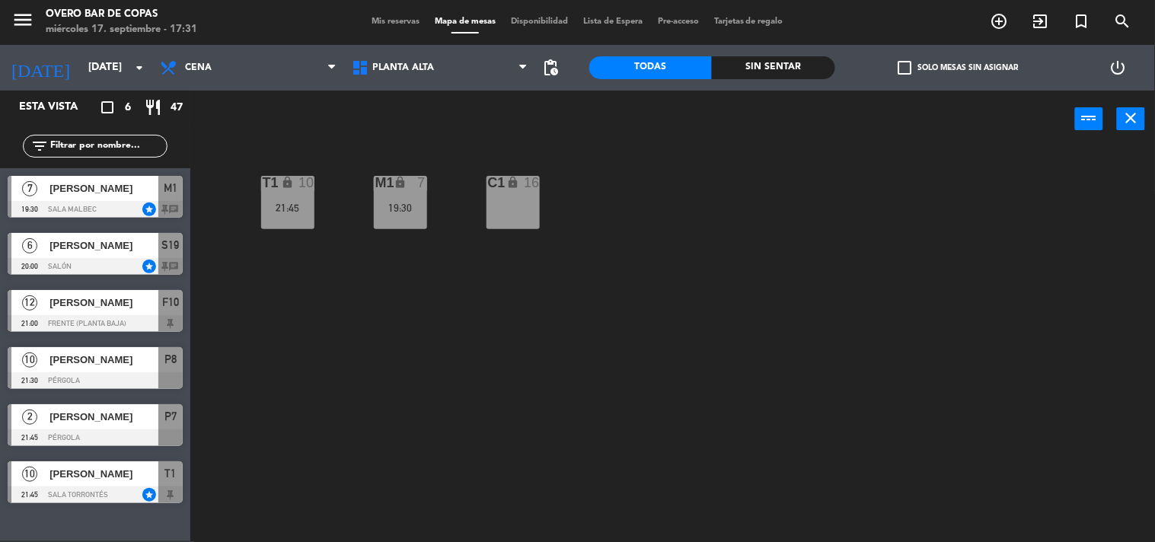
click at [416, 229] on div "T1 lock 10 21:45 M1 lock 7 19:30 C1 lock 16" at bounding box center [678, 345] width 953 height 394
click at [415, 221] on div "M1 lock 7 19:30" at bounding box center [400, 202] width 53 height 53
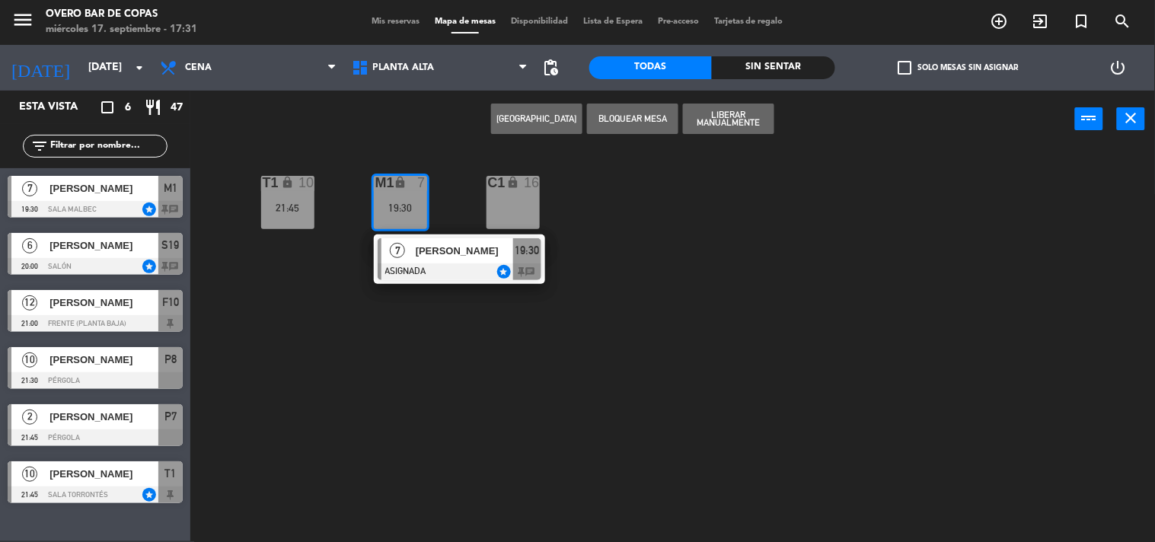
click at [432, 247] on span "[PERSON_NAME]" at bounding box center [464, 251] width 97 height 16
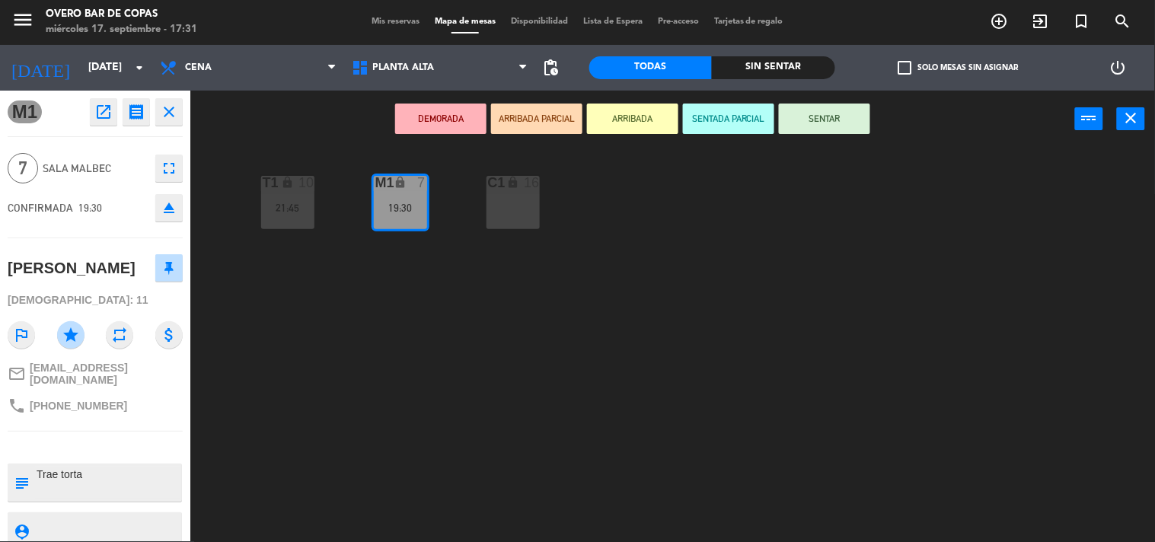
click at [94, 113] on icon "open_in_new" at bounding box center [103, 112] width 18 height 18
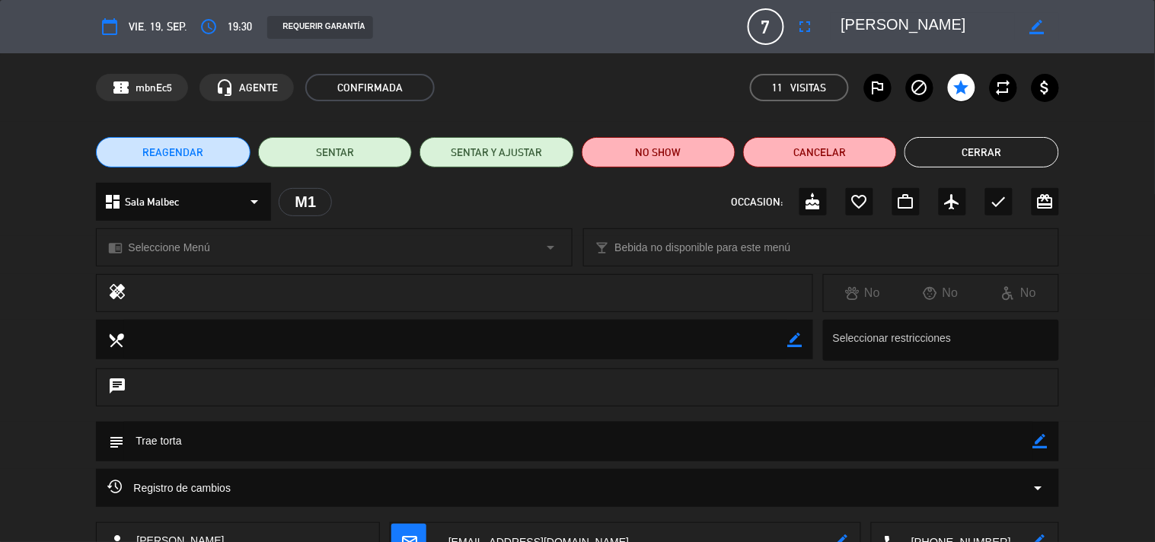
click at [231, 233] on div "chrome_reader_mode Seleccione Menú arrow_drop_down" at bounding box center [334, 247] width 474 height 37
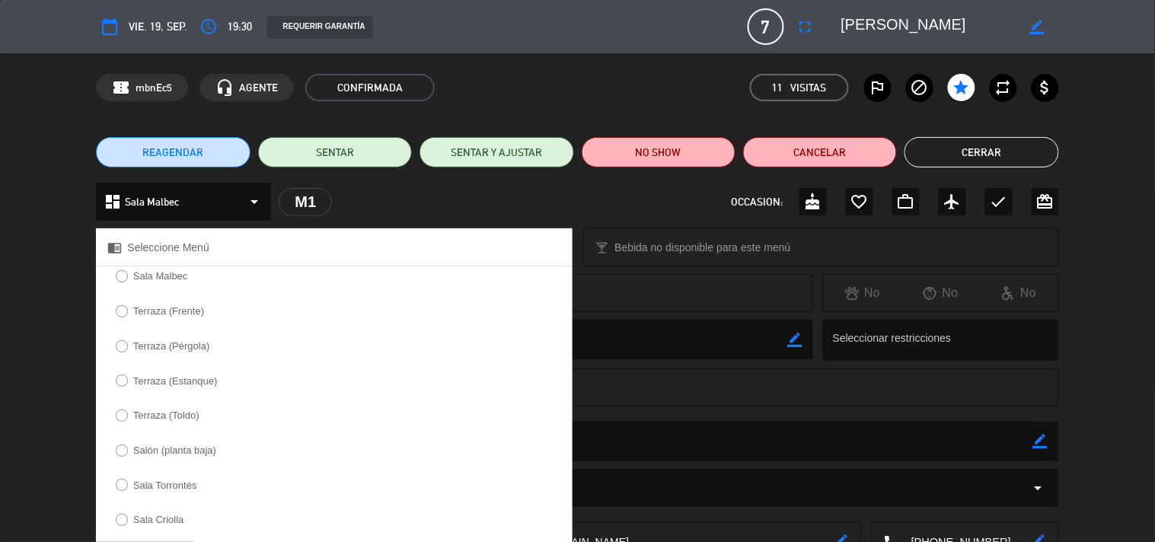
click at [158, 282] on label "Sala Malbec" at bounding box center [151, 278] width 88 height 24
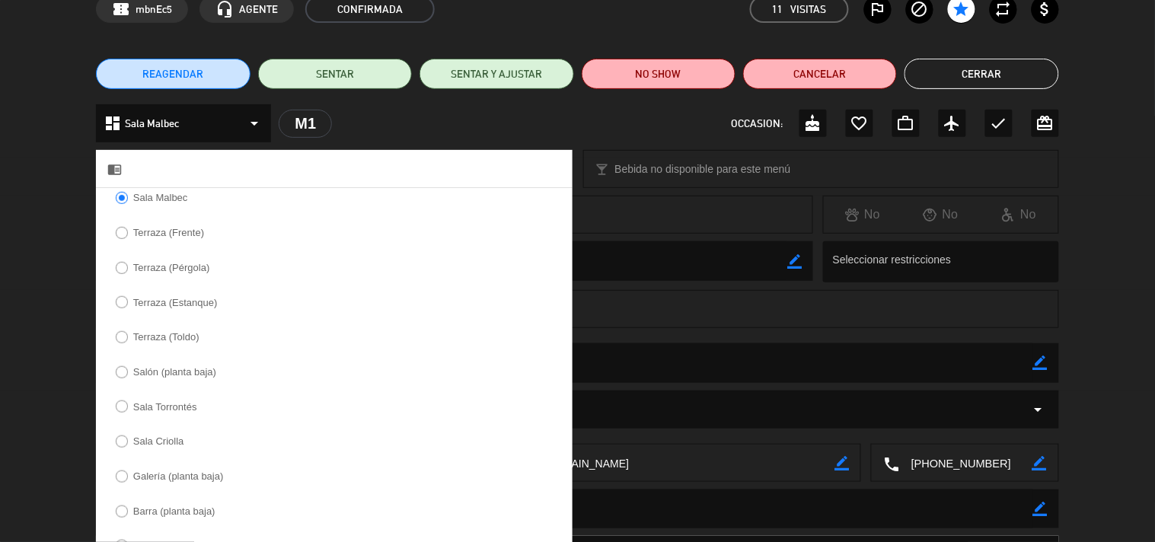
scroll to position [199, 0]
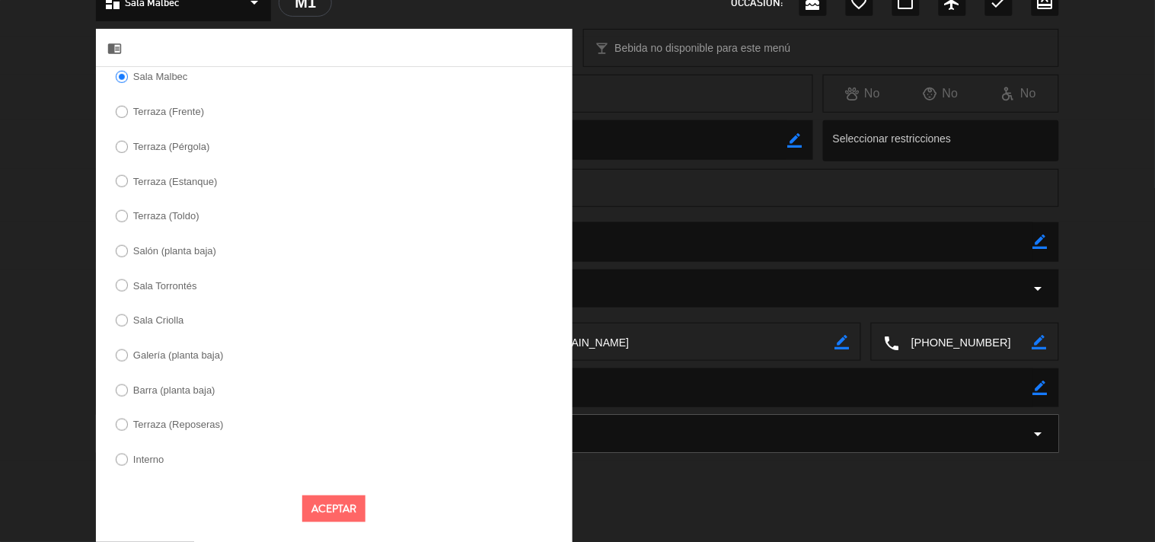
click at [348, 497] on button "Aceptar" at bounding box center [333, 509] width 63 height 27
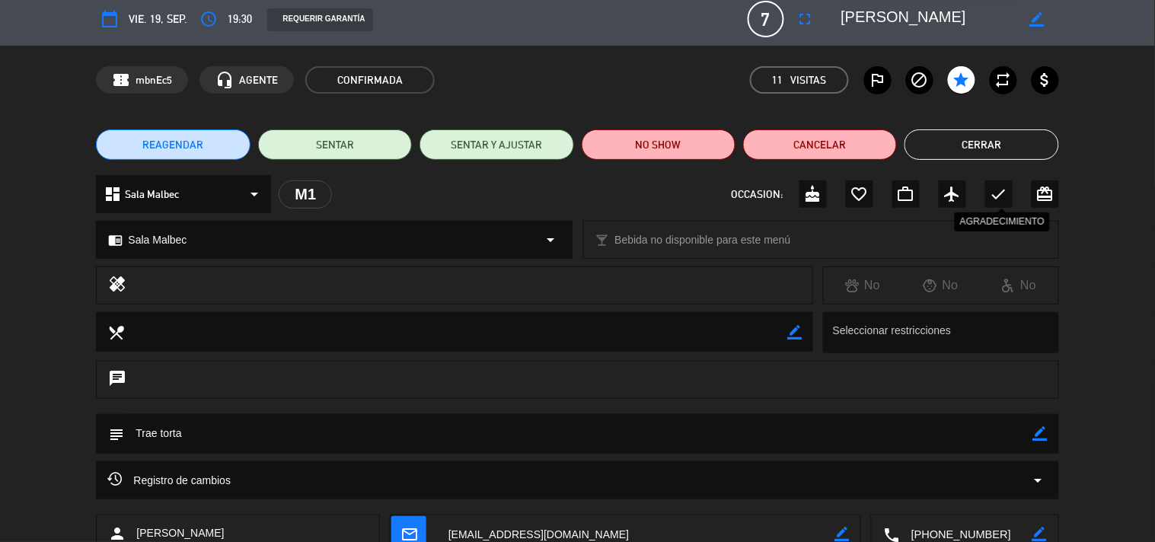
scroll to position [6, 0]
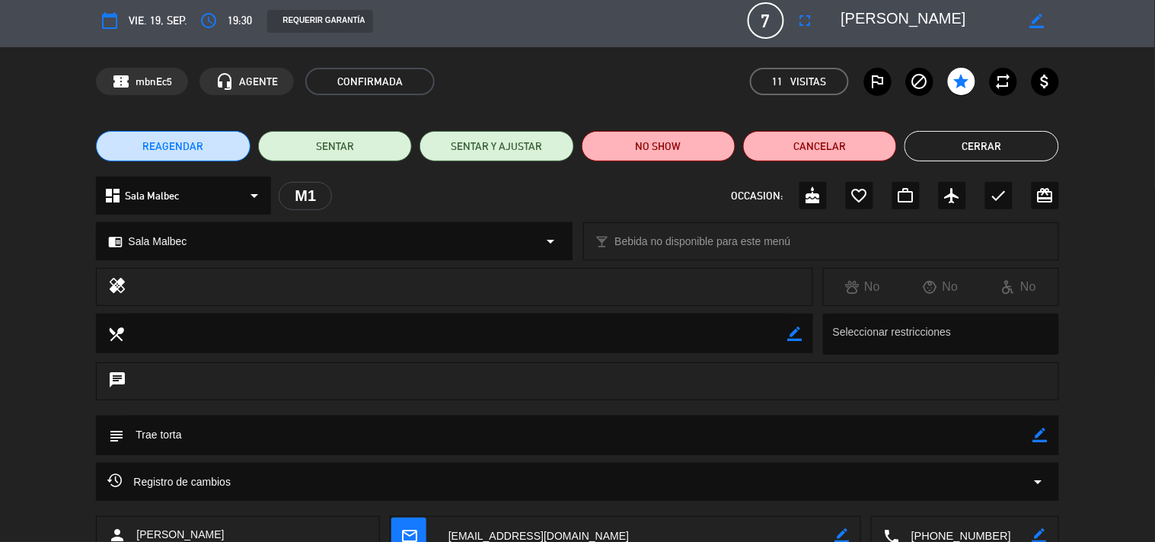
click at [965, 148] on button "Cerrar" at bounding box center [981, 146] width 154 height 30
